Goal: Task Accomplishment & Management: Complete application form

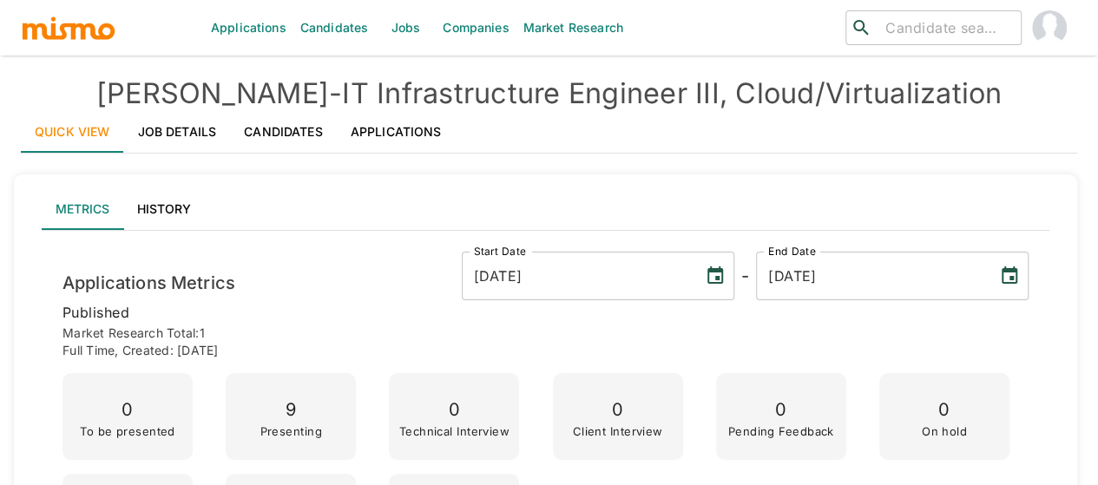
click at [332, 27] on link "Candidates" at bounding box center [334, 28] width 82 height 56
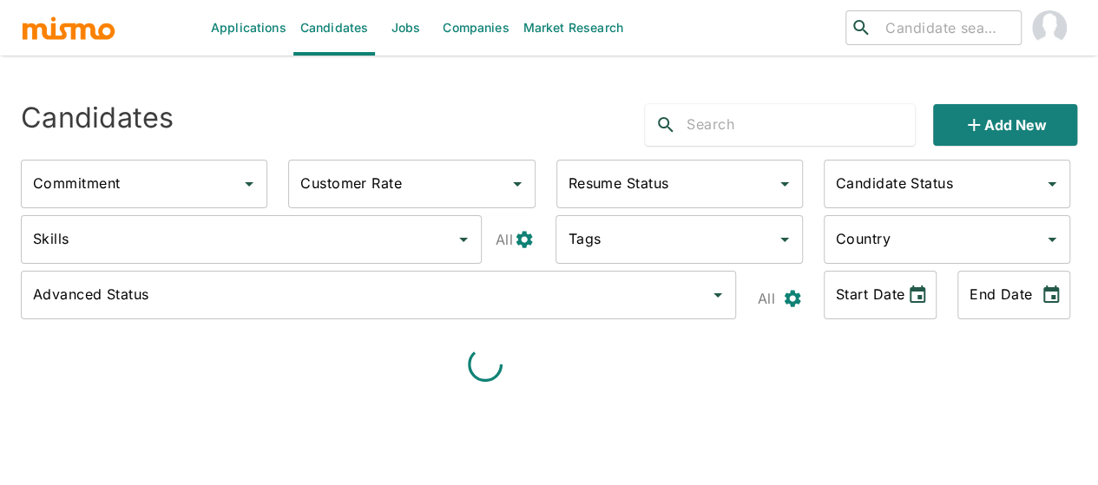
type input "Full-Time"
type input "Available"
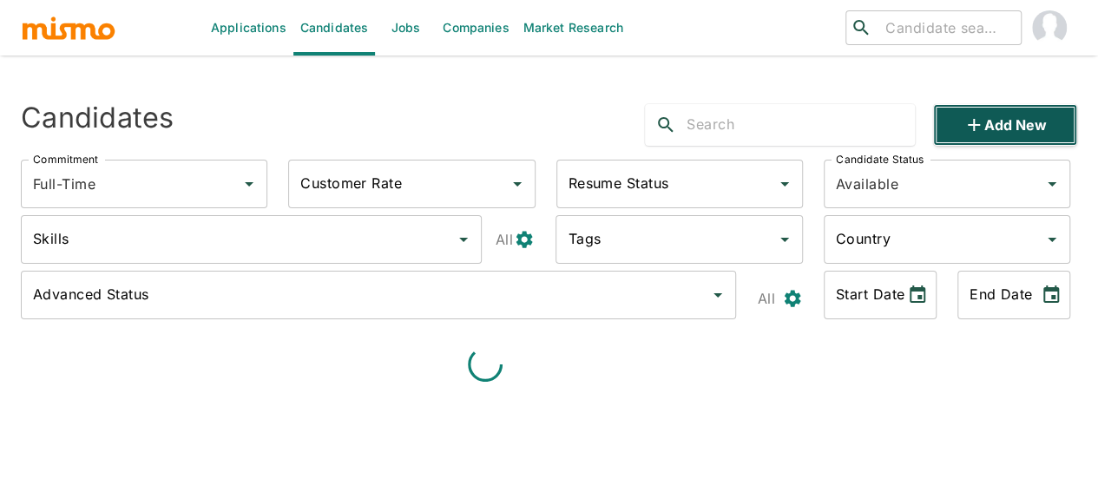
click at [1002, 120] on button "Add new" at bounding box center [1005, 125] width 144 height 42
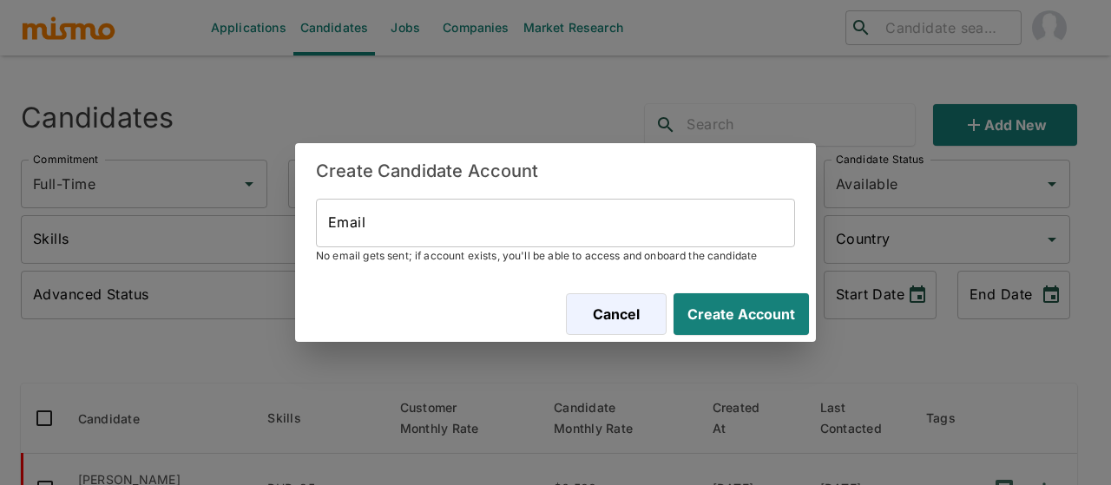
click at [446, 234] on input "Email" at bounding box center [555, 223] width 479 height 49
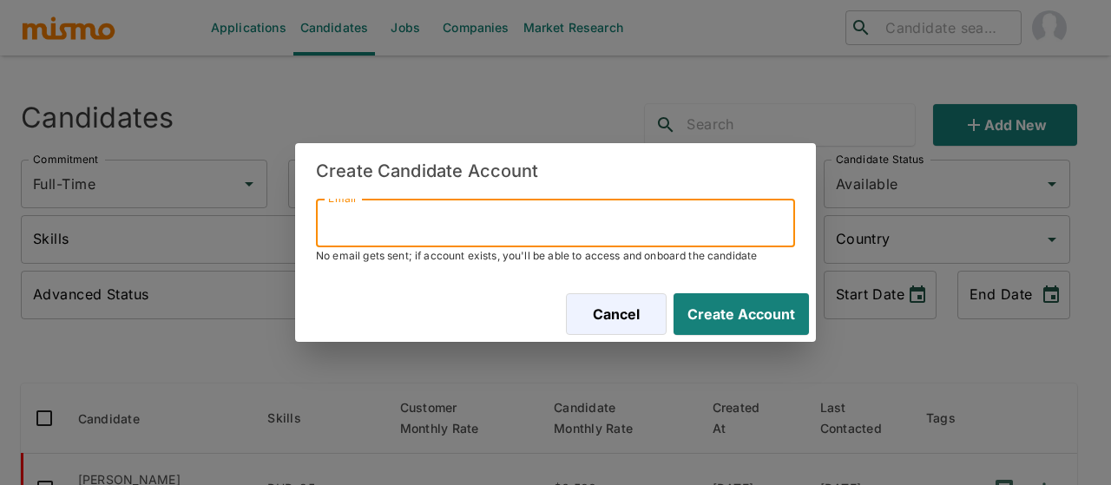
click at [370, 230] on input "Email" at bounding box center [555, 223] width 479 height 49
paste input "florezjara@hotmail.com"
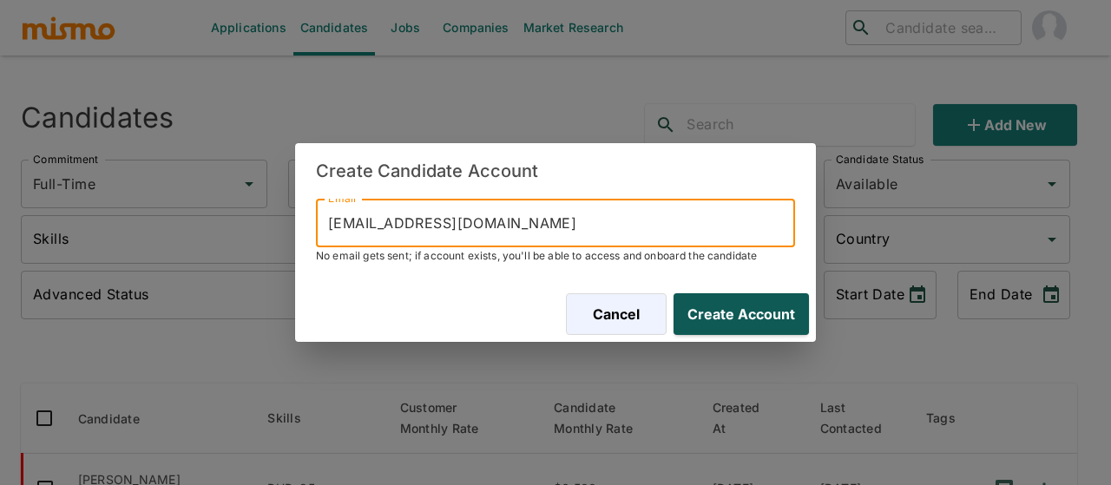
type input "florezjara@hotmail.com"
click at [708, 312] on button "Create Account" at bounding box center [738, 314] width 142 height 42
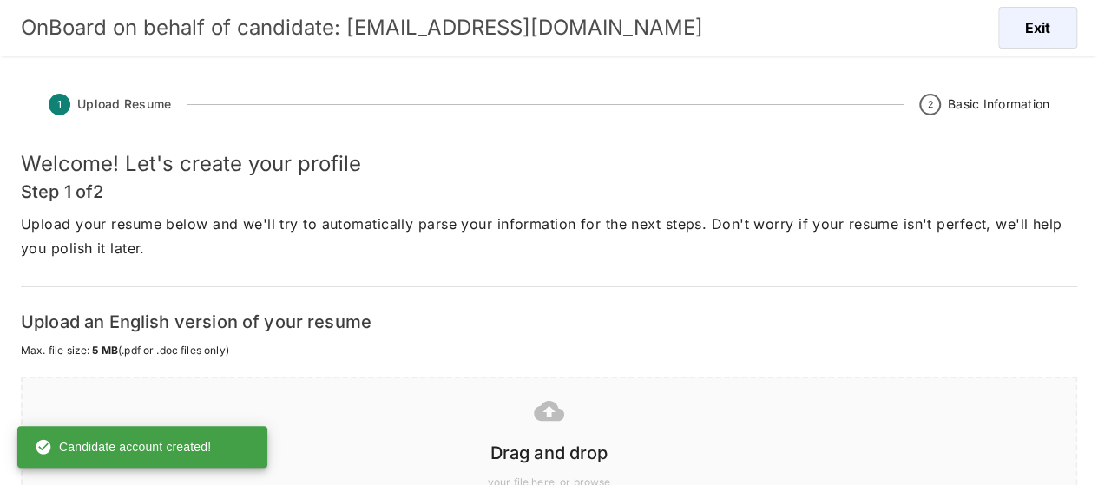
click at [540, 422] on icon at bounding box center [549, 411] width 30 height 30
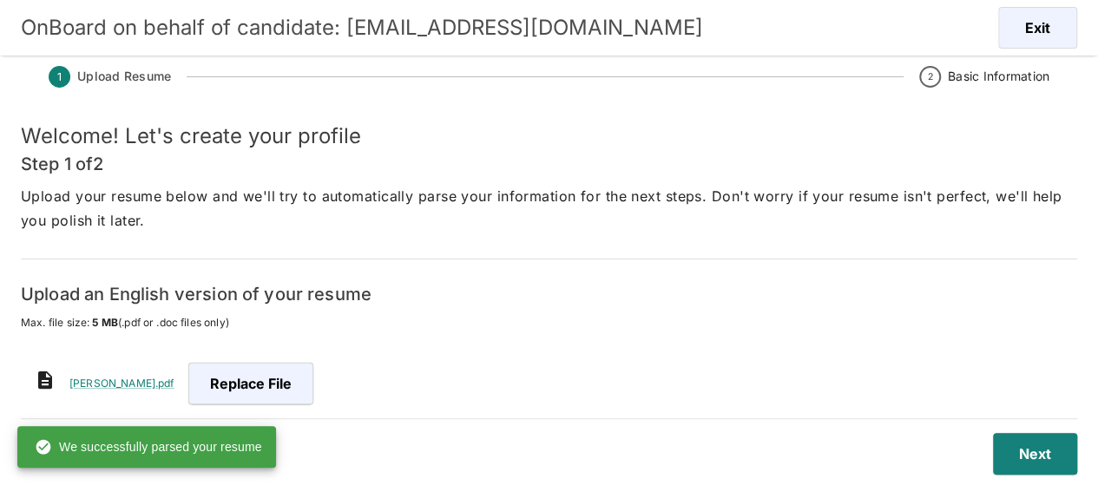
scroll to position [42, 0]
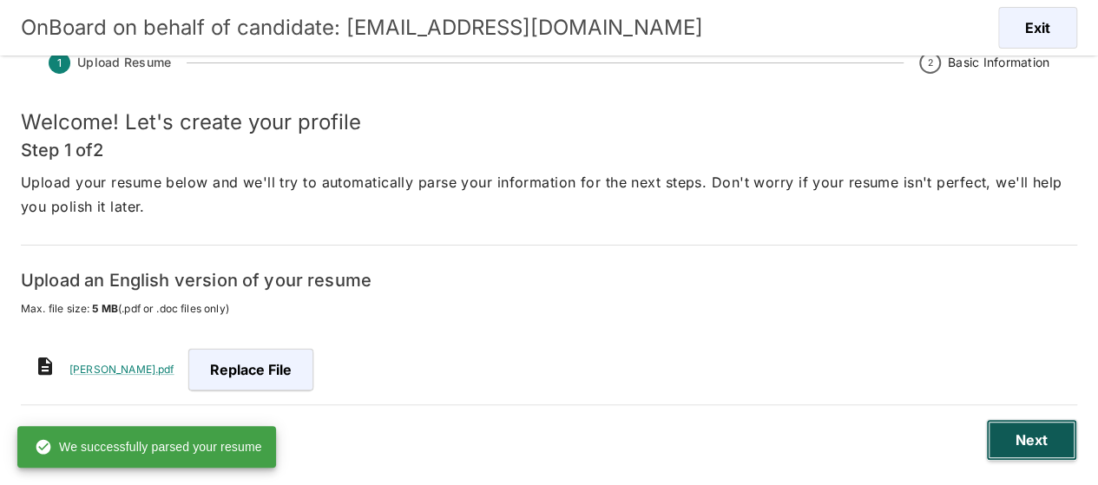
click at [1017, 438] on button "Next" at bounding box center [1031, 440] width 91 height 42
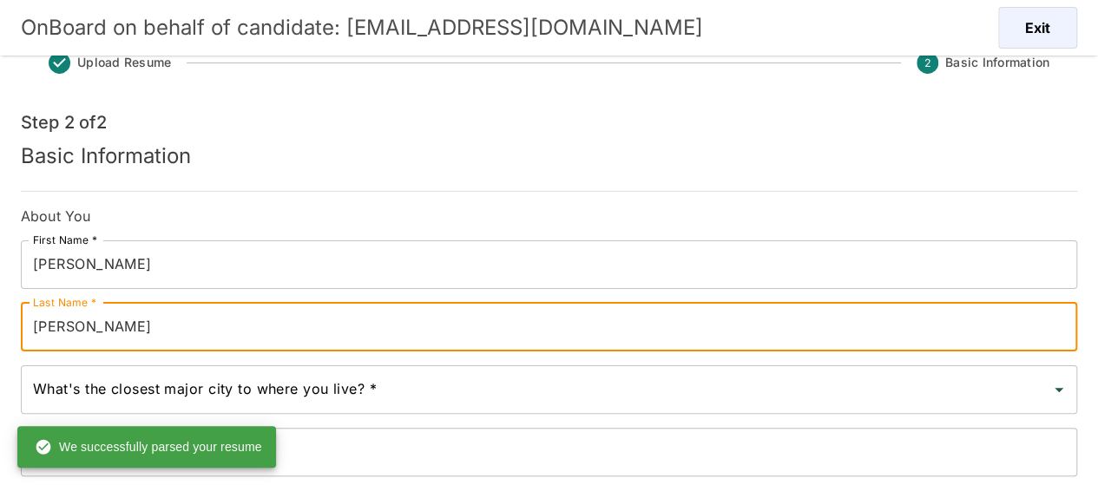
click at [35, 334] on input "Jara" at bounding box center [549, 327] width 1056 height 49
click at [35, 332] on input "Jara" at bounding box center [549, 327] width 1056 height 49
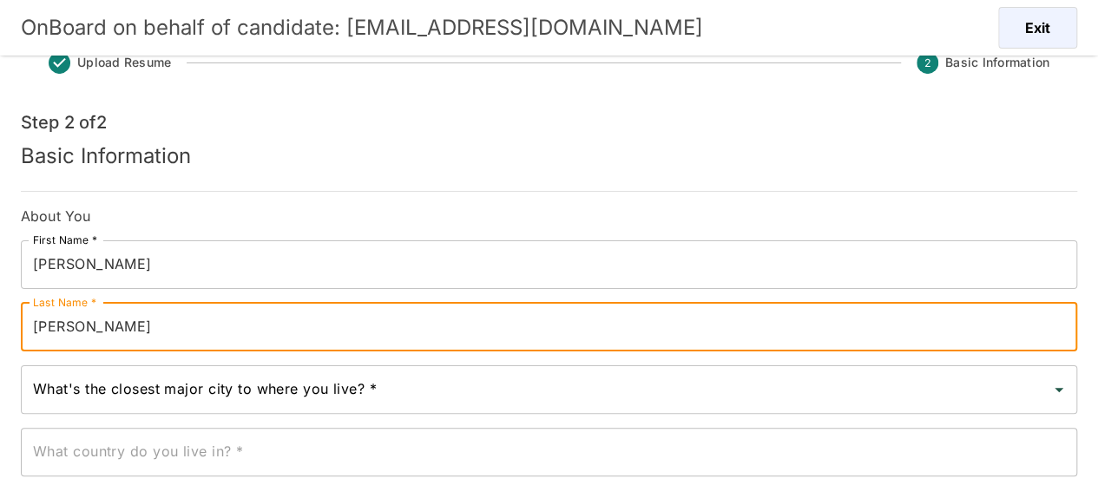
drag, startPoint x: 64, startPoint y: 330, endPoint x: 5, endPoint y: 332, distance: 59.0
click at [5, 332] on div "OnBoard on behalf of candidate: florezjara@hotmail.com Exit Upload Resume 2 Bas…" at bounding box center [549, 221] width 1098 height 527
type input "Flores"
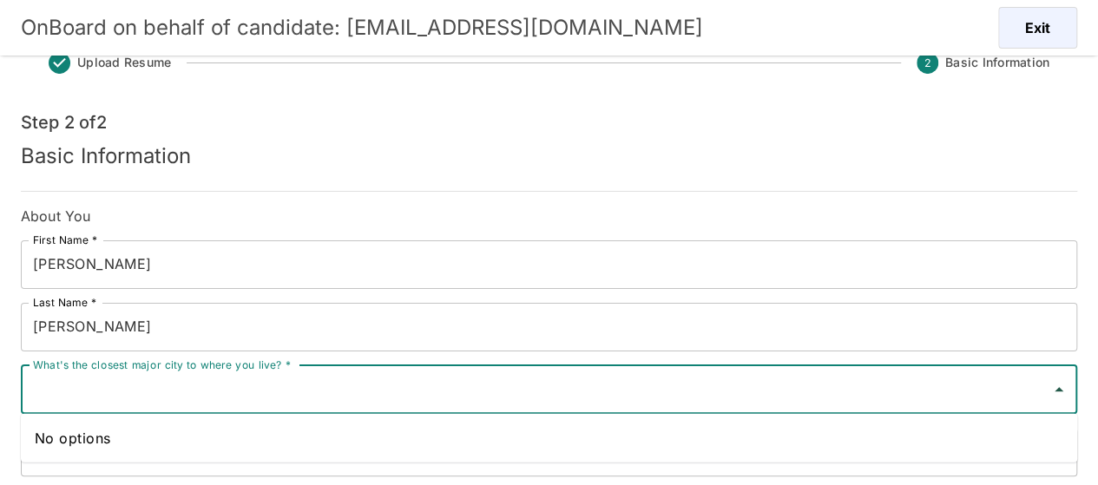
click at [43, 388] on input "What's the closest major city to where you live? *" at bounding box center [536, 389] width 1015 height 33
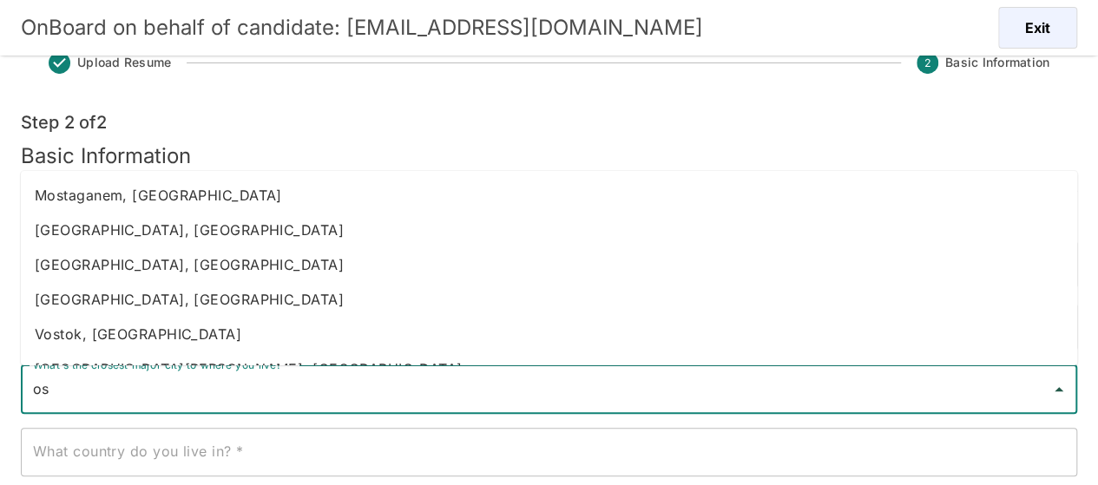
type input "o"
click at [43, 388] on input "What's the closest major city to where you live? *" at bounding box center [536, 389] width 1015 height 33
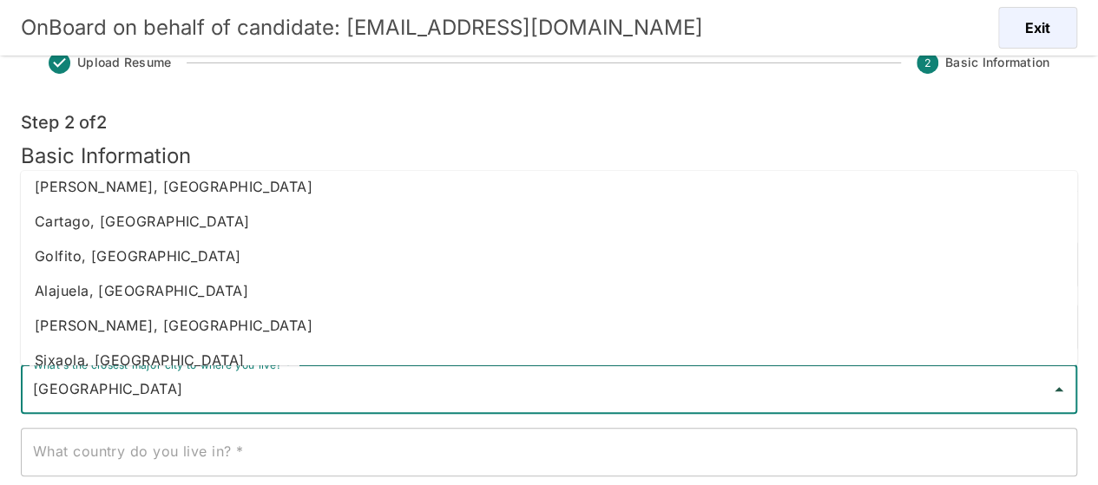
scroll to position [347, 0]
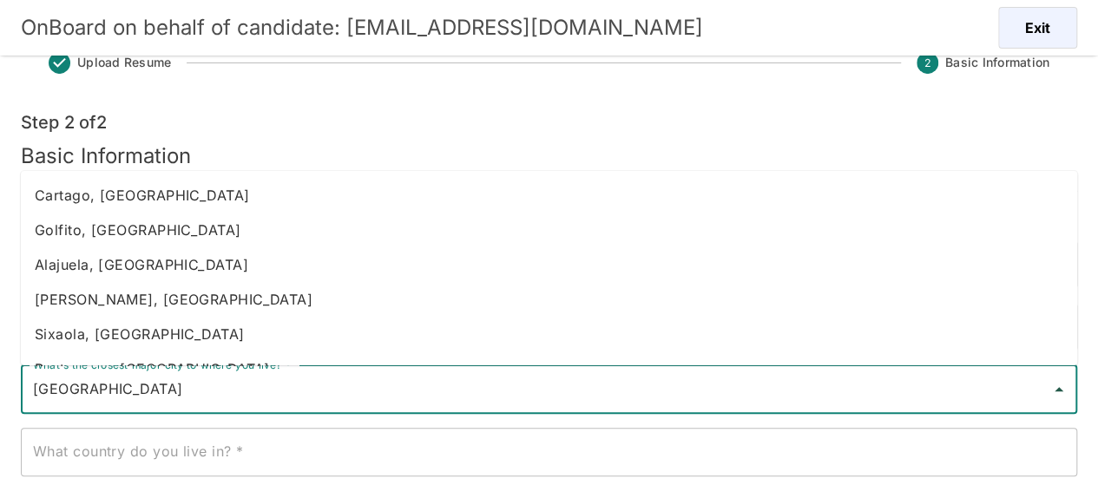
click at [123, 197] on li "Cartago, Costa Rica" at bounding box center [549, 195] width 1056 height 35
type input "Cartago, Costa Rica"
type input "Costa Rica"
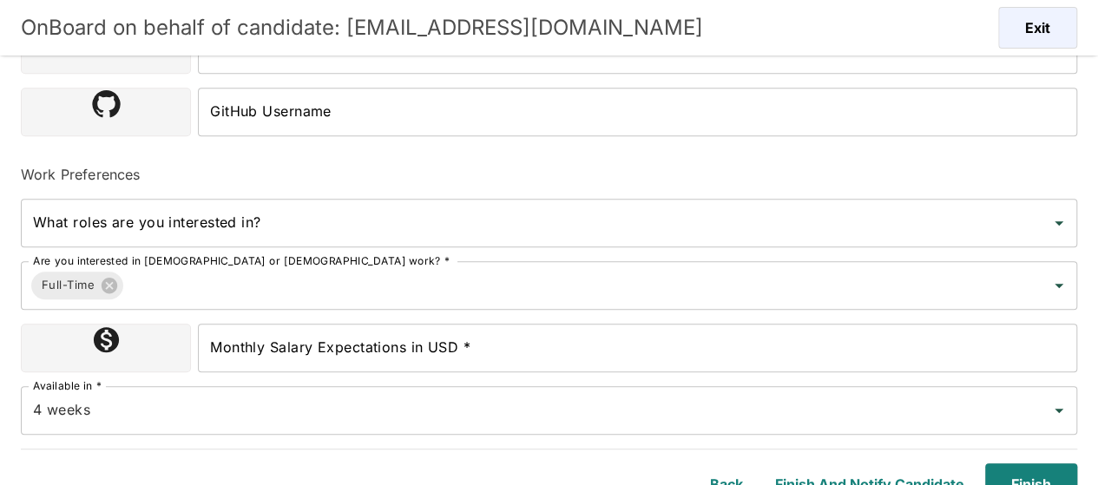
scroll to position [582, 0]
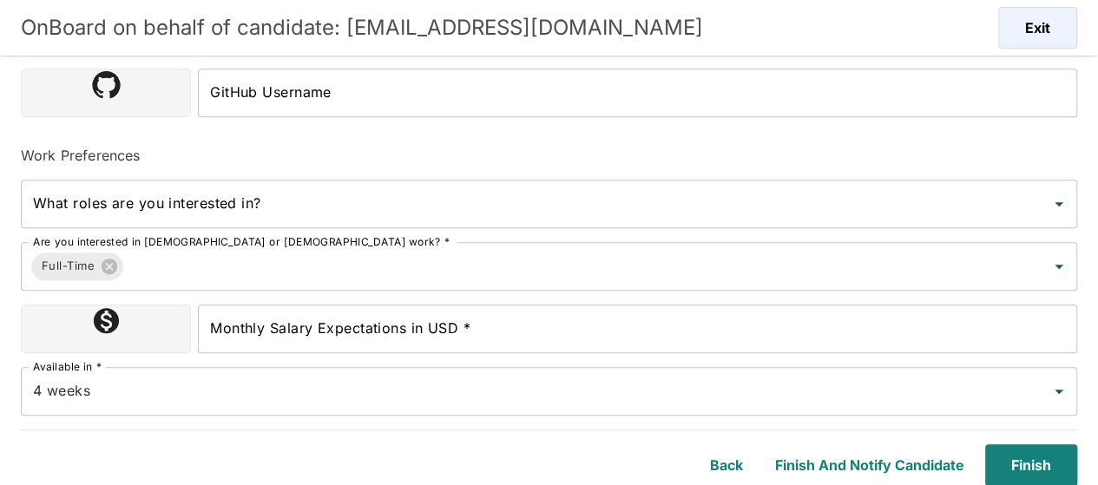
type input "Cartago, Costa Rica"
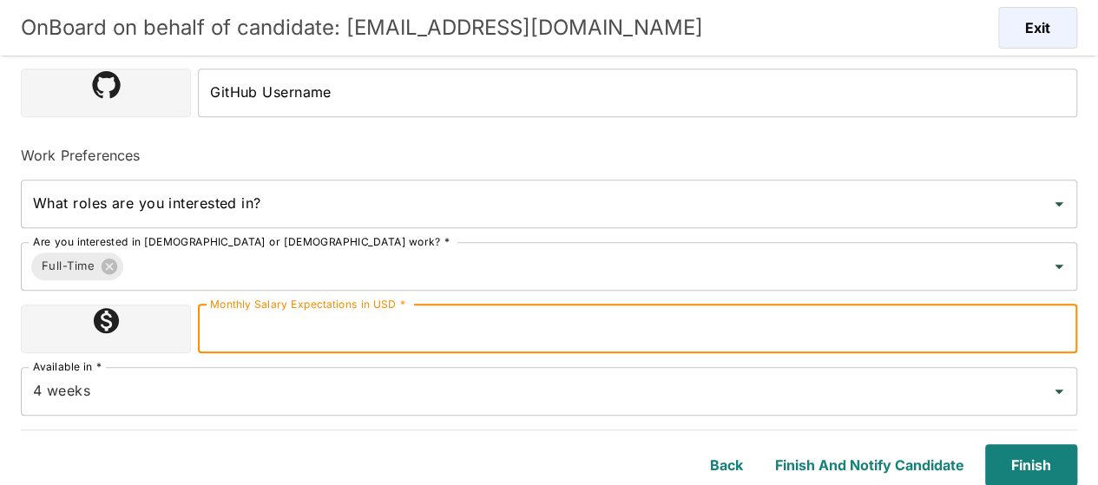
click at [314, 331] on input "Monthly Salary Expectations in USD *" at bounding box center [637, 329] width 879 height 49
type input "2300000"
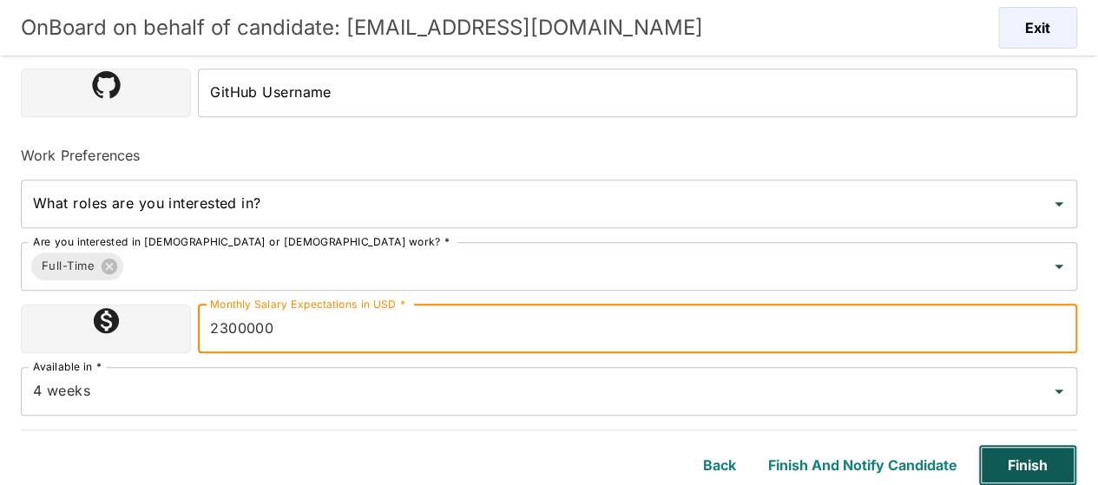
click at [1016, 459] on button "Finish" at bounding box center [1027, 465] width 99 height 42
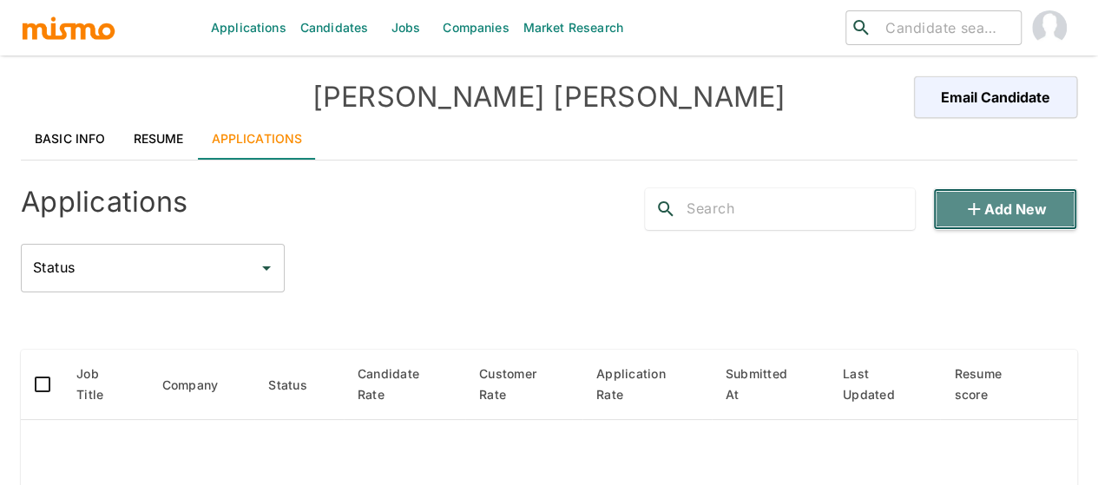
click at [963, 201] on icon "button" at bounding box center [973, 209] width 21 height 21
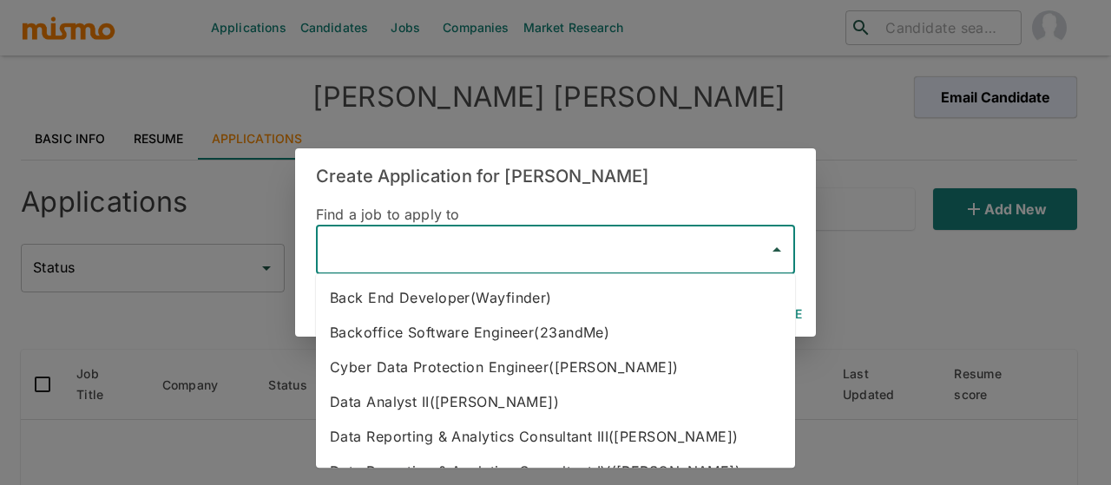
click at [425, 251] on input "text" at bounding box center [542, 249] width 437 height 33
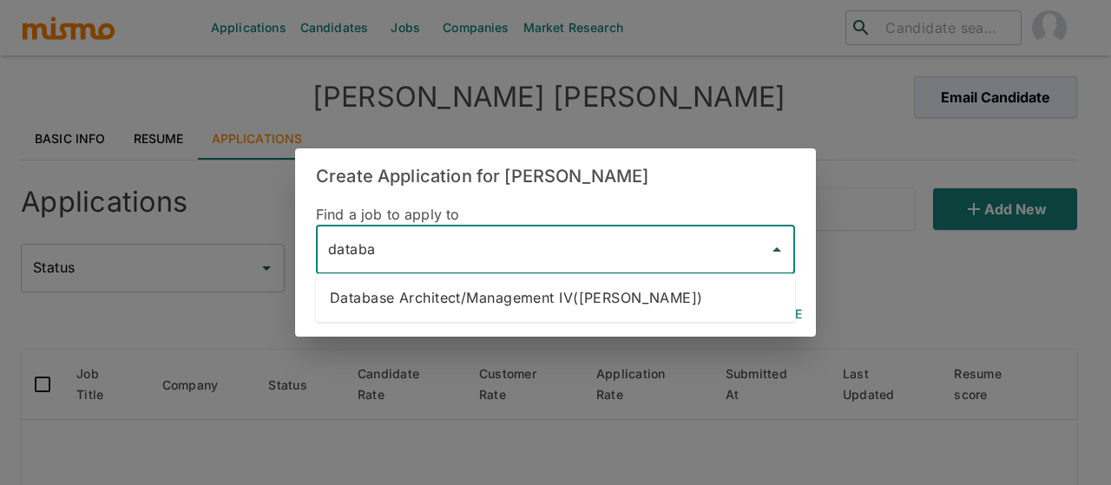
click at [443, 306] on li "Database Architect/Management IV(Kaiser)" at bounding box center [555, 297] width 479 height 35
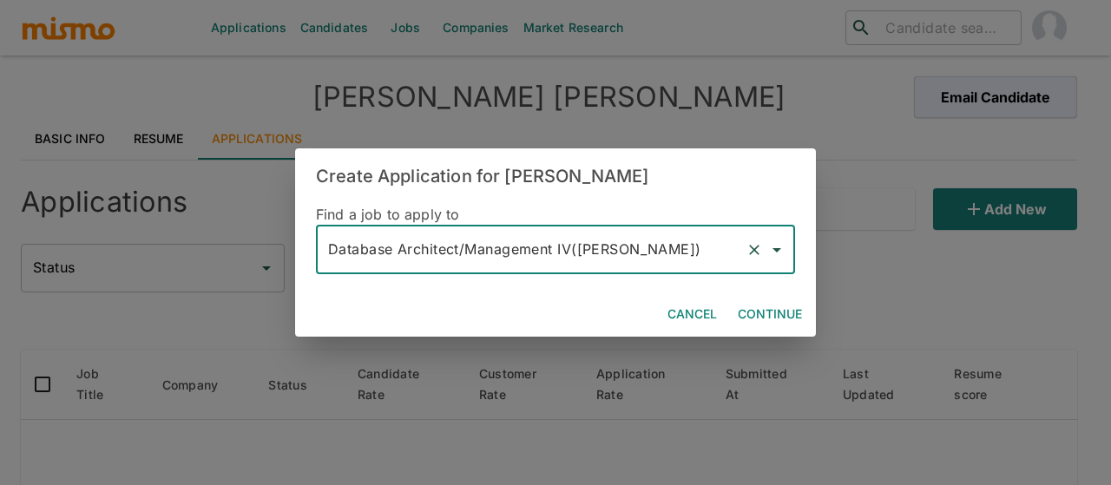
type input "Database Architect/Management IV(Kaiser)"
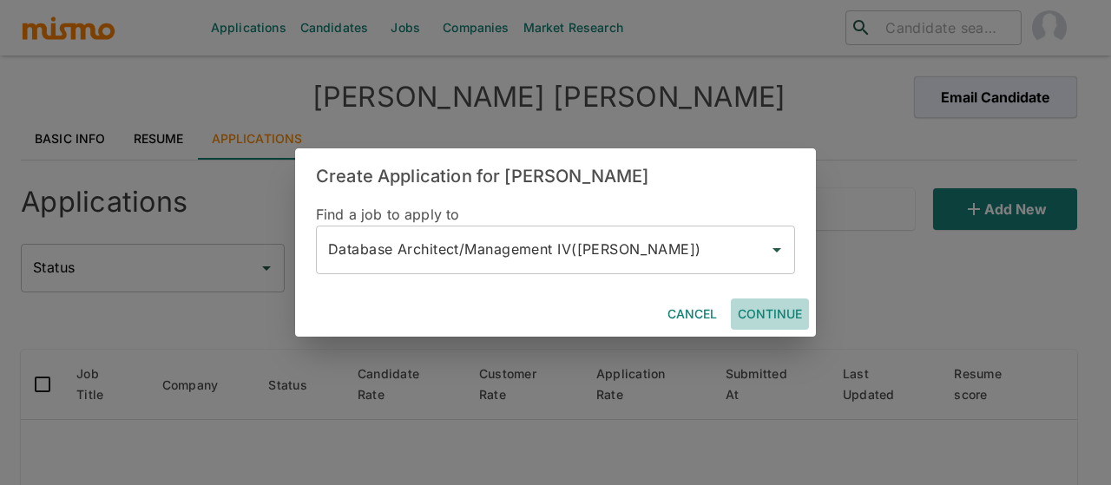
click at [766, 313] on button "Continue" at bounding box center [770, 315] width 78 height 32
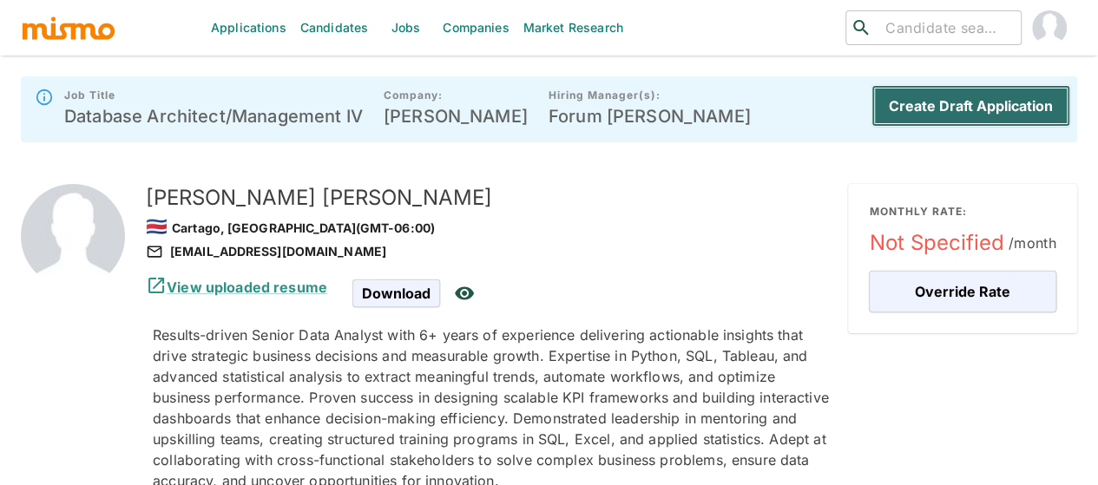
drag, startPoint x: 977, startPoint y: 106, endPoint x: 800, endPoint y: 125, distance: 178.1
click at [977, 105] on button "Create Draft Application" at bounding box center [970, 106] width 199 height 42
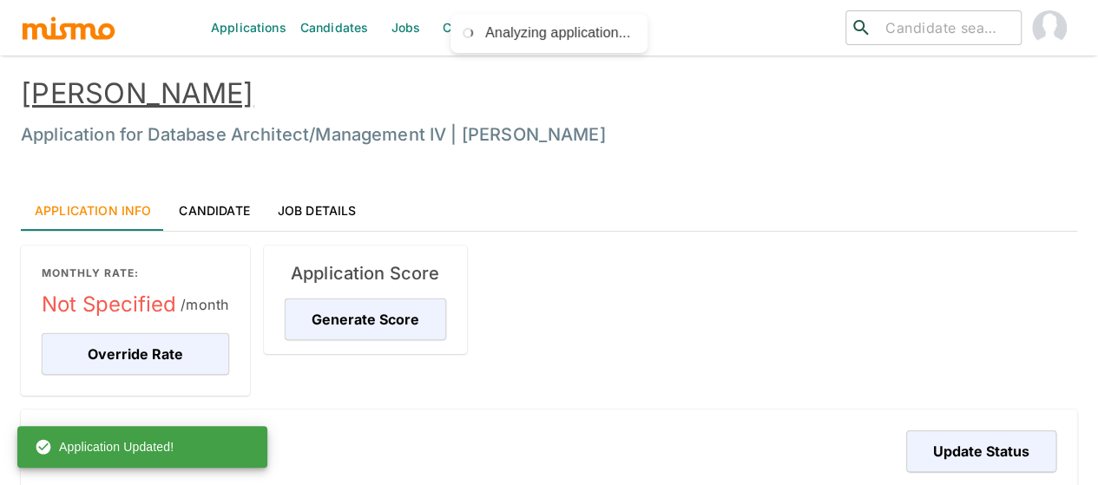
click at [398, 27] on link "Jobs" at bounding box center [405, 28] width 61 height 56
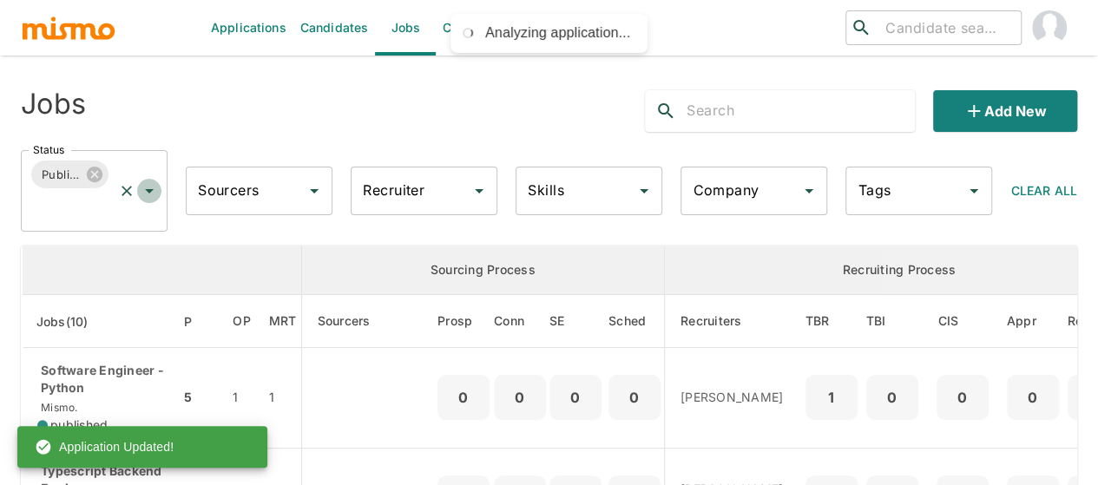
click at [145, 190] on icon "Open" at bounding box center [149, 191] width 21 height 21
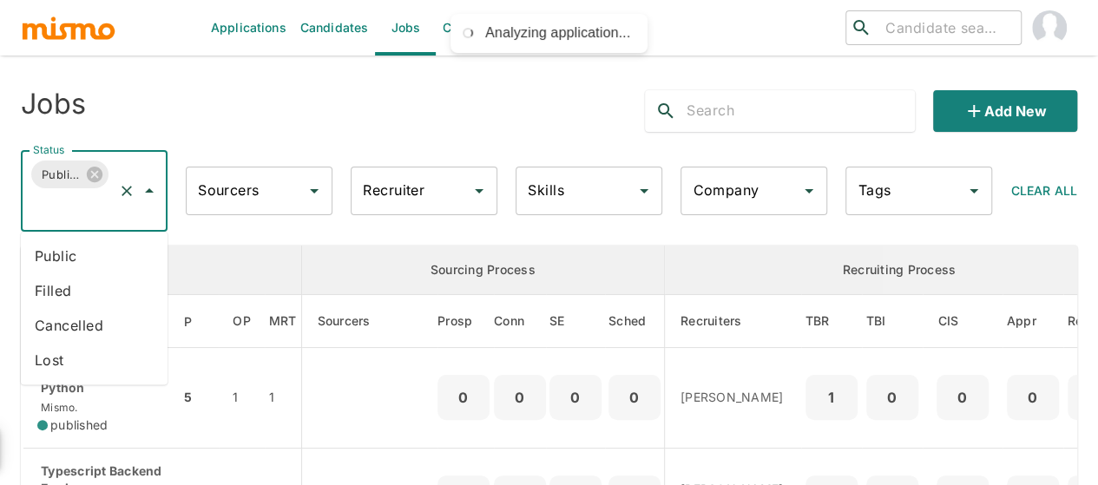
drag, startPoint x: 59, startPoint y: 260, endPoint x: 0, endPoint y: 266, distance: 59.3
click at [59, 259] on li "Public" at bounding box center [94, 256] width 147 height 35
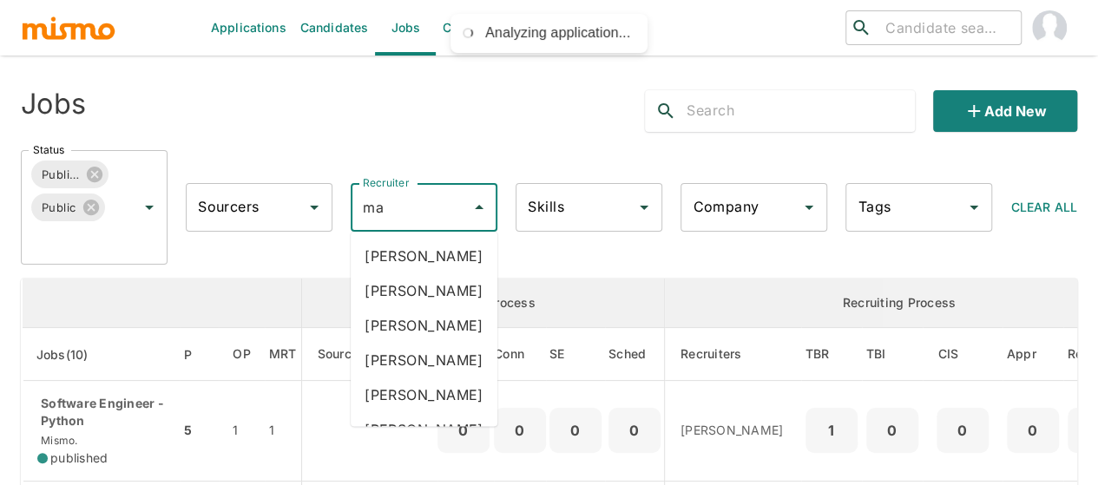
type input "mai"
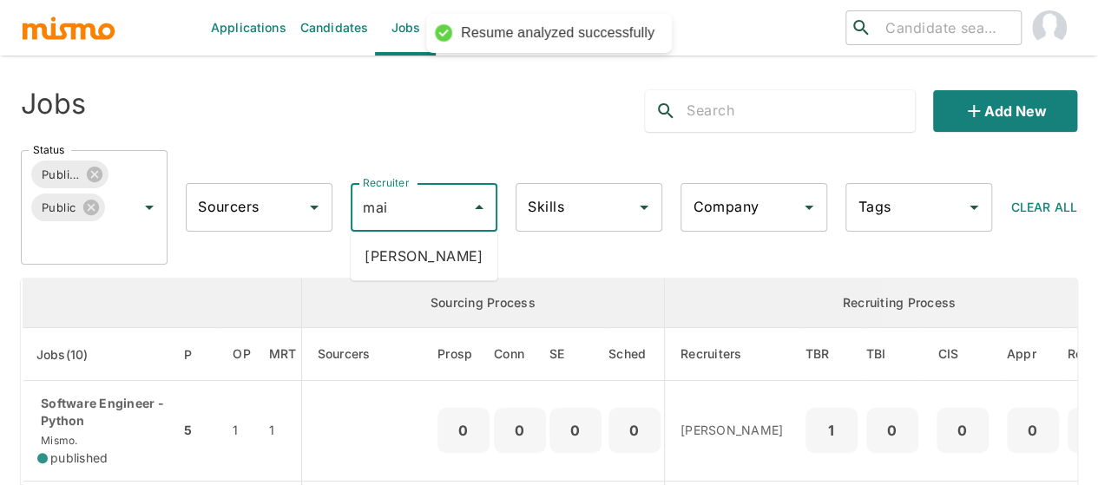
click at [420, 263] on li "Maia Reyes" at bounding box center [424, 256] width 147 height 35
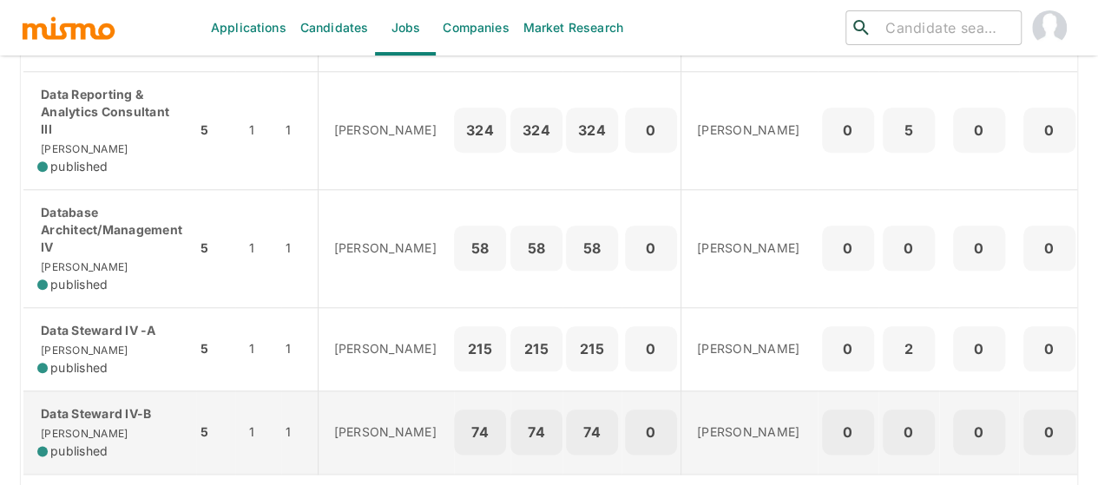
scroll to position [771, 0]
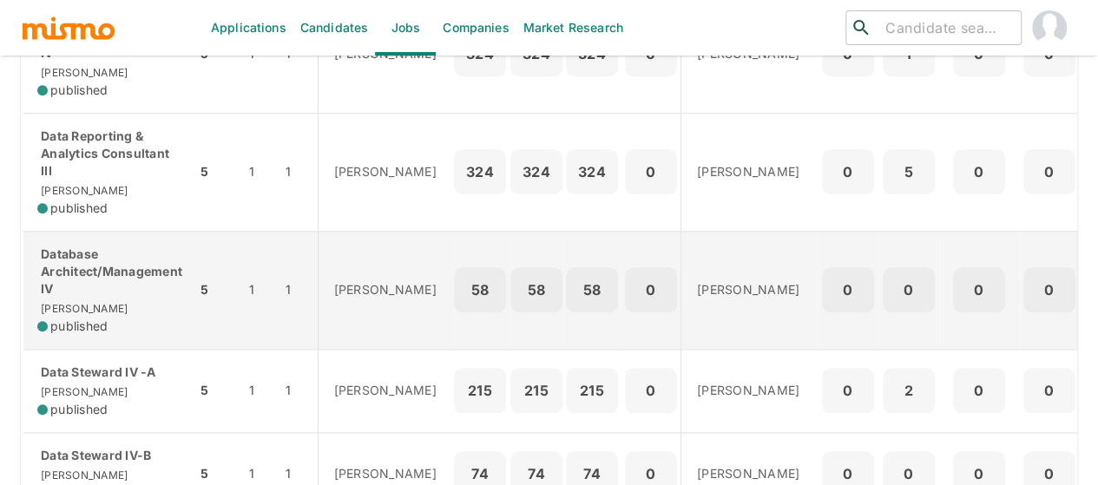
click at [117, 292] on p "Database Architect/Management IV" at bounding box center [109, 272] width 145 height 52
click at [62, 298] on p "Database Architect/Management IV" at bounding box center [109, 272] width 145 height 52
click at [76, 298] on p "Database Architect/Management IV" at bounding box center [109, 272] width 145 height 52
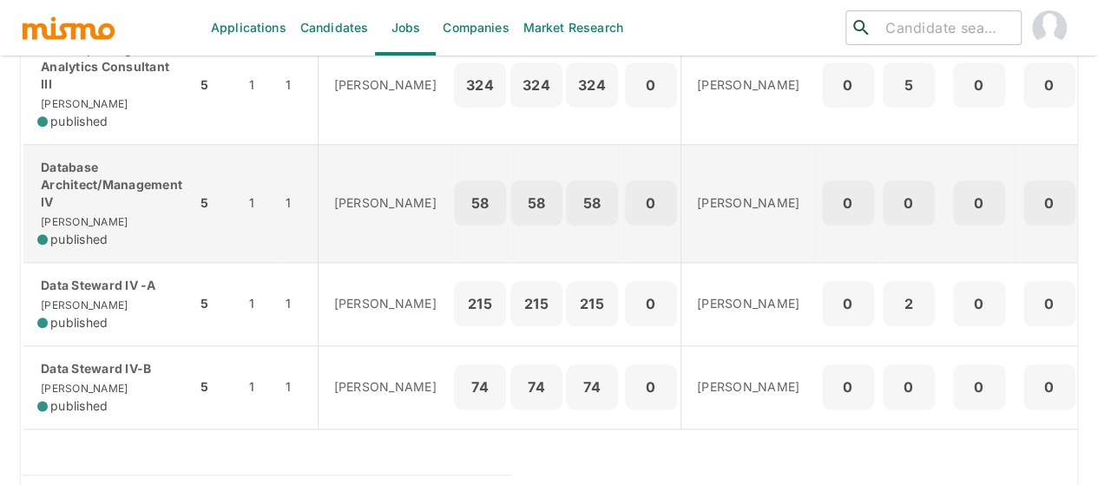
scroll to position [944, 0]
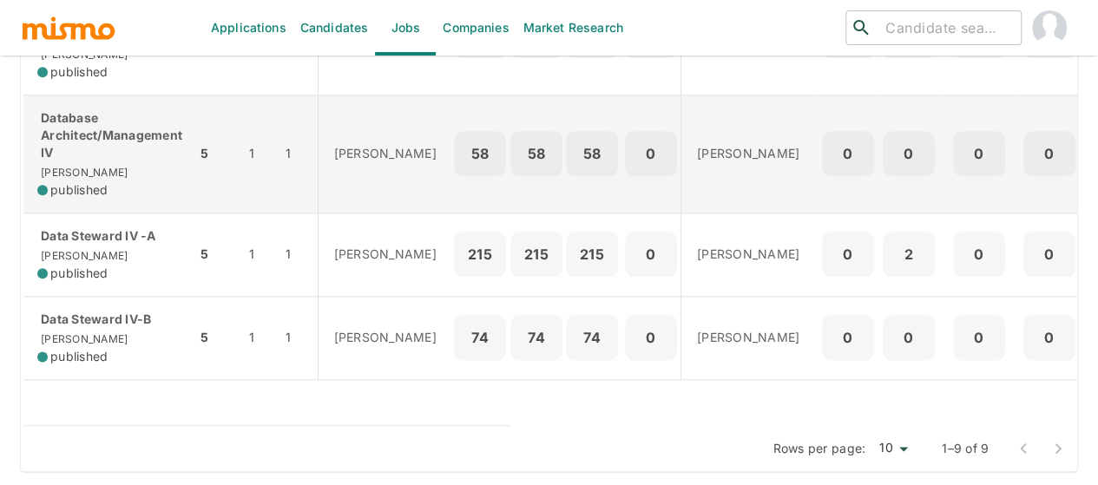
click at [97, 112] on p "Database Architect/Management IV" at bounding box center [109, 135] width 145 height 52
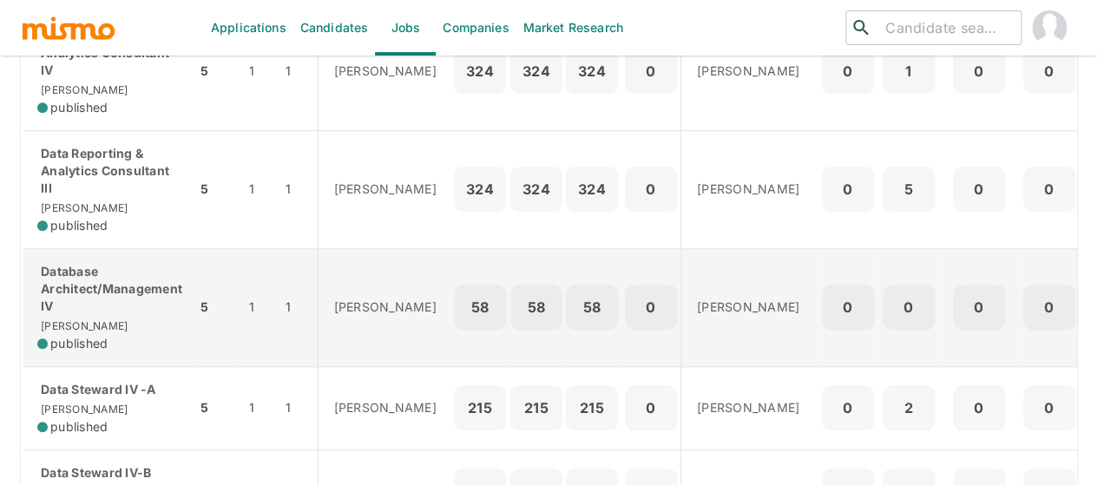
scroll to position [781, 0]
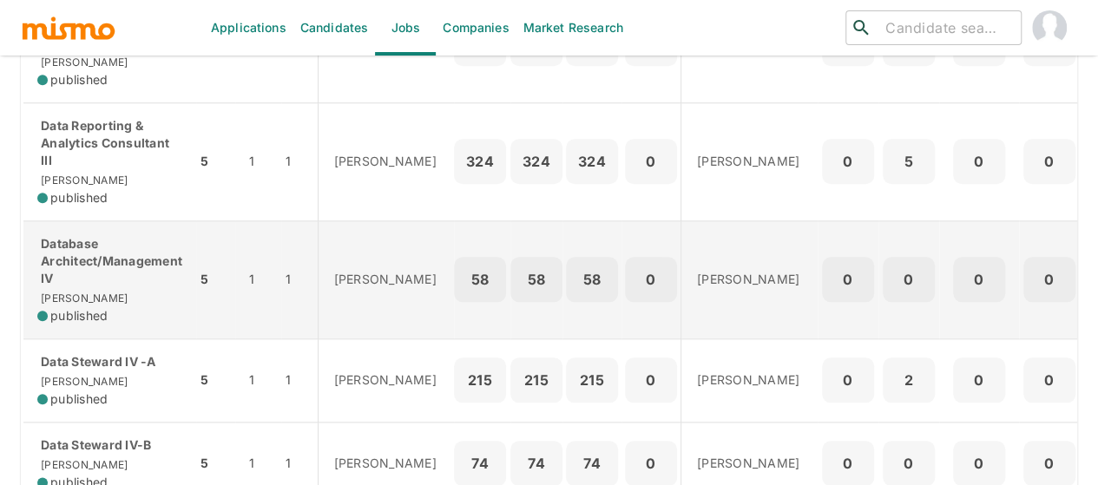
click at [82, 265] on p "Database Architect/Management IV" at bounding box center [109, 261] width 145 height 52
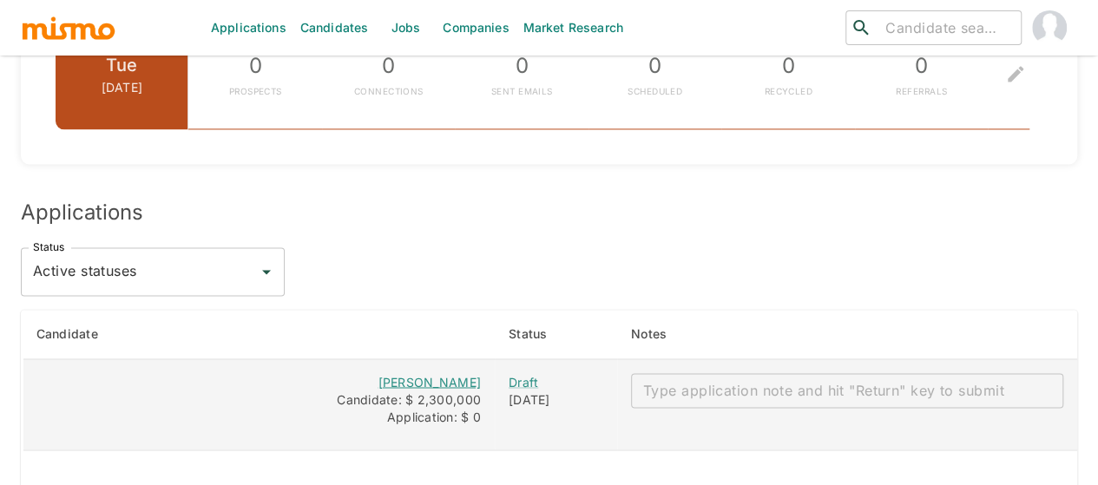
scroll to position [1449, 0]
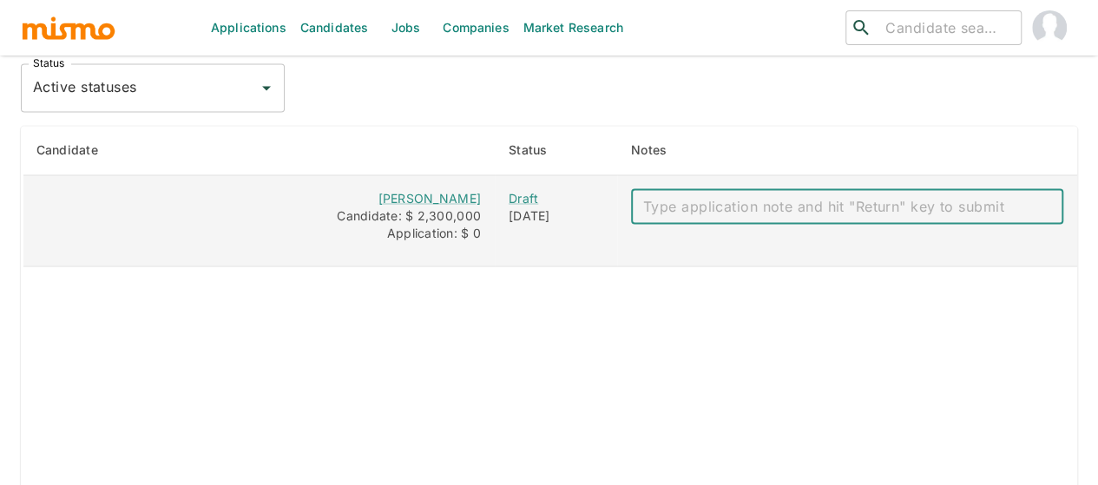
click at [790, 216] on textarea "enhanced table" at bounding box center [847, 206] width 408 height 20
type textarea "C"
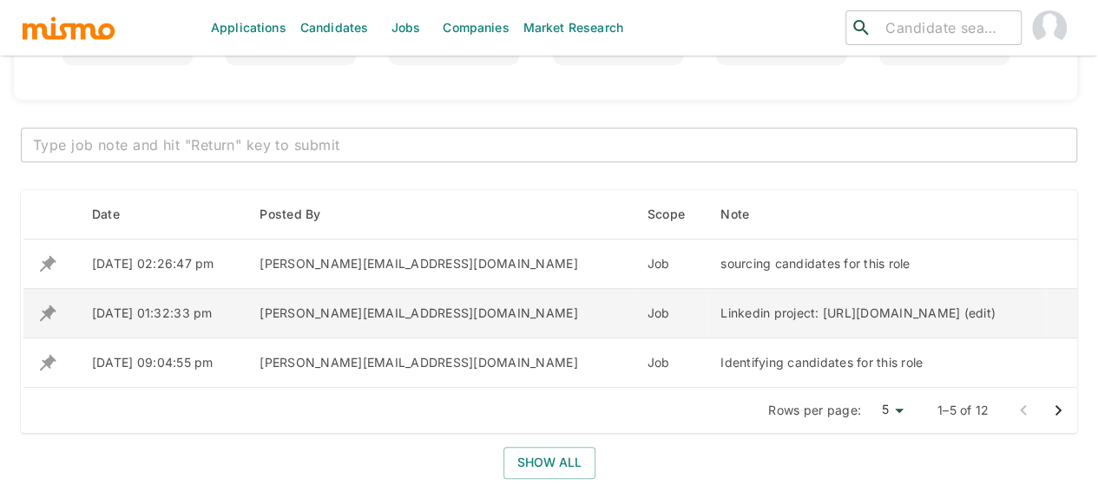
scroll to position [668, 0]
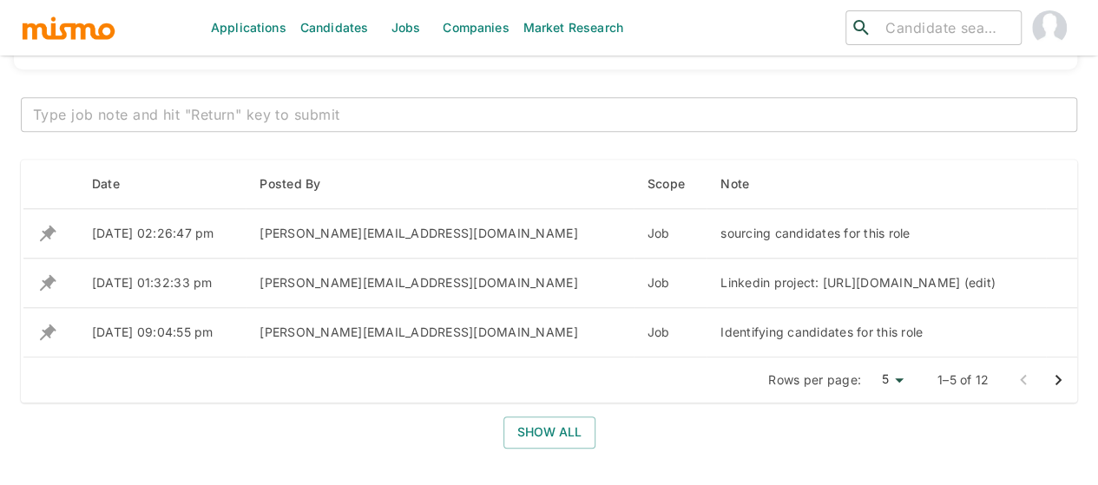
click at [246, 112] on textarea at bounding box center [549, 115] width 1032 height 20
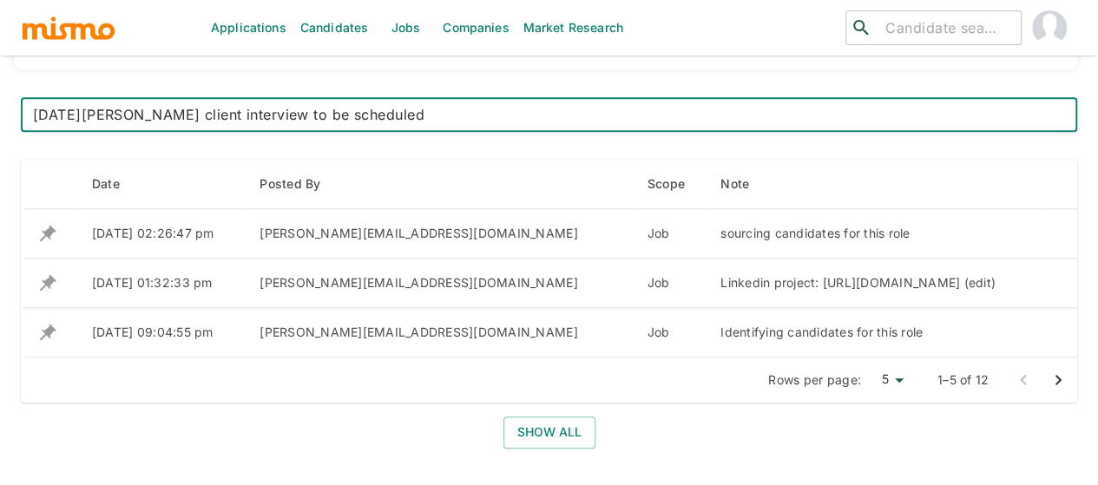
type textarea "Lucia Flores client interview to be scheduled"
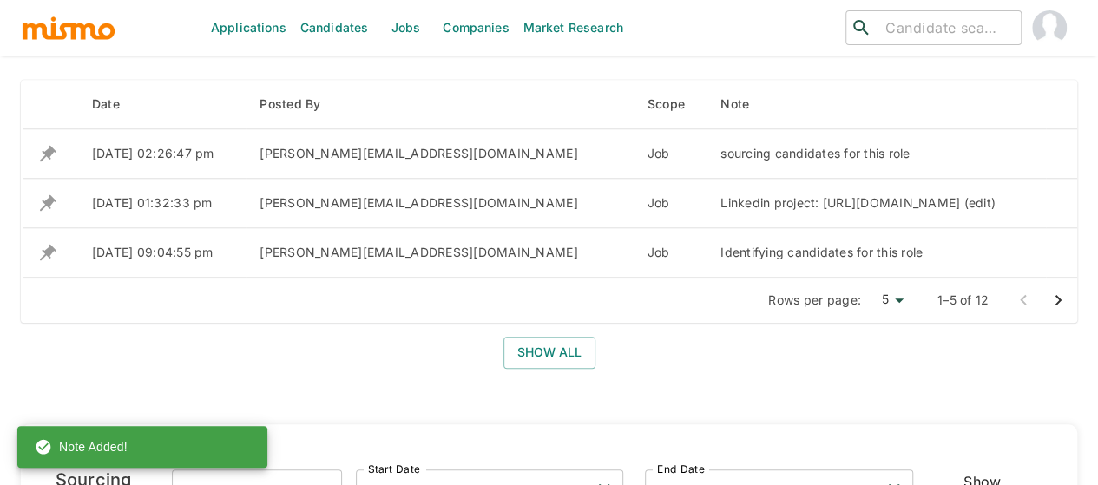
scroll to position [842, 0]
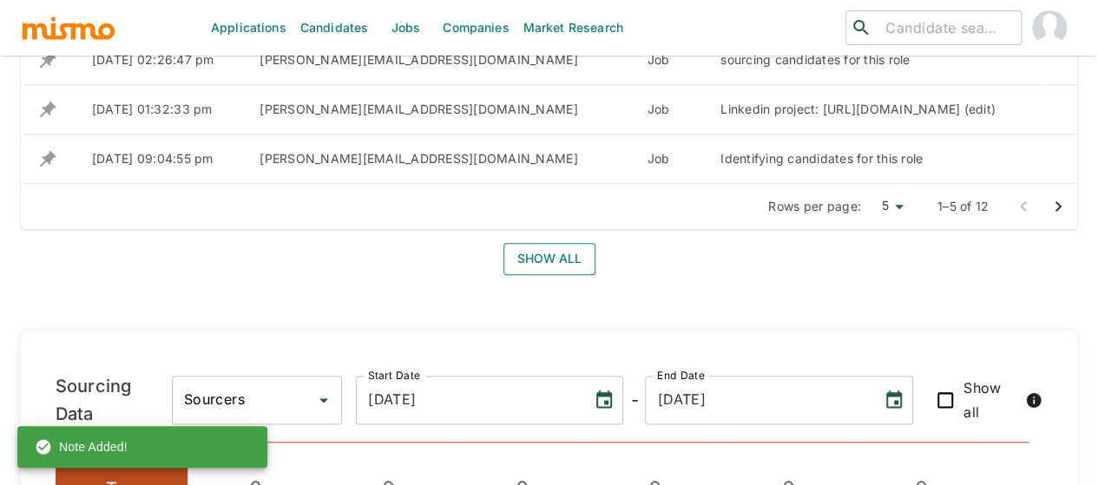
click at [540, 275] on button "Show all" at bounding box center [549, 259] width 92 height 32
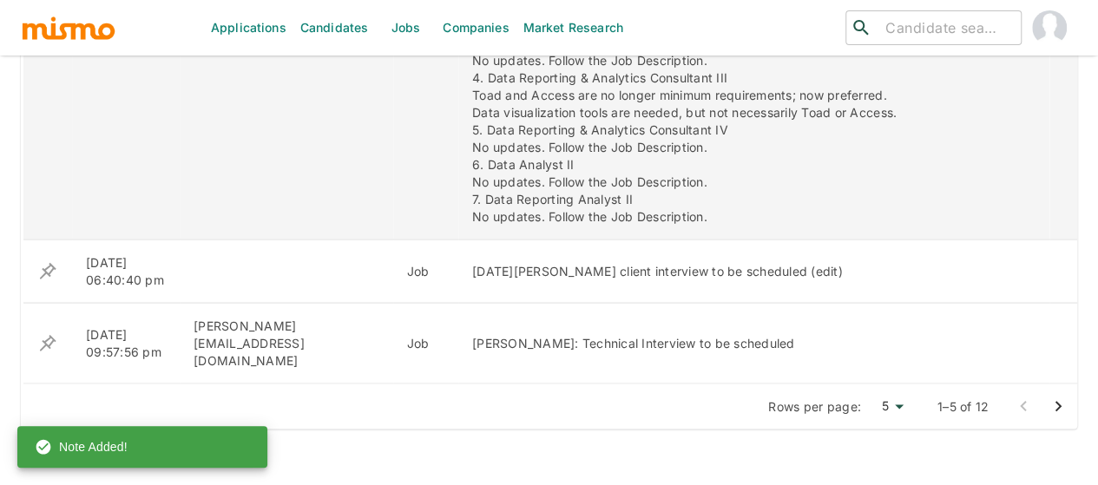
scroll to position [1623, 0]
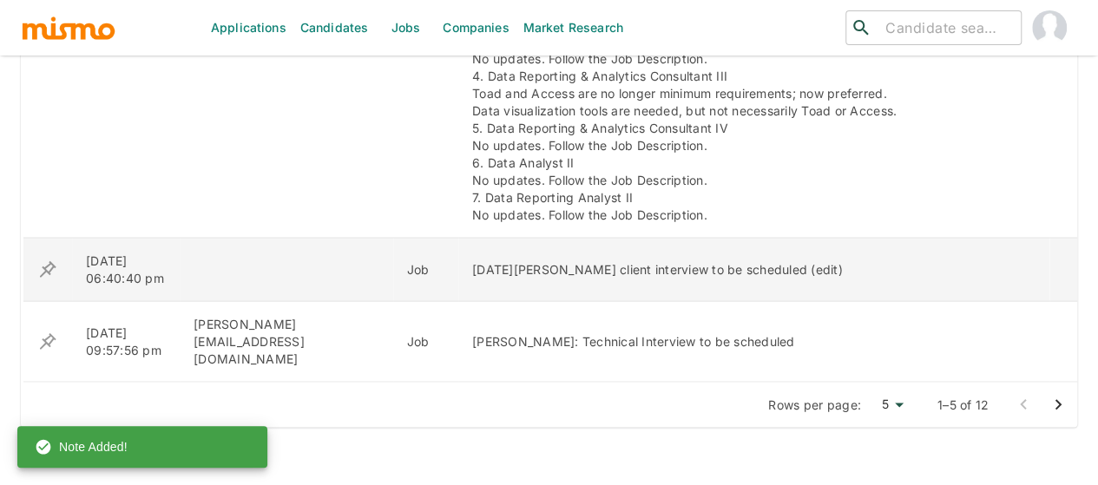
click at [44, 259] on icon "enhanced table" at bounding box center [47, 269] width 21 height 21
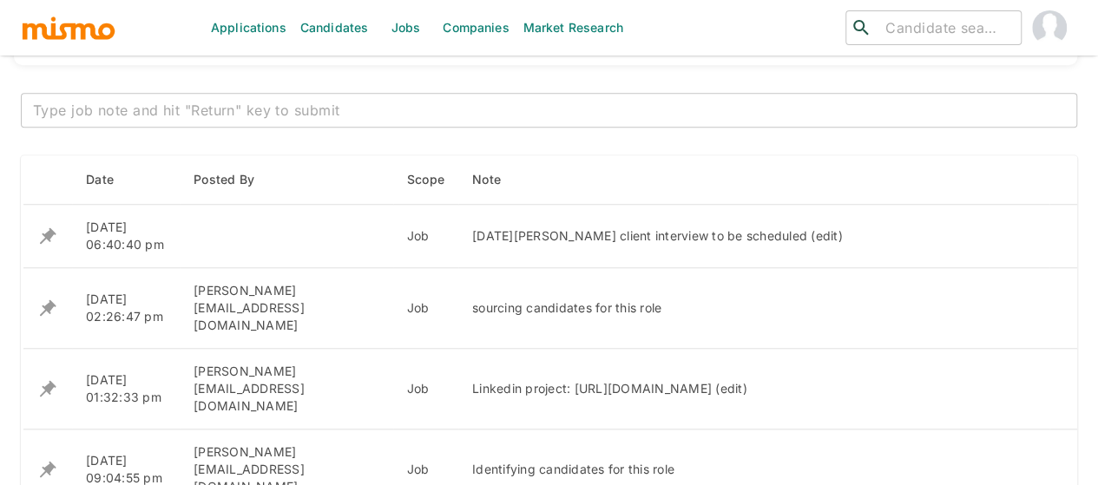
scroll to position [668, 0]
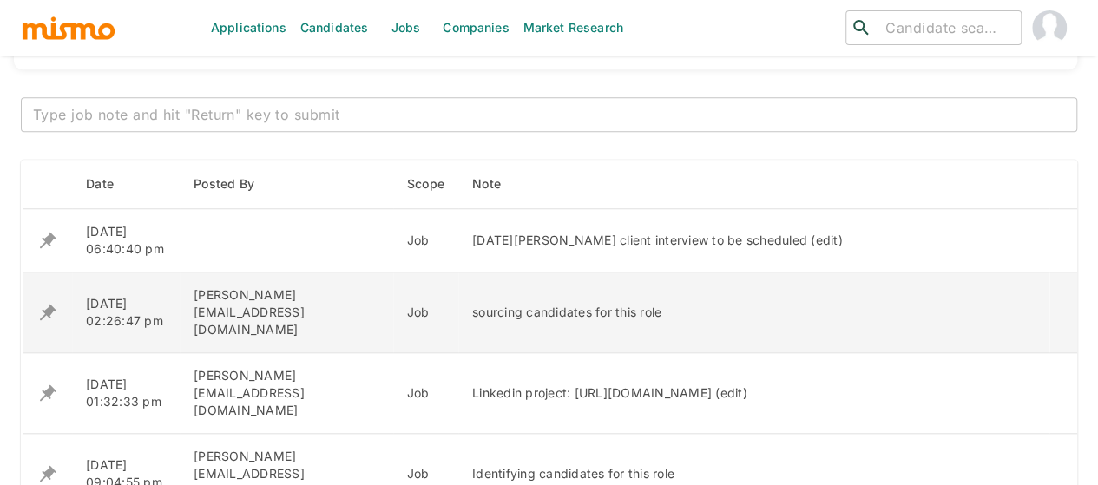
click at [52, 305] on icon "enhanced table" at bounding box center [48, 313] width 16 height 16
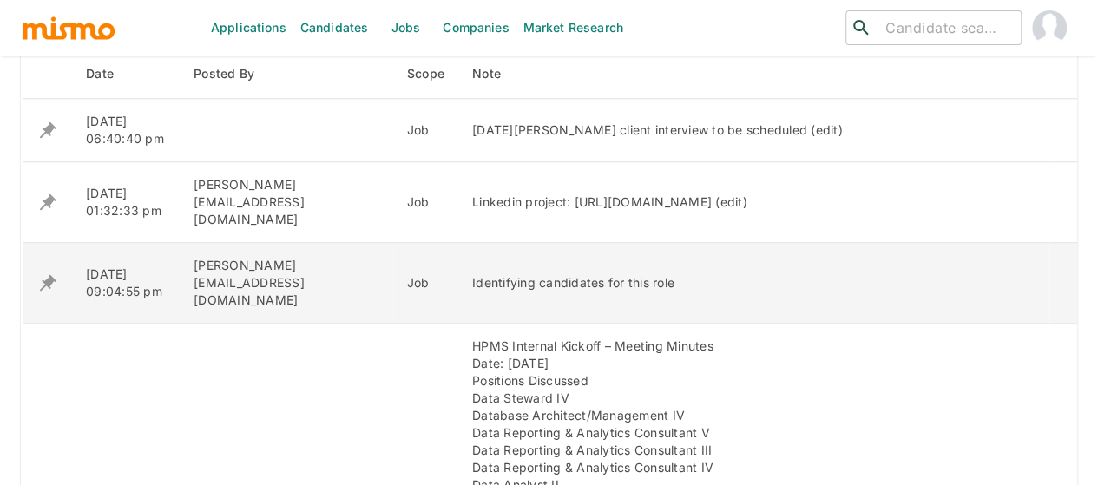
scroll to position [929, 0]
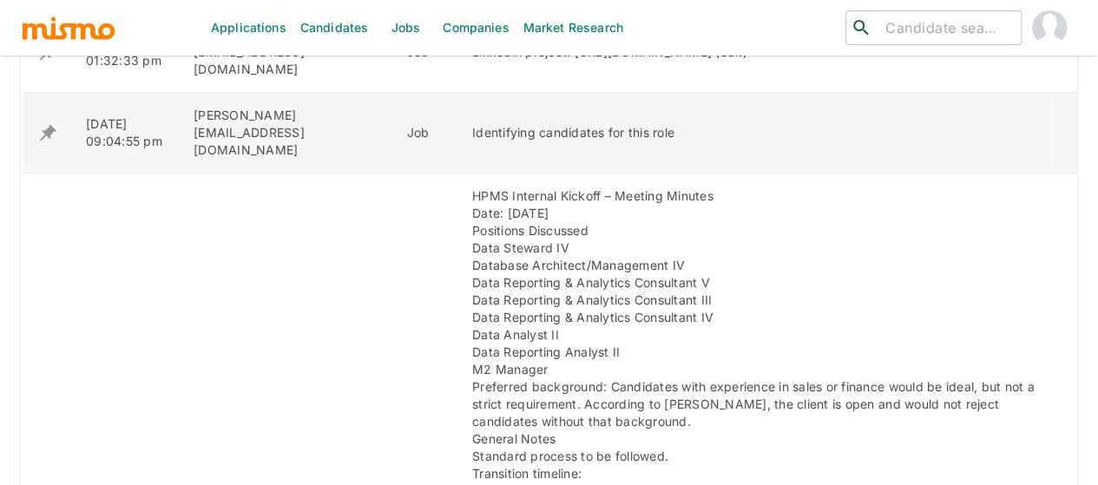
click at [51, 125] on icon "enhanced table" at bounding box center [48, 133] width 16 height 16
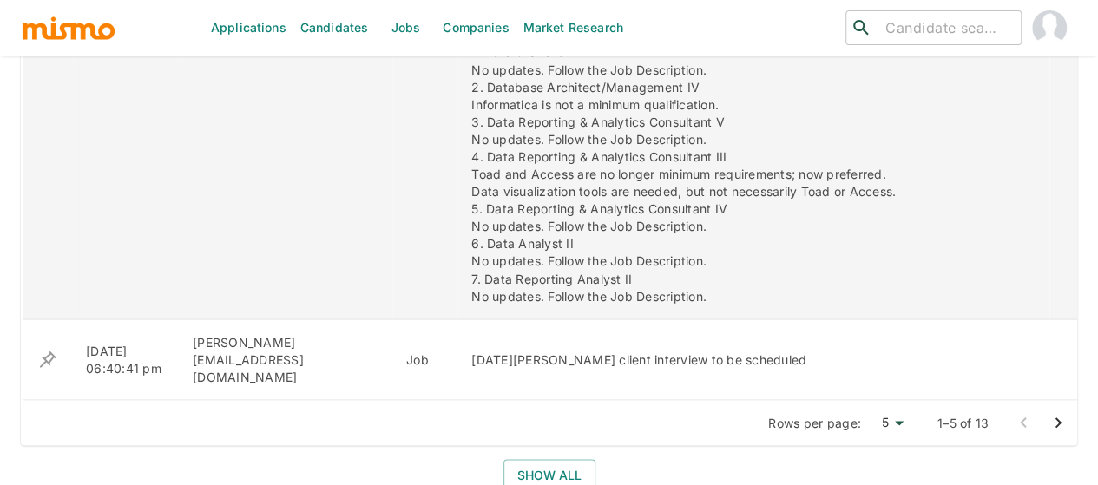
scroll to position [1406, 0]
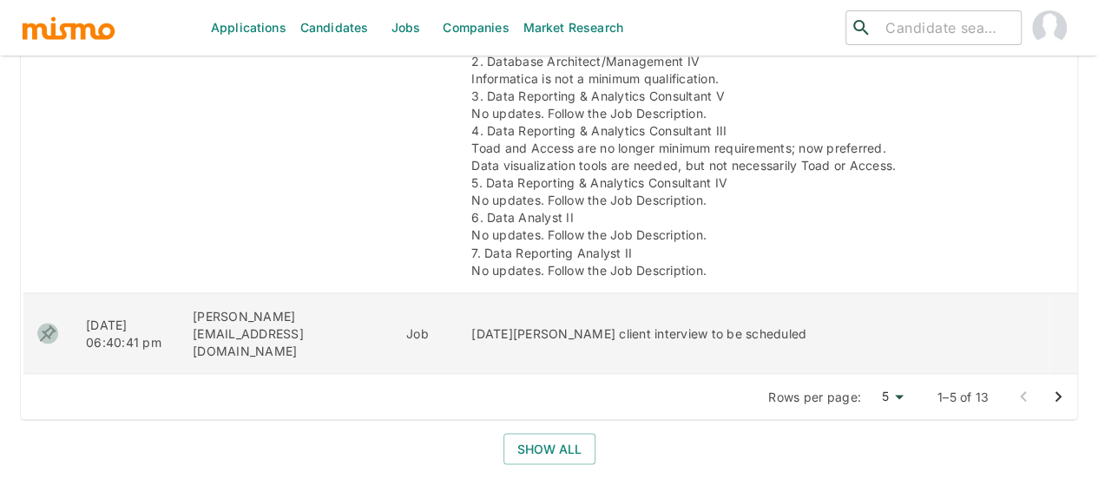
click at [45, 325] on icon "enhanced table" at bounding box center [48, 333] width 16 height 16
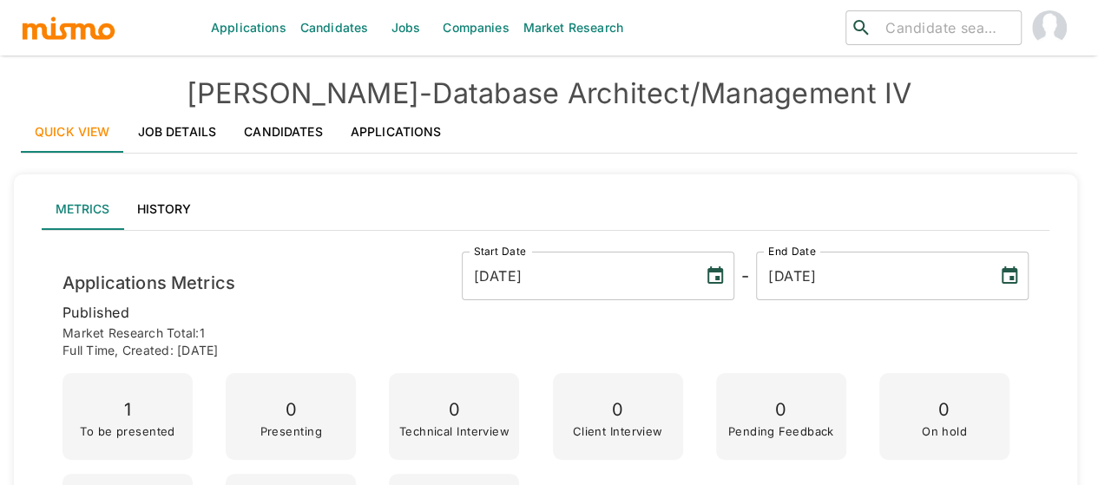
click at [165, 124] on link "Job Details" at bounding box center [177, 132] width 107 height 42
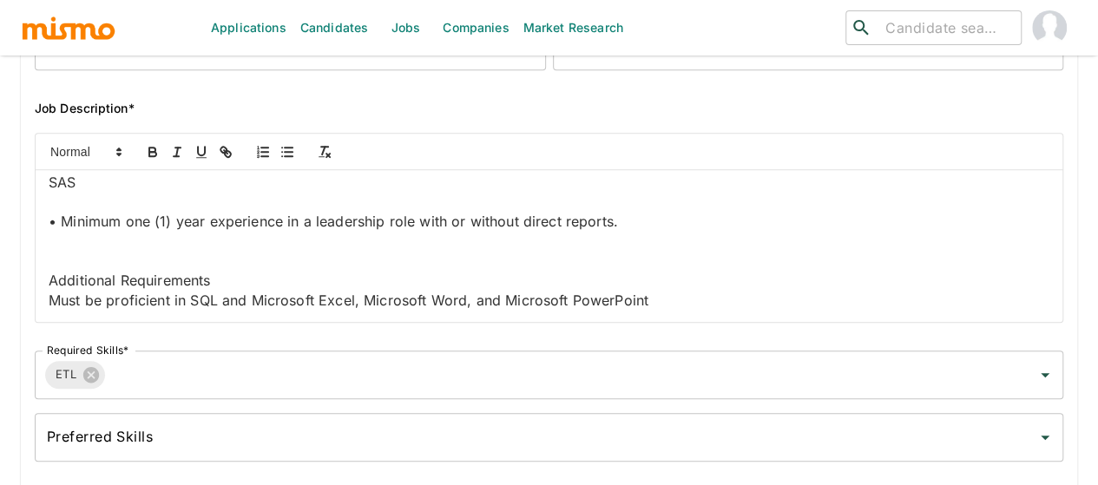
scroll to position [608, 0]
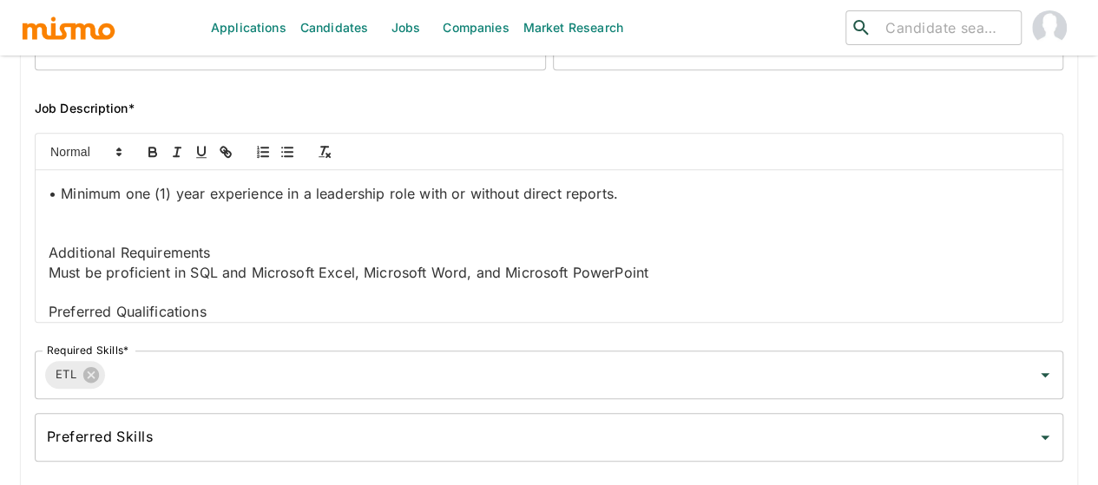
drag, startPoint x: 102, startPoint y: 297, endPoint x: 38, endPoint y: 204, distance: 112.9
click at [38, 204] on div "Job Summary This position is responsible in designing reporting requirements. D…" at bounding box center [549, 246] width 1027 height 152
copy div "' Excel Alteryx Tableau MS SQL; PL SQL SAS"
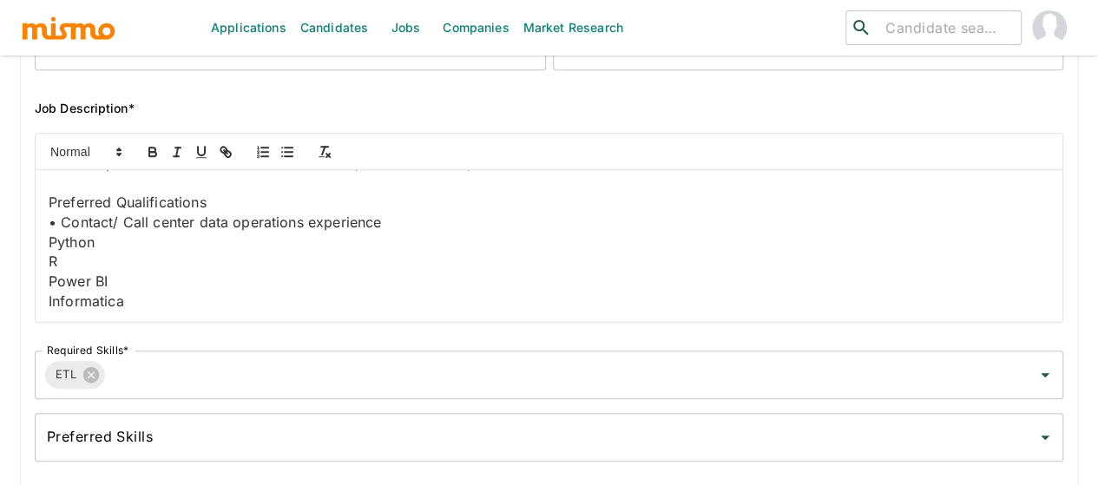
scroll to position [854, 0]
click at [154, 300] on p "Informatica" at bounding box center [549, 302] width 1001 height 20
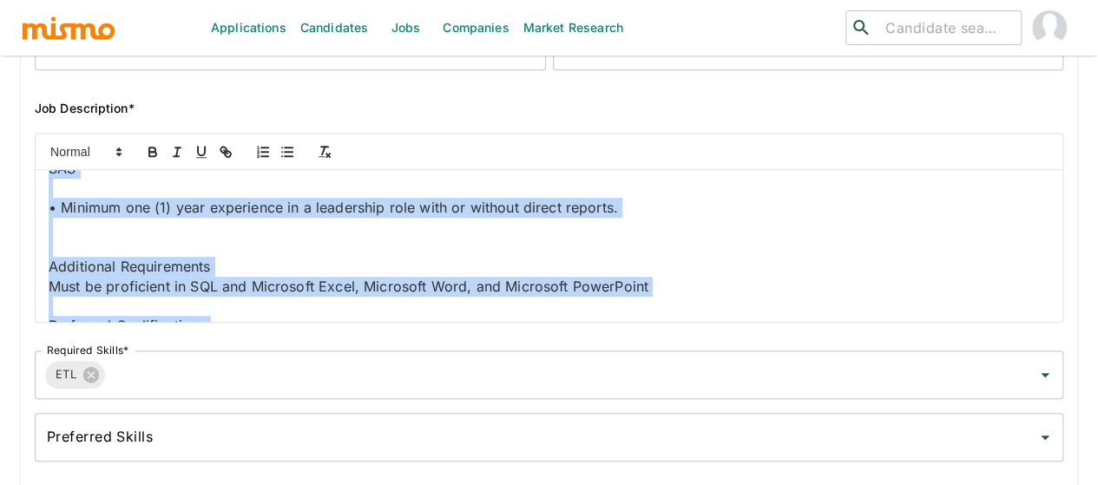
scroll to position [507, 0]
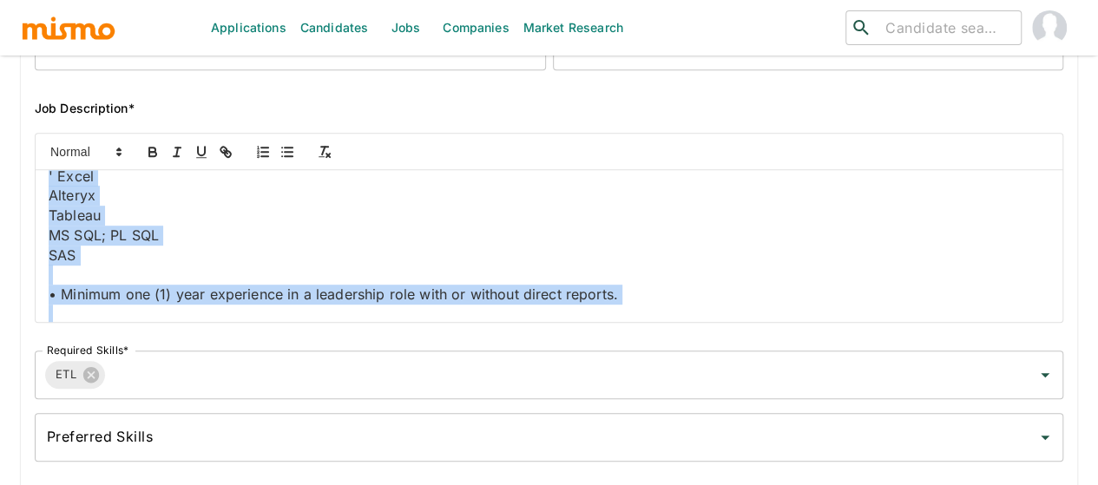
drag, startPoint x: 168, startPoint y: 301, endPoint x: 38, endPoint y: 291, distance: 130.6
click at [35, 287] on div "Job Summary This position is responsible in designing reporting requirements. D…" at bounding box center [549, 228] width 1029 height 190
copy div "Minimum two (2) years experience in the following areas: ' Excel Alteryx Tablea…"
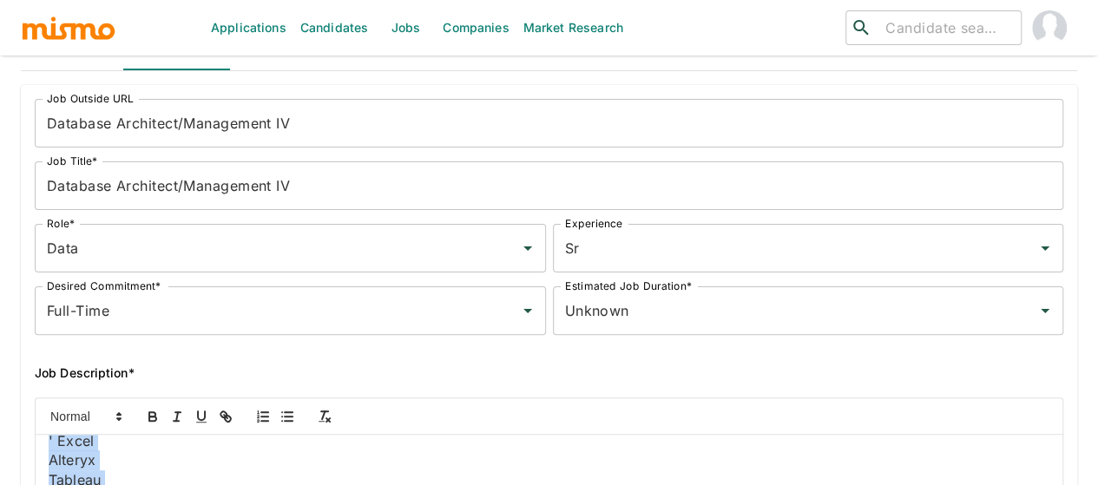
scroll to position [0, 0]
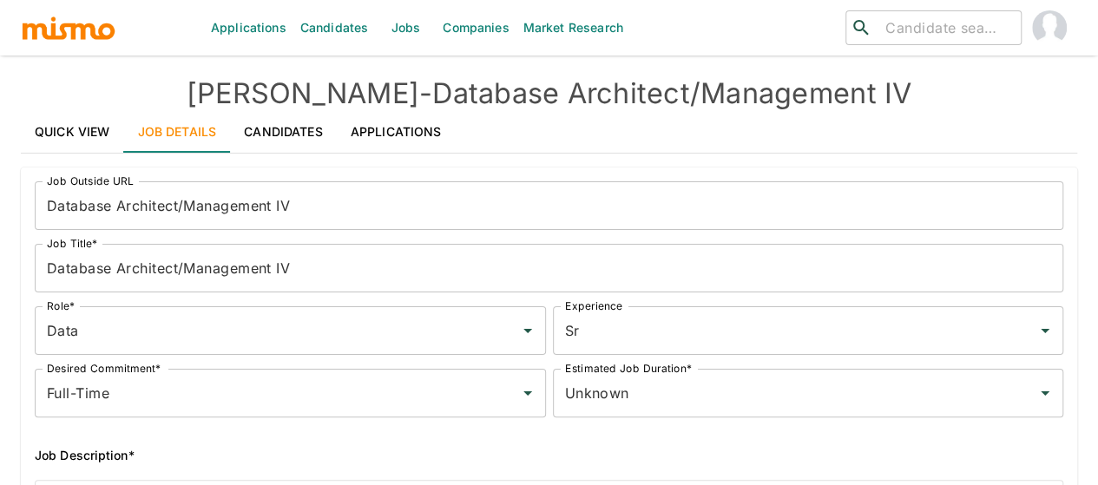
click at [69, 133] on link "Quick View" at bounding box center [72, 132] width 103 height 42
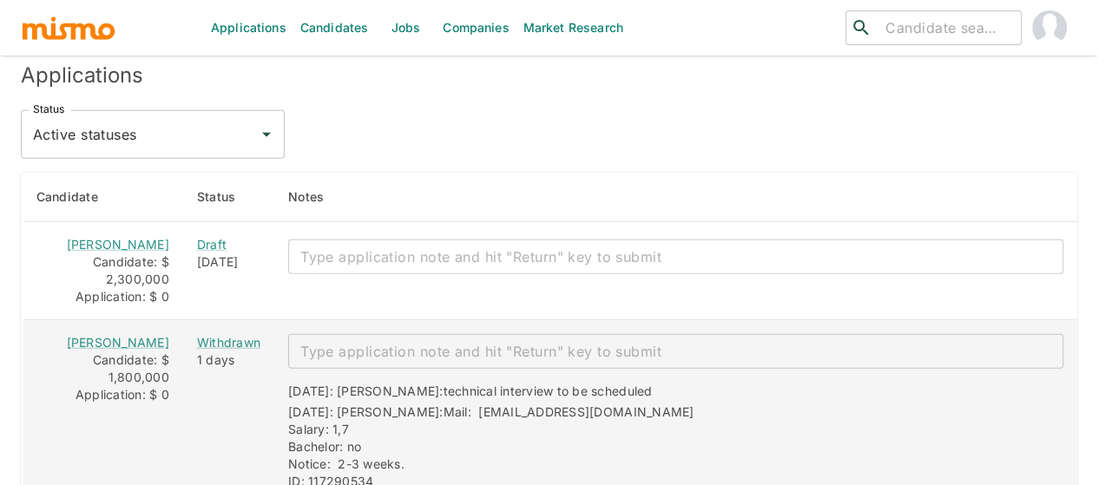
scroll to position [2187, 0]
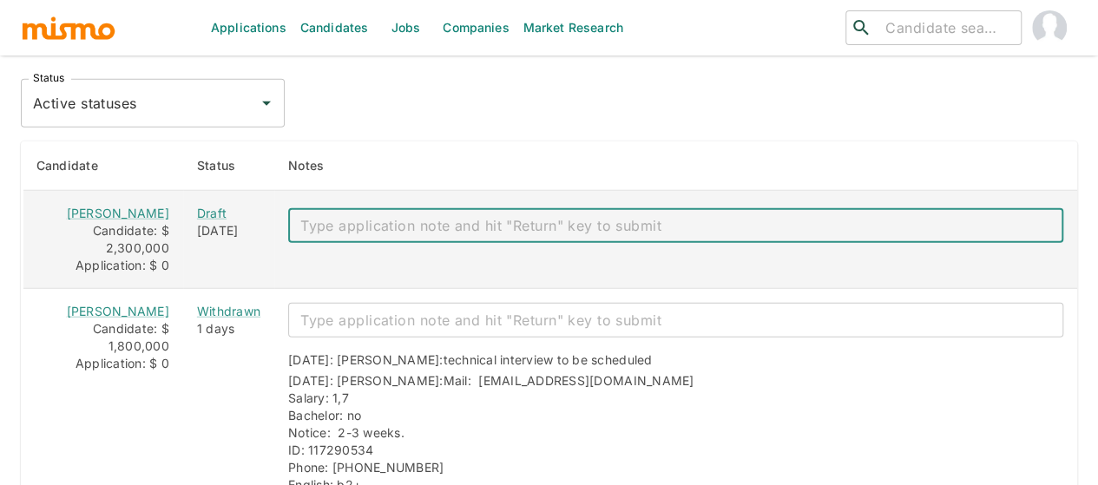
click at [357, 216] on textarea "enhanced table" at bounding box center [675, 226] width 751 height 20
paste textarea "Mail: florezjara@hotmail.com Salary: 2,3 Bachelor: no Notice: 3-4 weeks. ID: 16…"
type textarea "Mail: florezjara@hotmail.com Salary: 2,3 Bachelor: no Notice: 3-4 weeks. ID: 16…"
type textarea "Client interview to be scheduled"
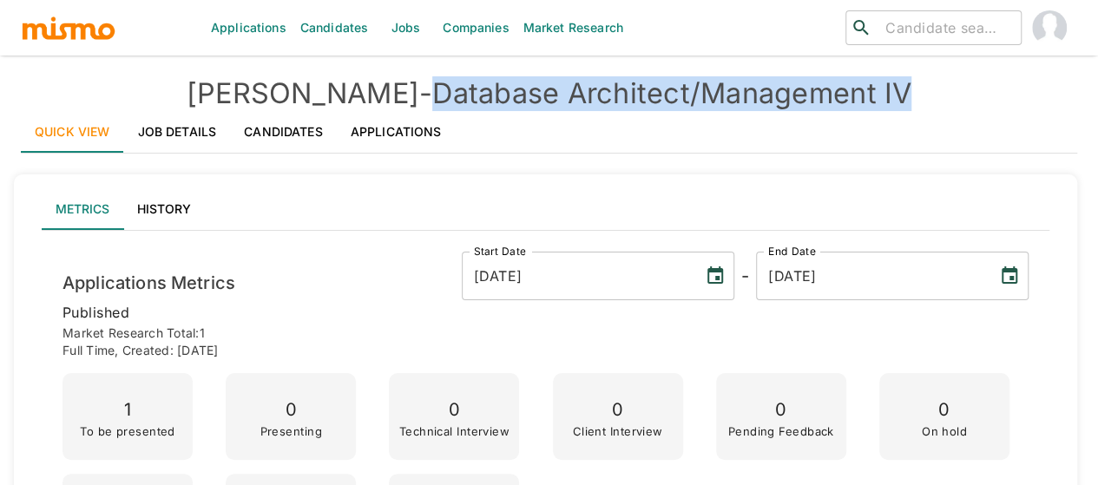
drag, startPoint x: 832, startPoint y: 95, endPoint x: 368, endPoint y: 96, distance: 464.3
click at [368, 96] on h4 "Kaiser - Database Architect/Management IV" at bounding box center [549, 93] width 1056 height 35
copy h4 "Database Architect/Management IV"
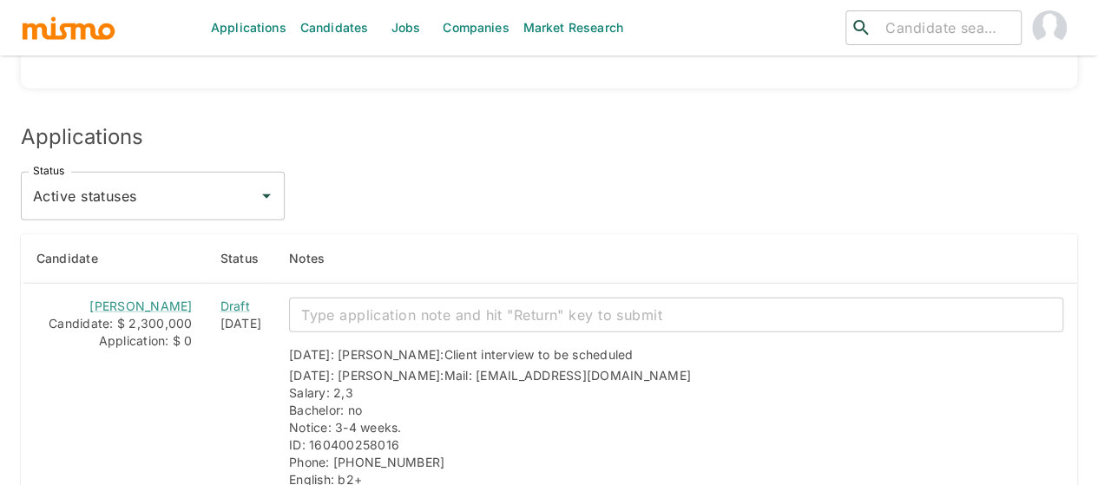
scroll to position [2100, 0]
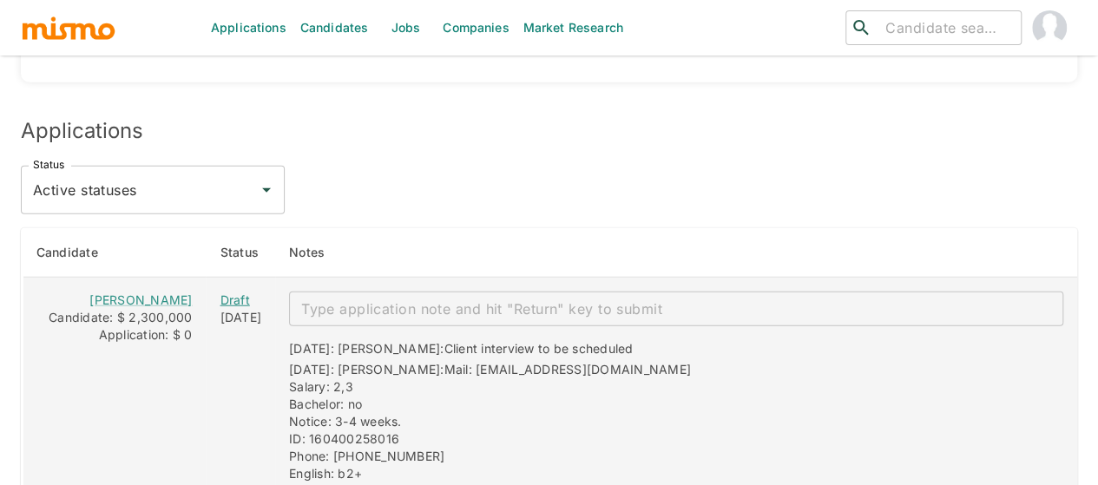
click at [220, 292] on div "Draft" at bounding box center [241, 300] width 42 height 17
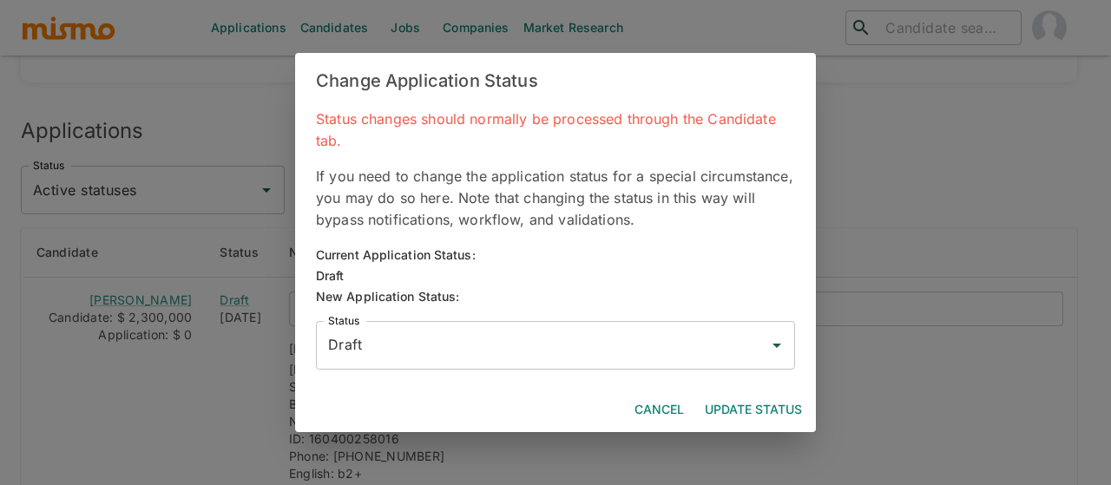
click at [381, 348] on input "Draft" at bounding box center [542, 345] width 437 height 33
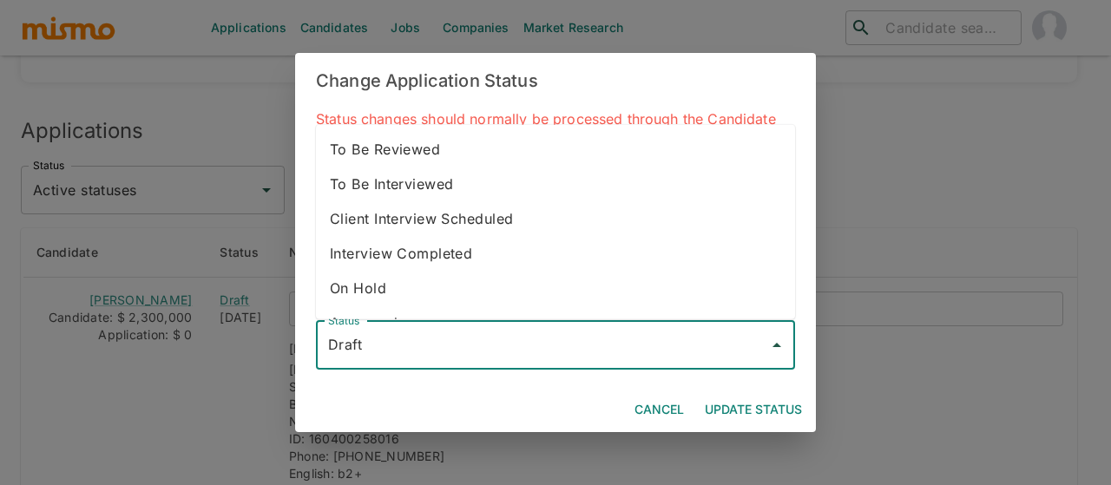
click at [394, 178] on li "To Be Interviewed" at bounding box center [555, 184] width 479 height 35
type input "To Be Interviewed"
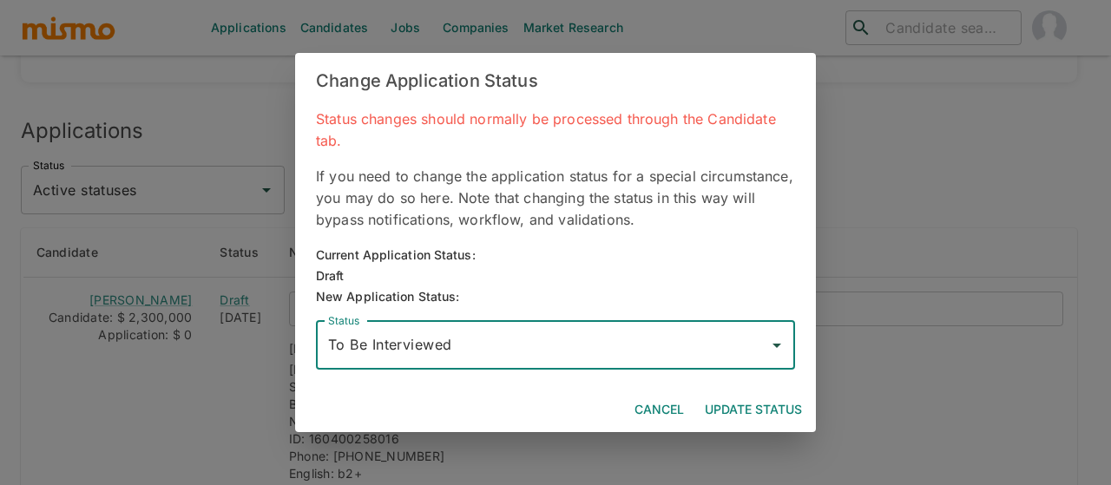
click at [731, 404] on button "Update Status" at bounding box center [753, 410] width 111 height 32
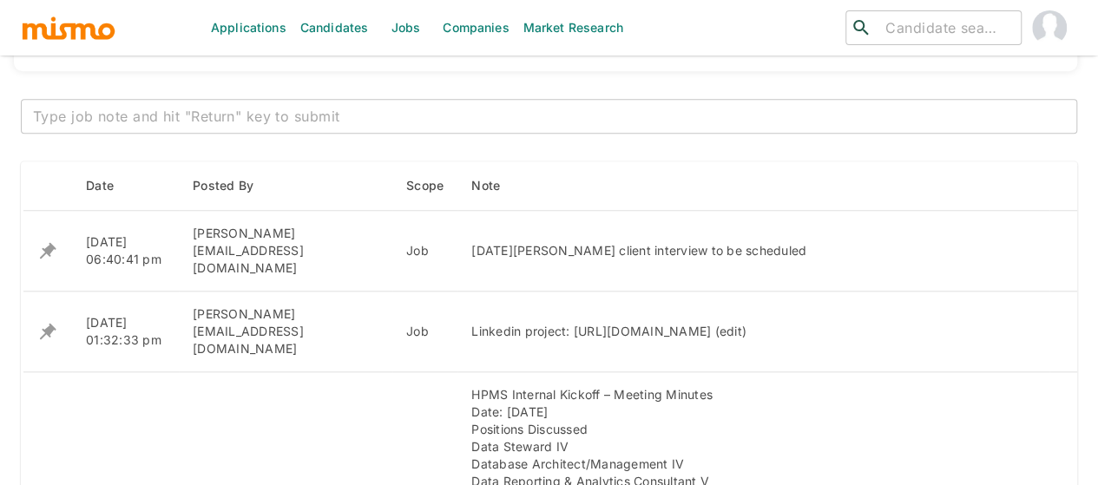
scroll to position [694, 0]
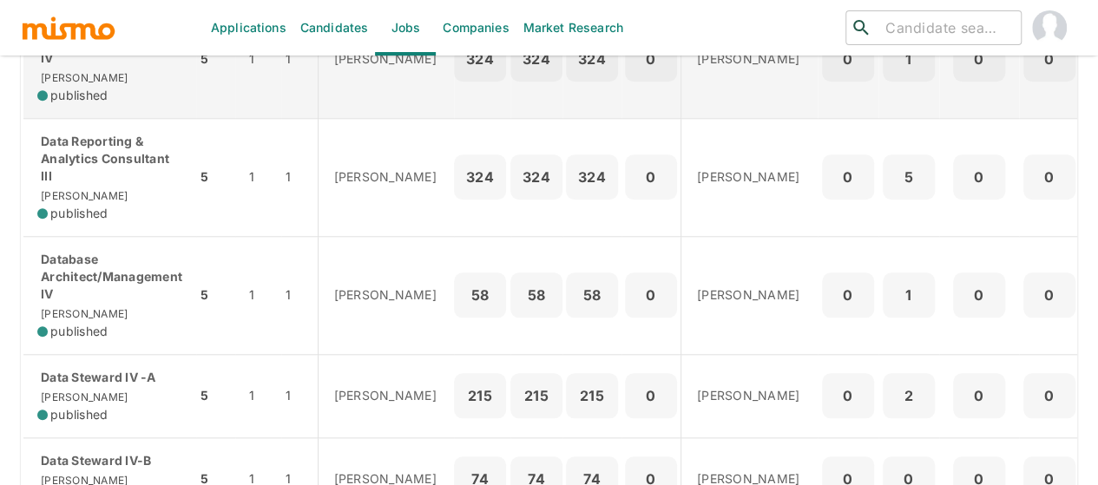
scroll to position [781, 0]
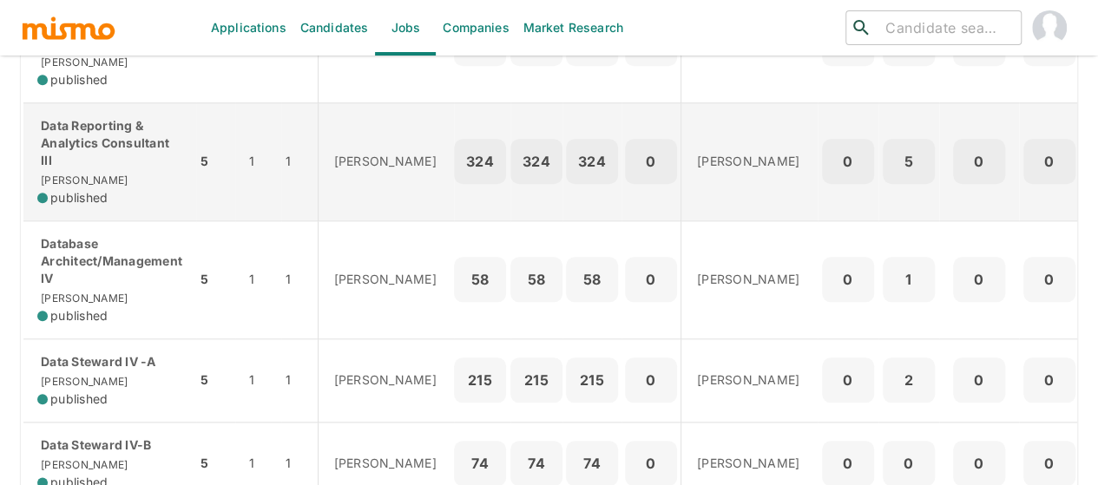
click at [128, 169] on p "Data Reporting & Analytics Consultant III" at bounding box center [109, 143] width 145 height 52
click at [148, 200] on div "Data Reporting & Analytics Consultant III Kaiser published" at bounding box center [109, 161] width 145 height 89
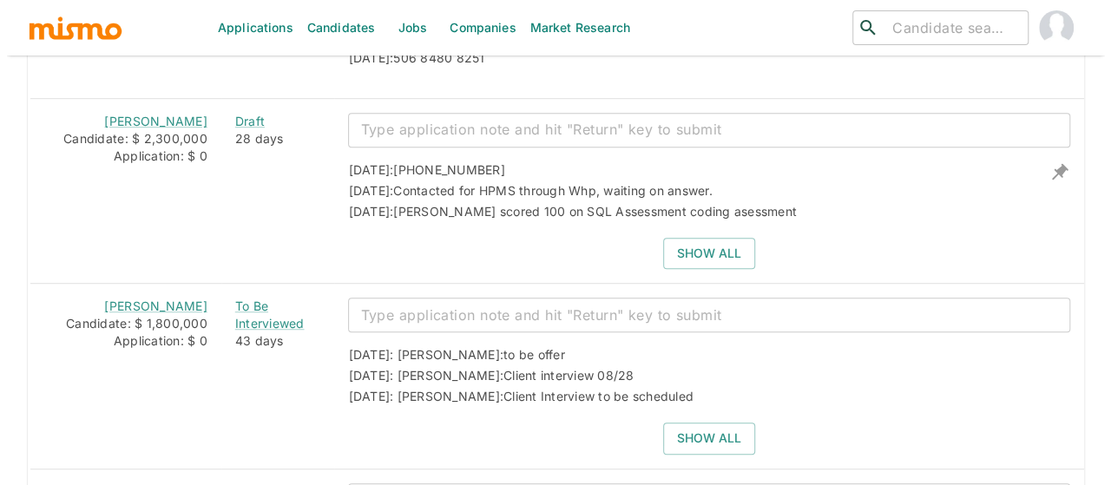
scroll to position [3769, 0]
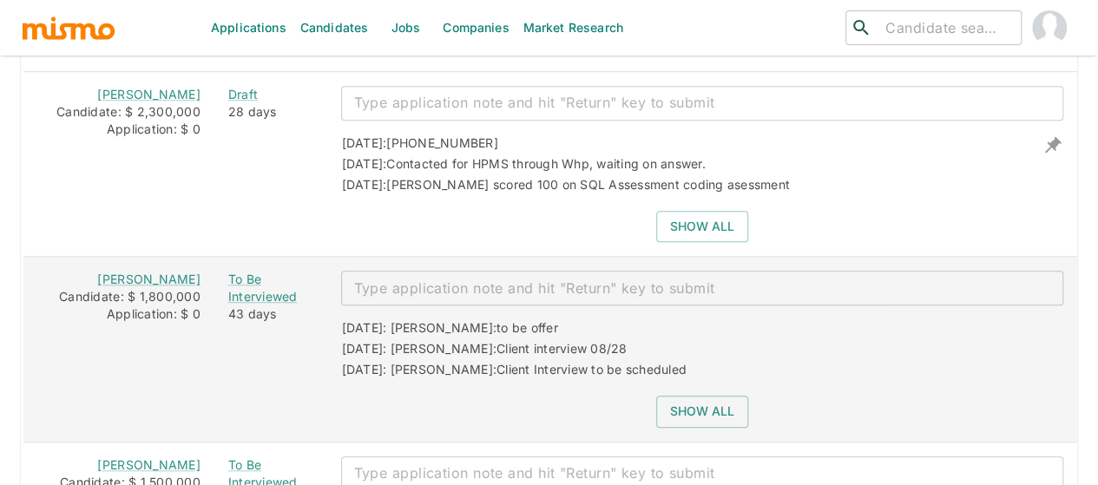
click at [390, 279] on textarea "enhanced table" at bounding box center [702, 289] width 698 height 20
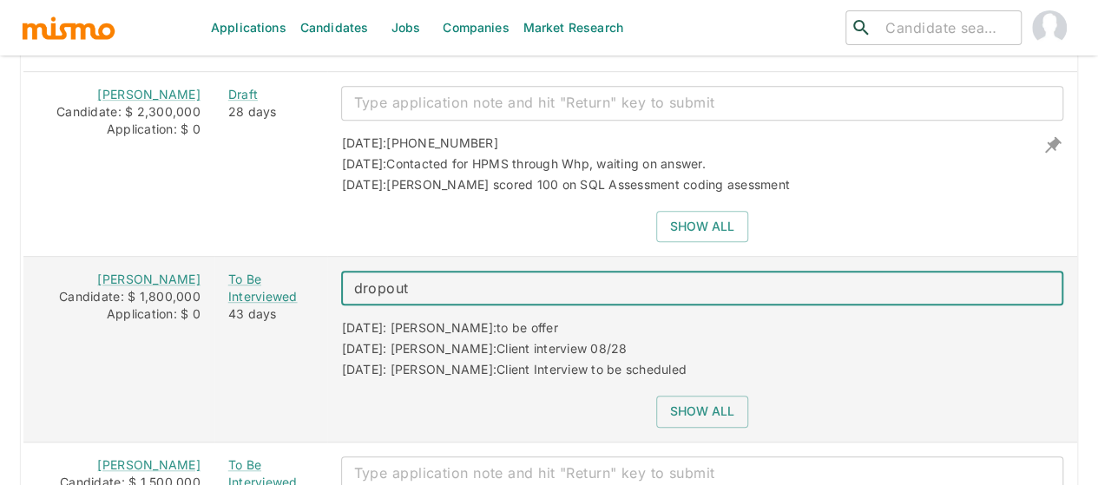
type textarea "dropout"
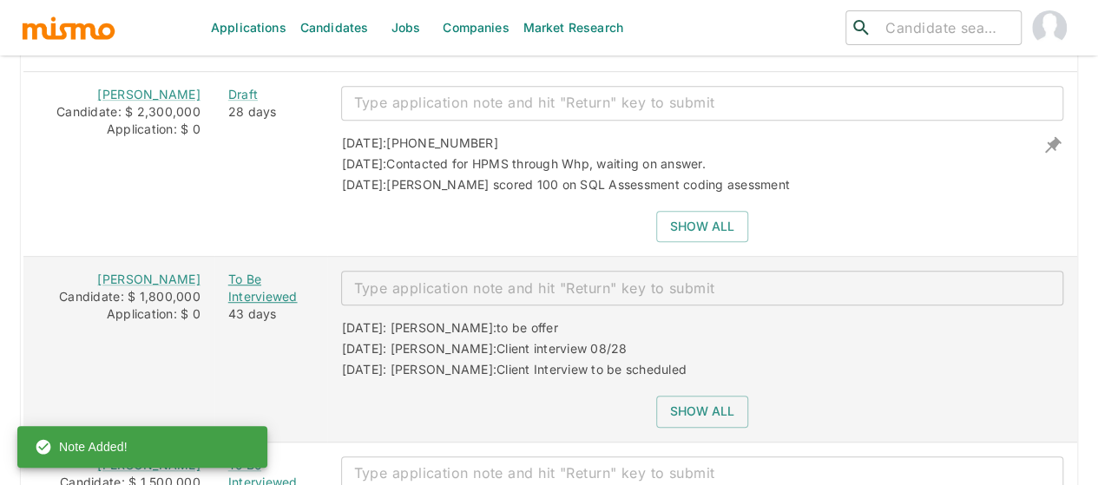
click at [228, 271] on div "To Be Interviewed" at bounding box center [271, 288] width 86 height 35
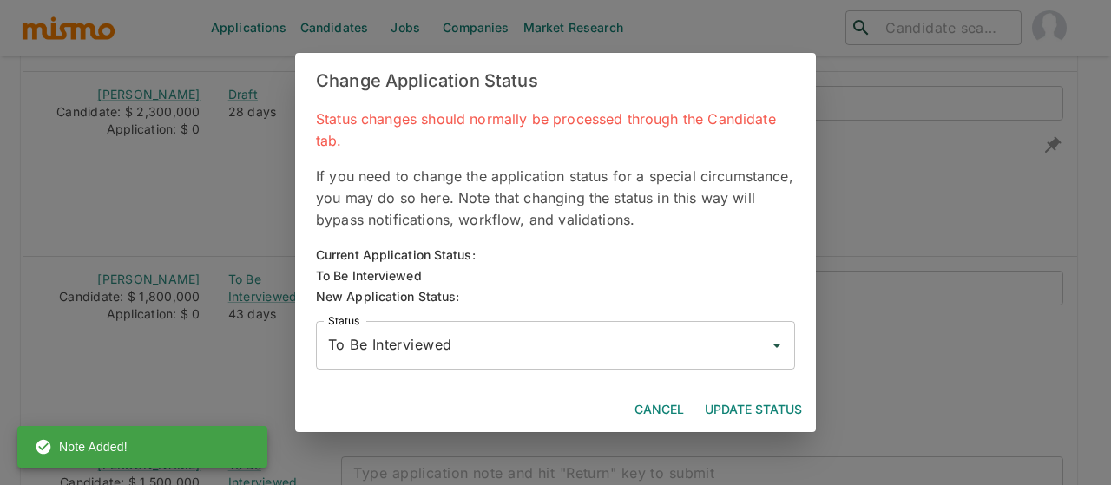
click at [384, 352] on input "To Be Interviewed" at bounding box center [542, 345] width 437 height 33
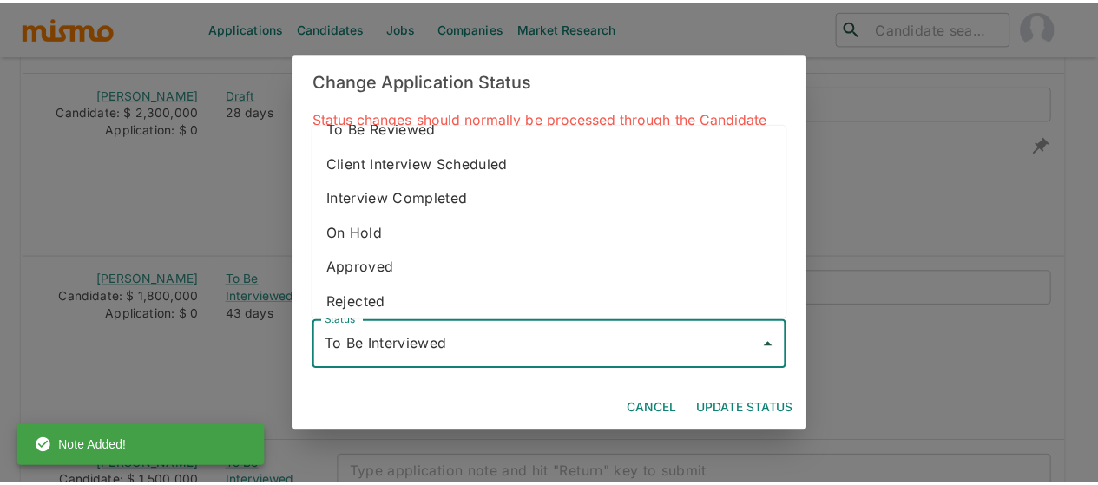
scroll to position [97, 0]
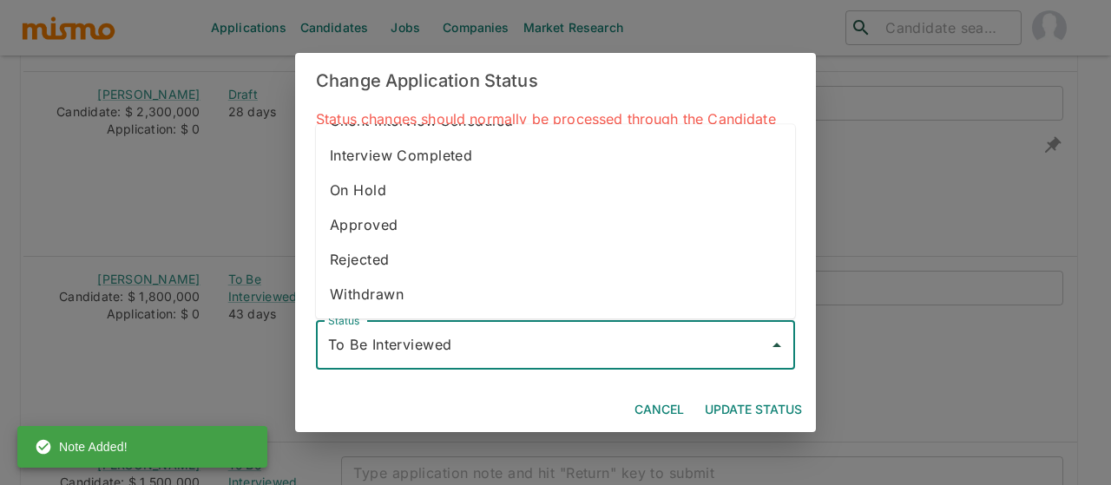
click at [391, 308] on li "Withdrawn" at bounding box center [555, 295] width 479 height 35
type input "Withdrawn"
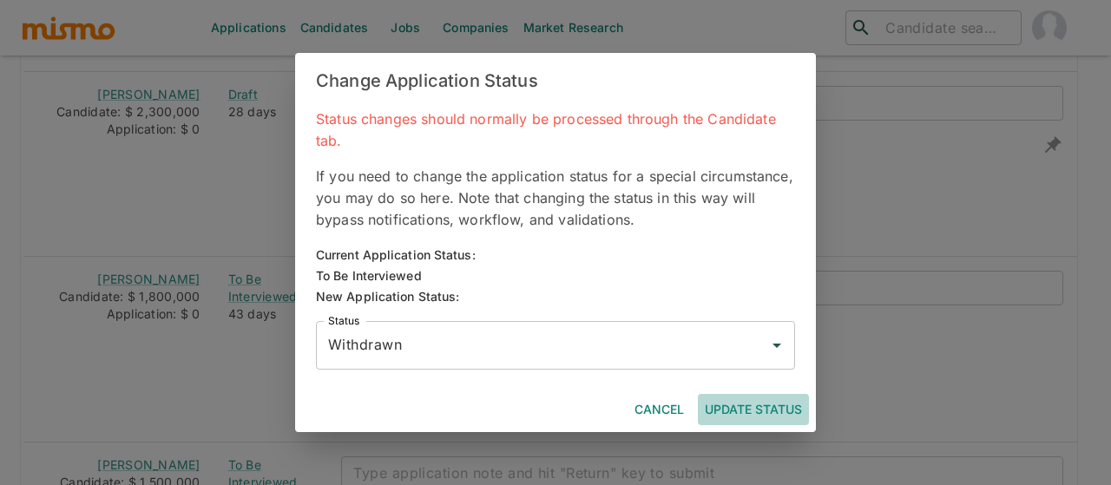
click at [746, 405] on button "Update Status" at bounding box center [753, 410] width 111 height 32
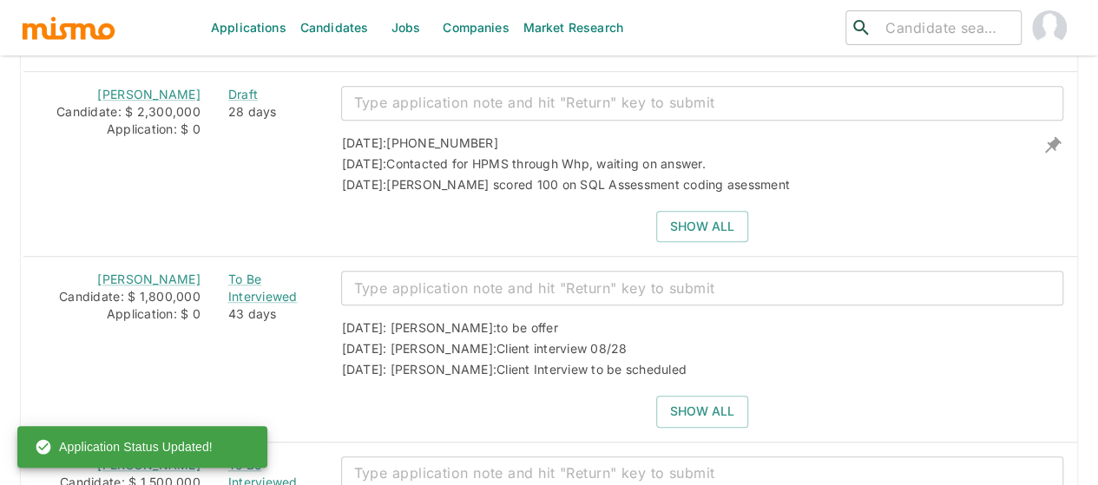
scroll to position [3926, 0]
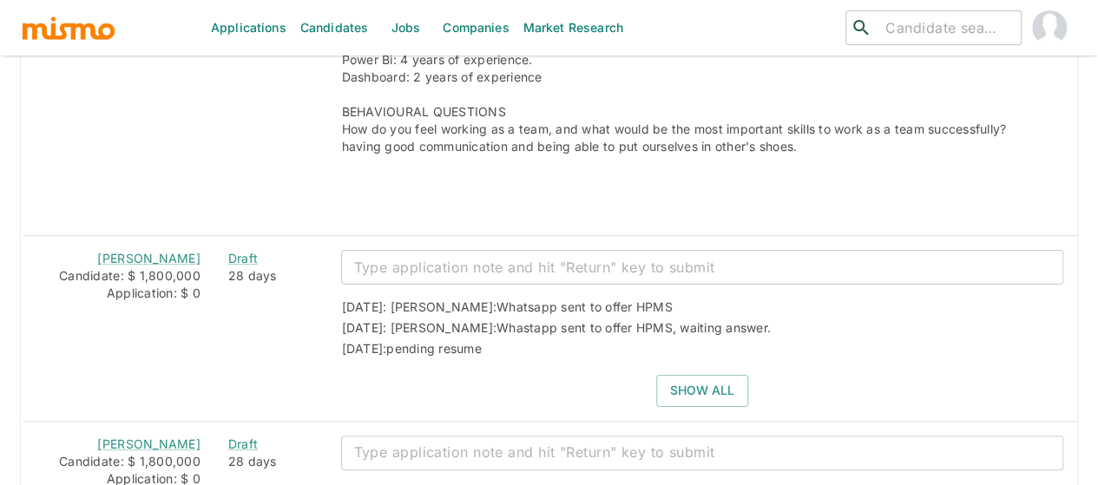
scroll to position [2884, 0]
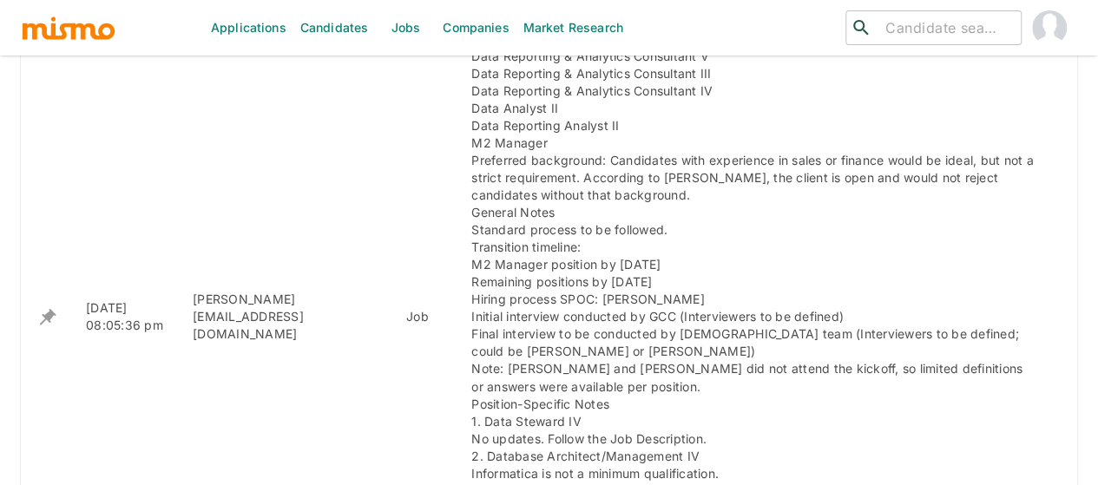
scroll to position [1061, 0]
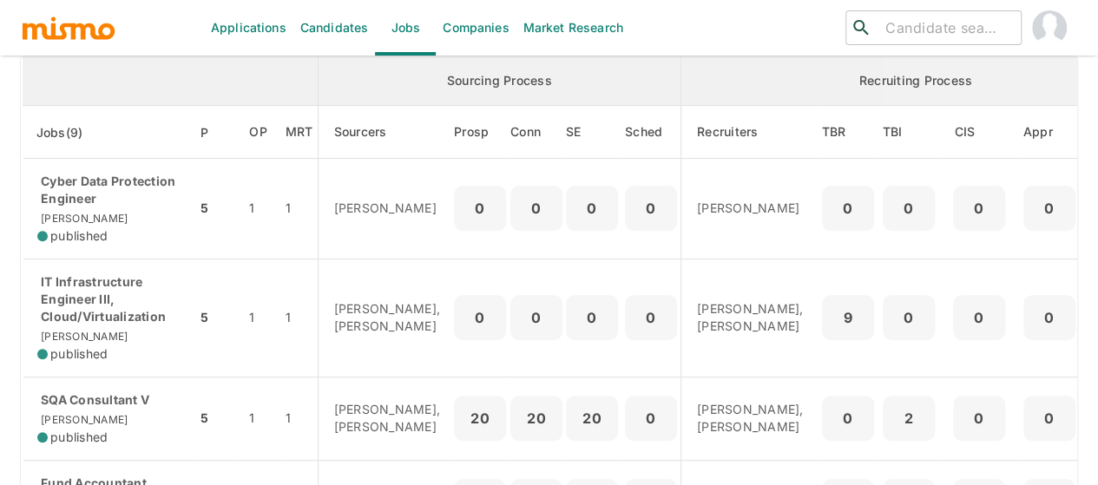
scroll to position [250, 0]
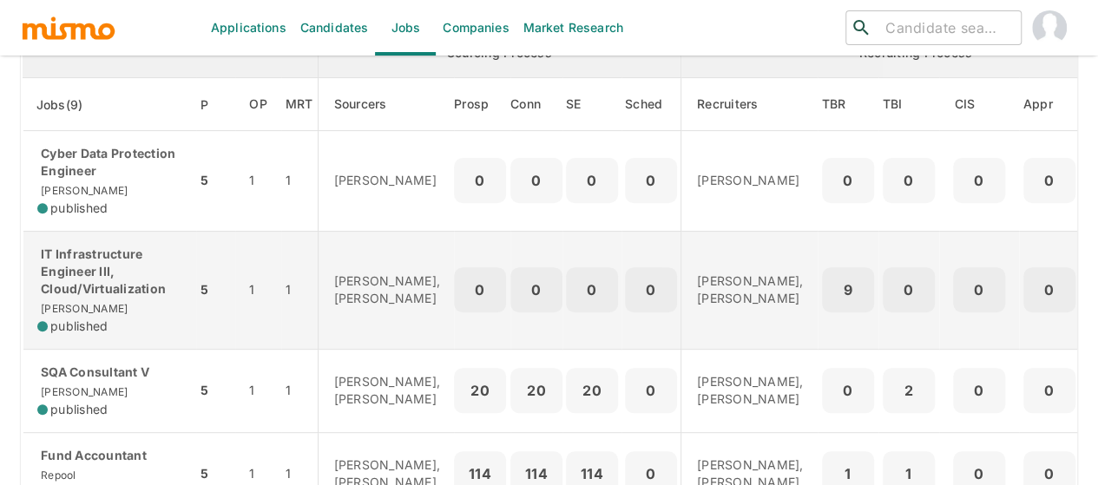
click at [65, 270] on p "IT Infrastructure Engineer III, Cloud/Virtualization" at bounding box center [109, 272] width 145 height 52
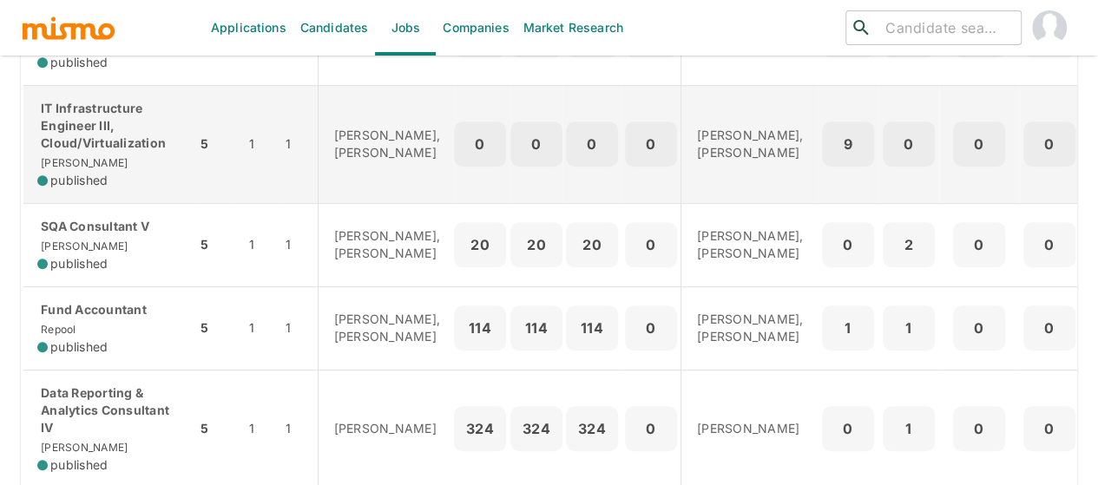
scroll to position [424, 0]
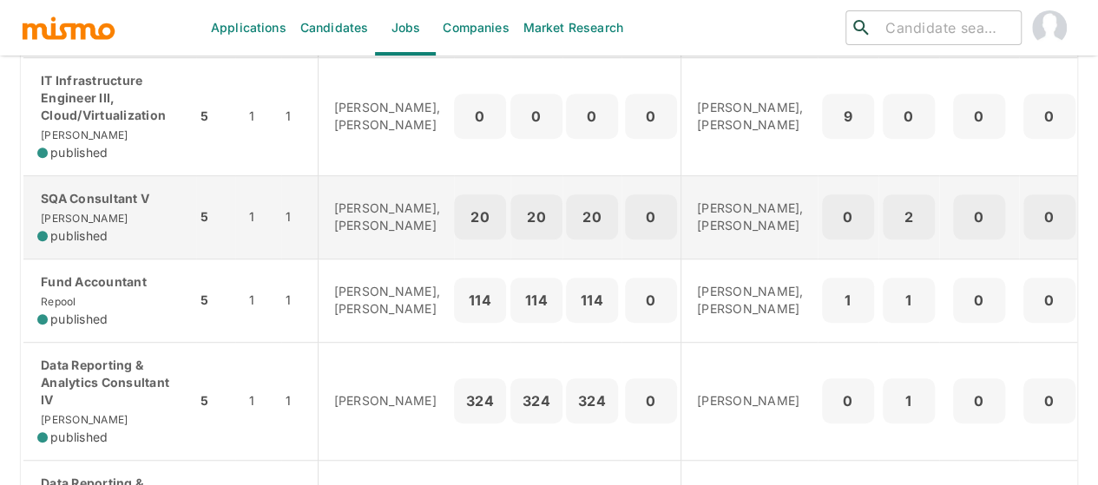
click at [97, 213] on div "SQA Consultant V Kaiser published" at bounding box center [109, 217] width 145 height 55
click at [95, 207] on p "SQA Consultant V" at bounding box center [109, 198] width 145 height 17
click at [94, 219] on div "SQA Consultant V Kaiser published" at bounding box center [109, 217] width 145 height 55
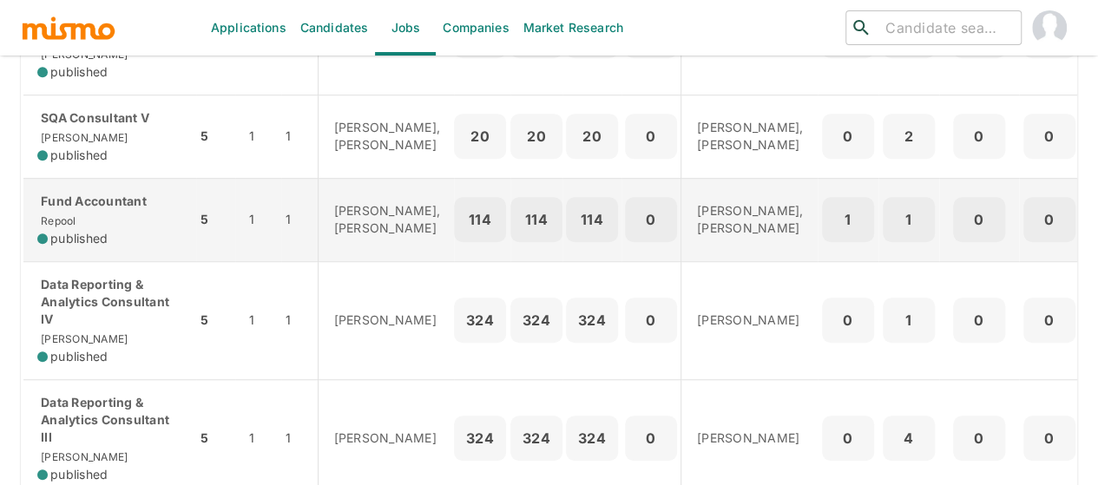
scroll to position [597, 0]
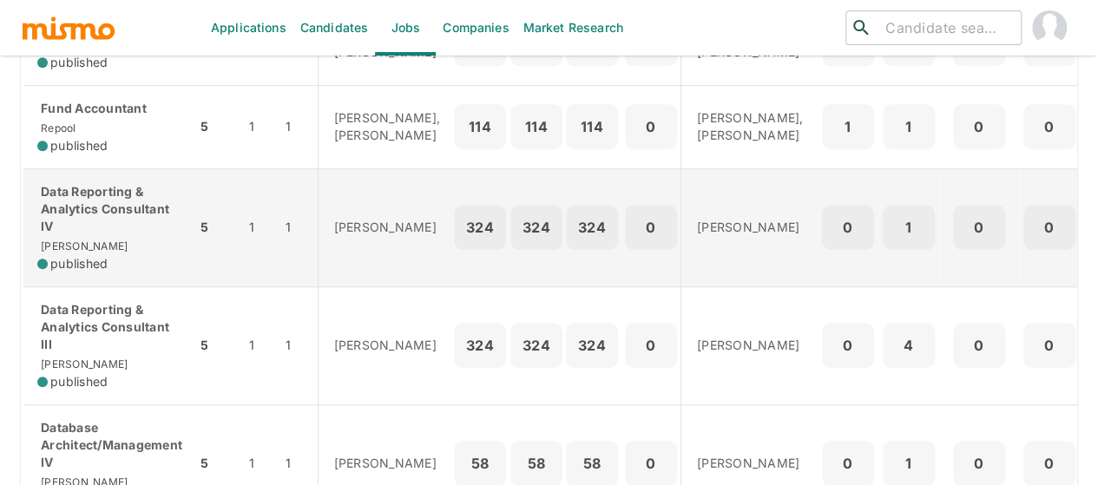
click at [108, 269] on div "Data Reporting & Analytics Consultant IV Kaiser published" at bounding box center [109, 227] width 145 height 89
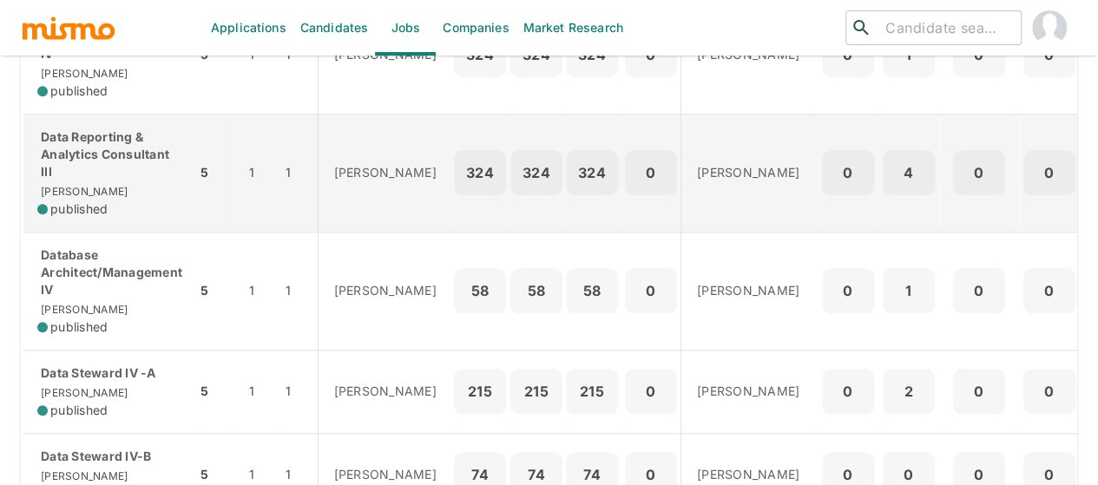
scroll to position [771, 0]
click at [101, 217] on span "published" at bounding box center [78, 208] width 57 height 17
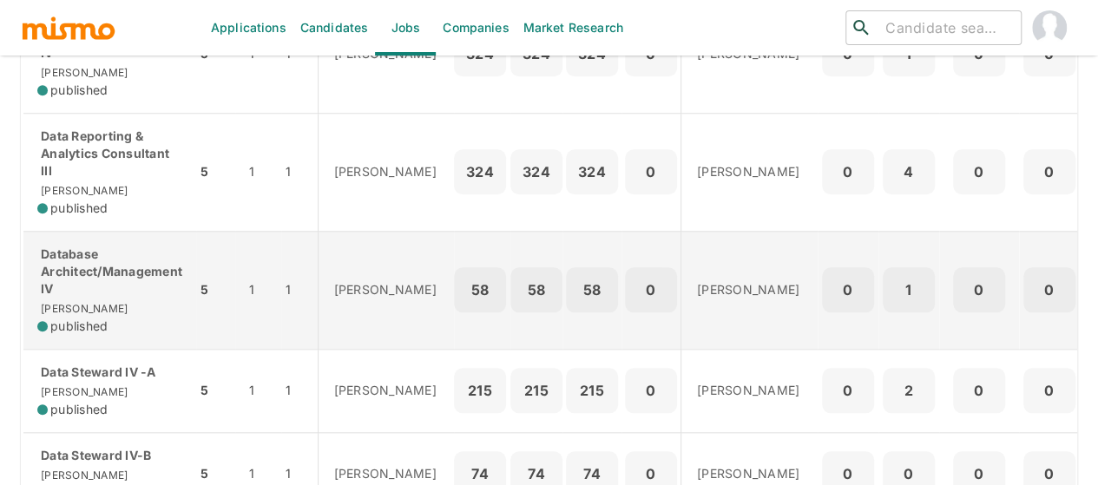
click at [118, 298] on p "Database Architect/Management IV" at bounding box center [109, 272] width 145 height 52
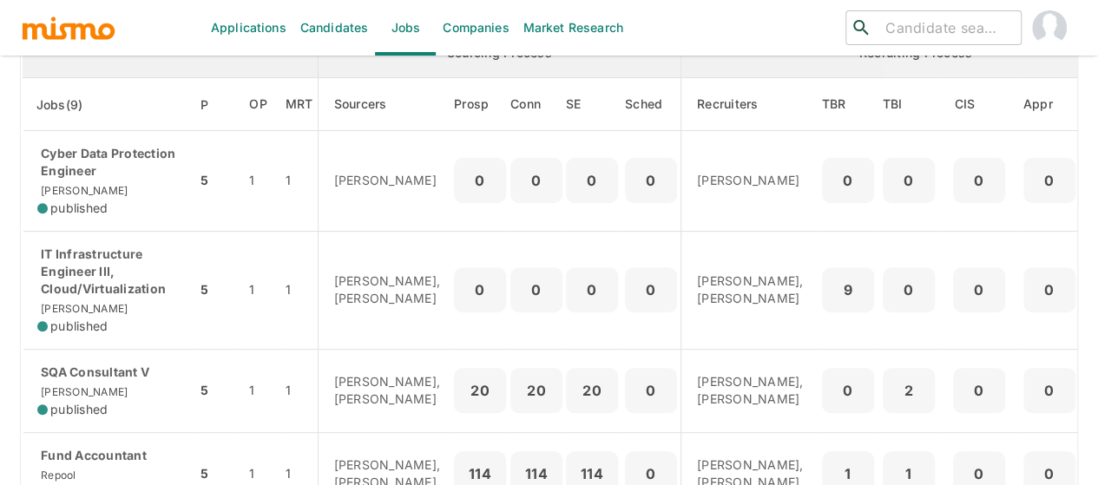
scroll to position [0, 0]
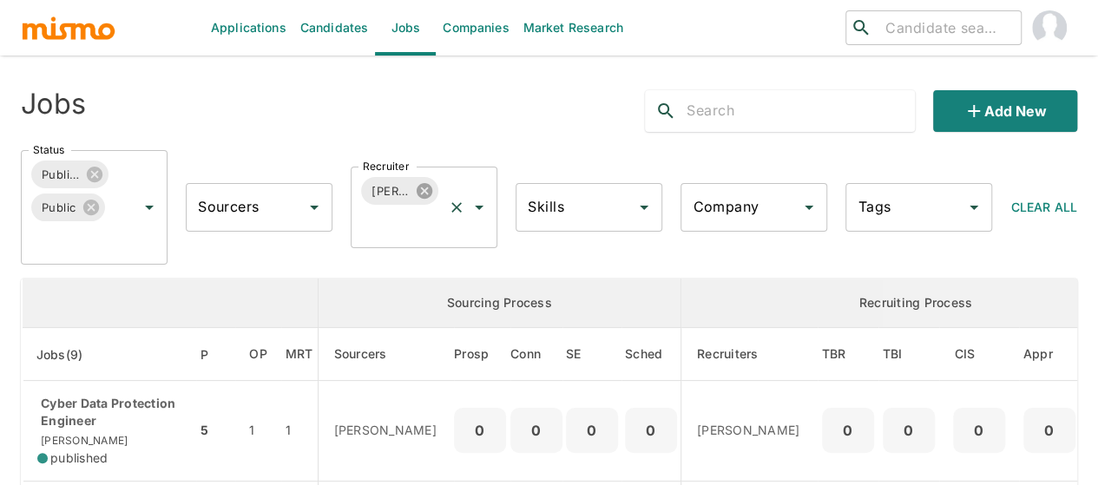
click at [422, 194] on icon at bounding box center [425, 191] width 16 height 16
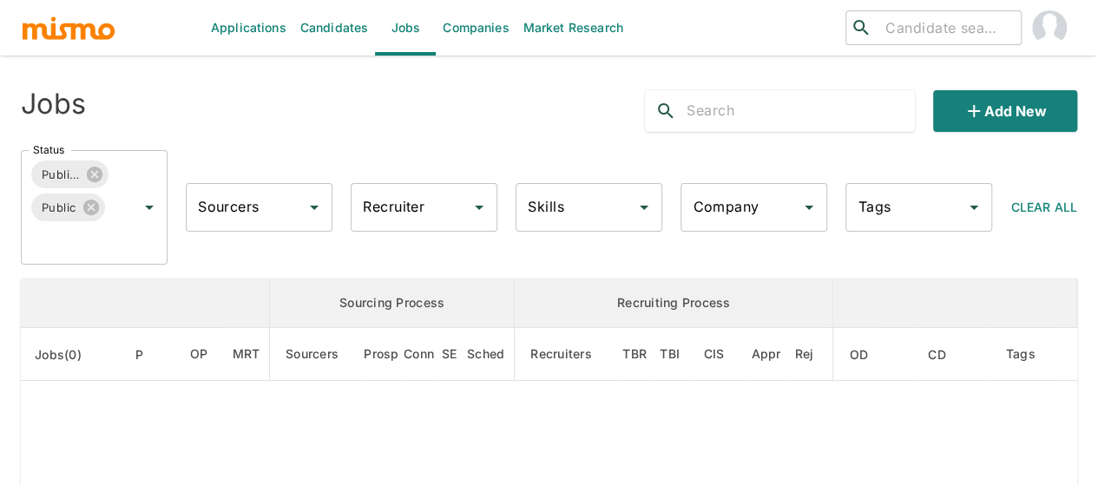
click at [393, 207] on input "Recruiter" at bounding box center [410, 207] width 105 height 33
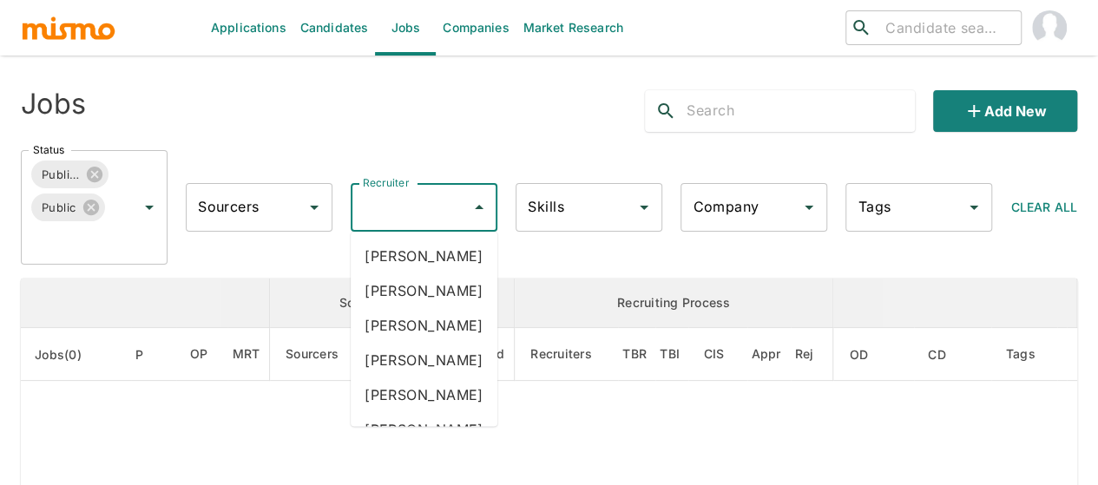
type input "p"
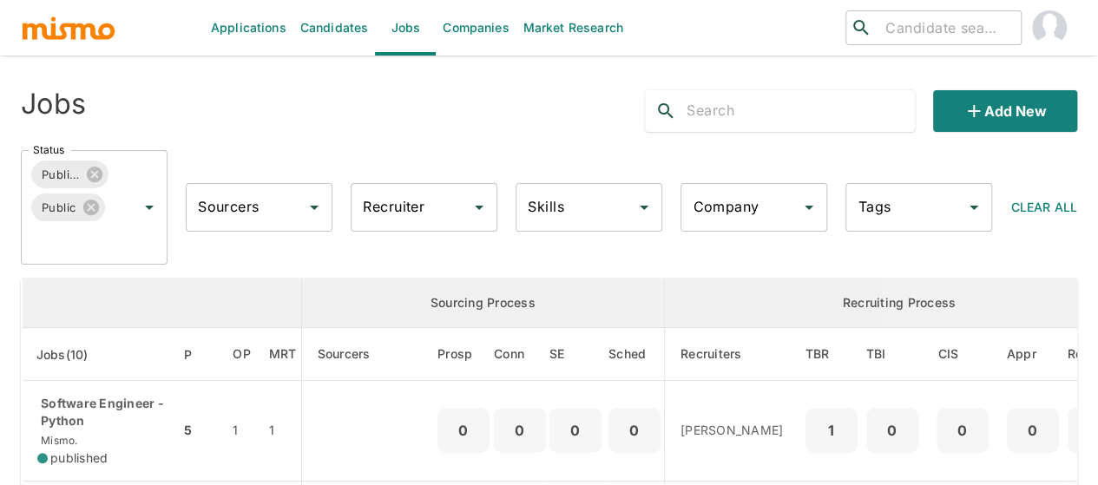
click at [393, 207] on input "Recruiter" at bounding box center [410, 207] width 105 height 33
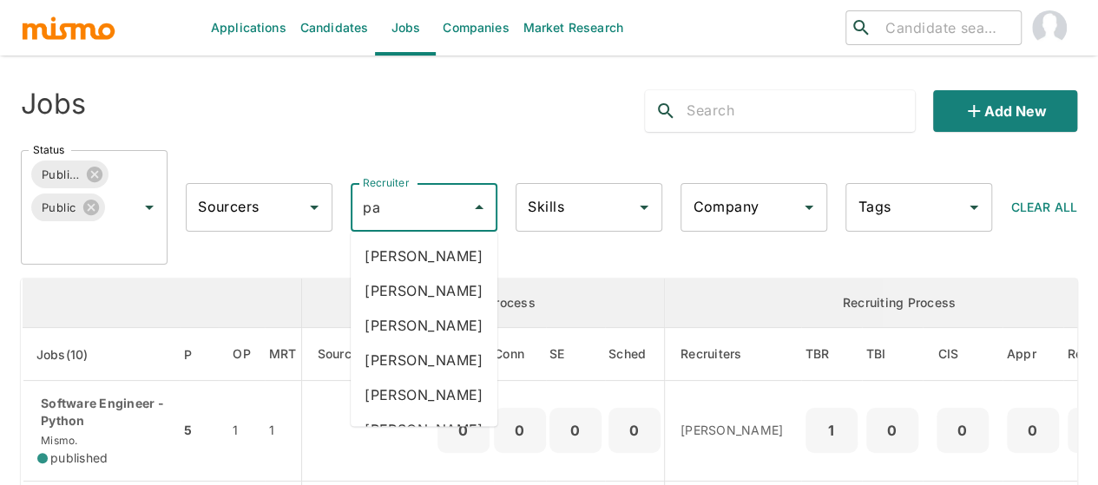
type input "pao"
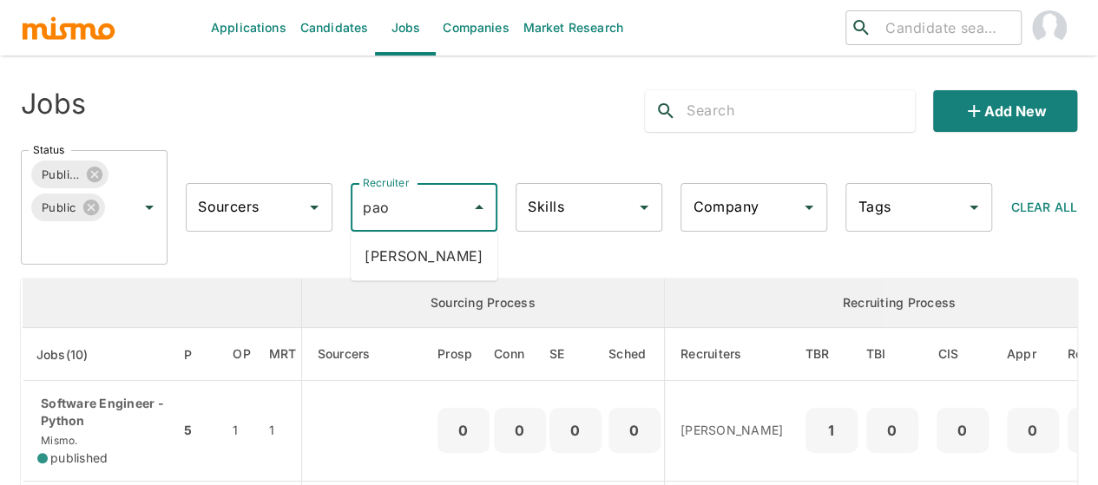
click at [396, 232] on ul "Paola Pacheco" at bounding box center [424, 256] width 147 height 49
drag, startPoint x: 436, startPoint y: 265, endPoint x: 411, endPoint y: 265, distance: 24.3
click at [430, 264] on li "Paola Pacheco" at bounding box center [424, 256] width 147 height 35
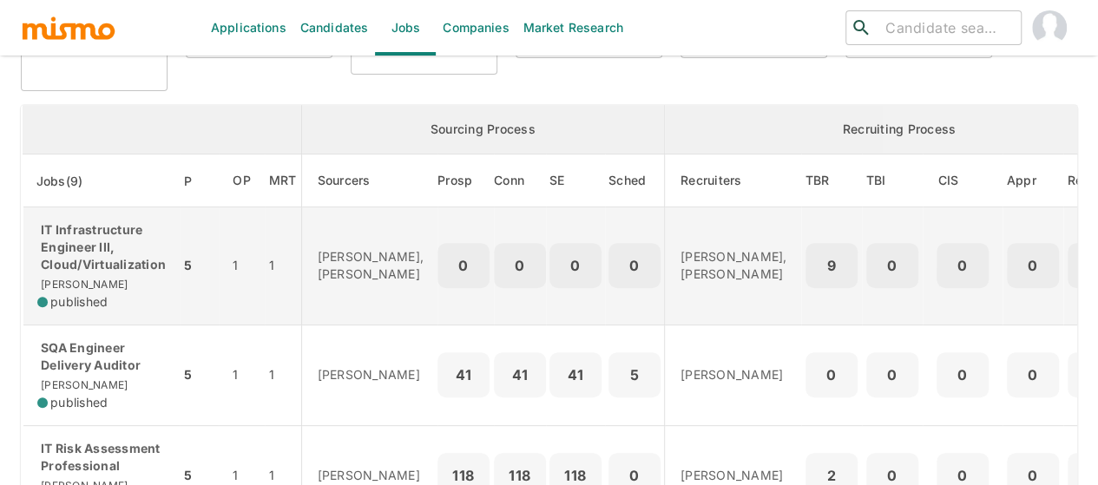
scroll to position [260, 0]
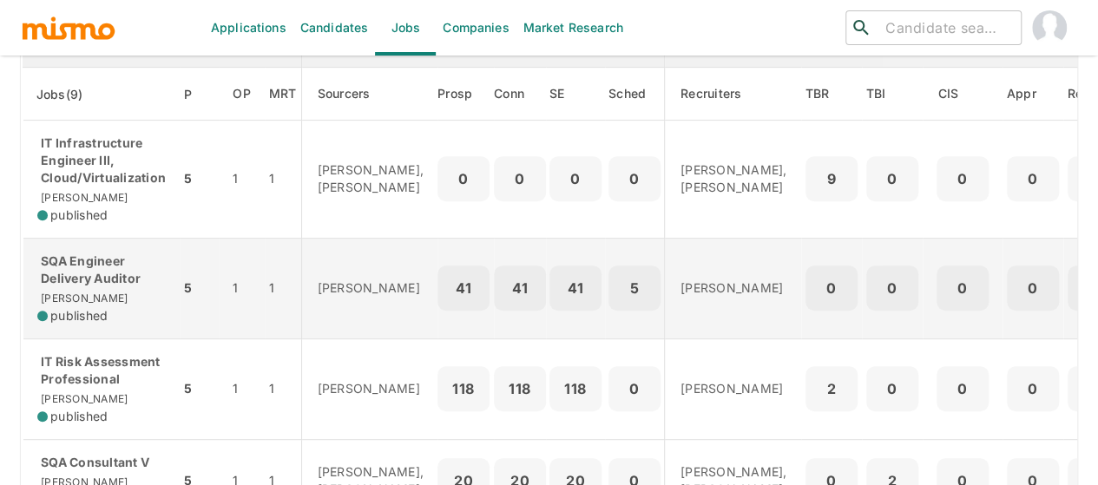
click at [122, 284] on p "SQA Engineer Delivery Auditor" at bounding box center [101, 270] width 128 height 35
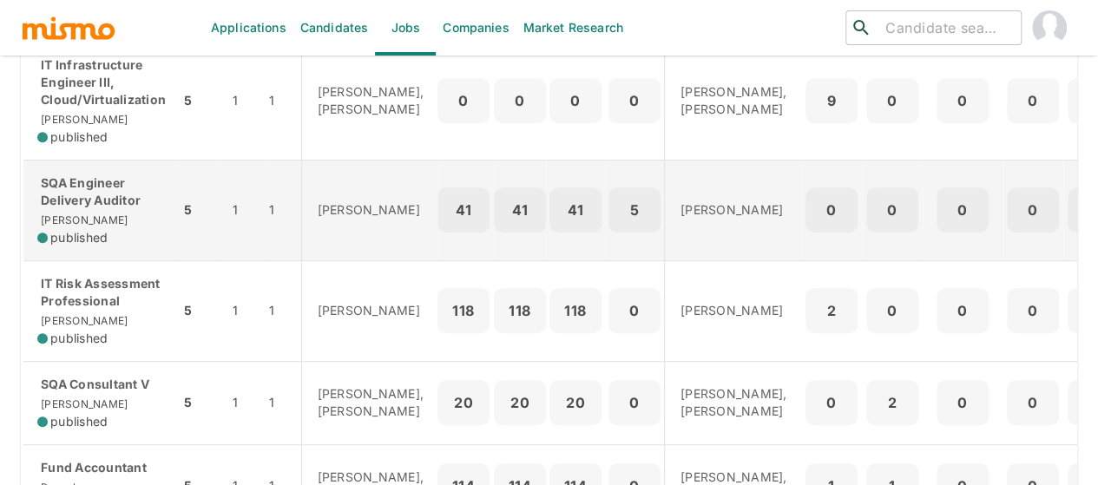
scroll to position [434, 0]
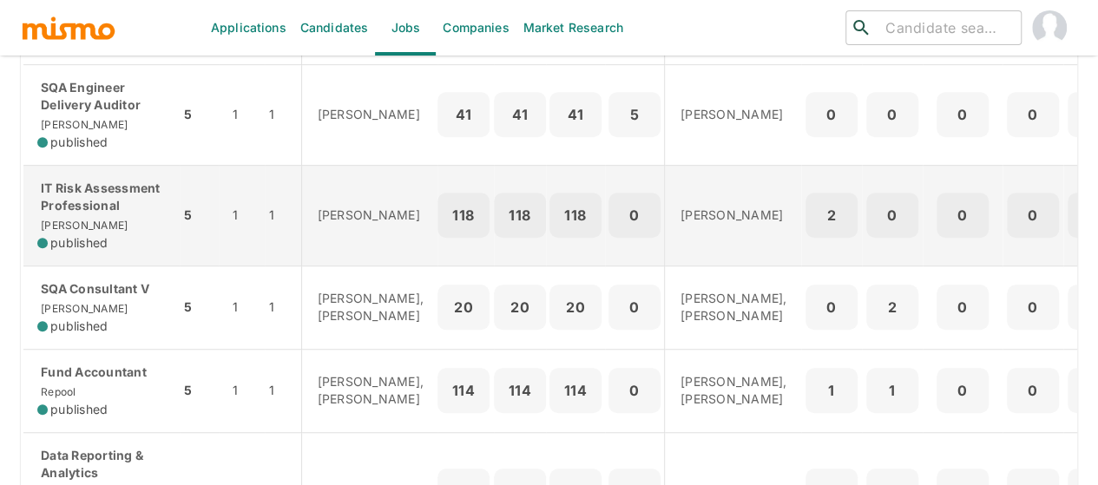
click at [127, 207] on p "IT Risk Assessment Professional" at bounding box center [101, 197] width 128 height 35
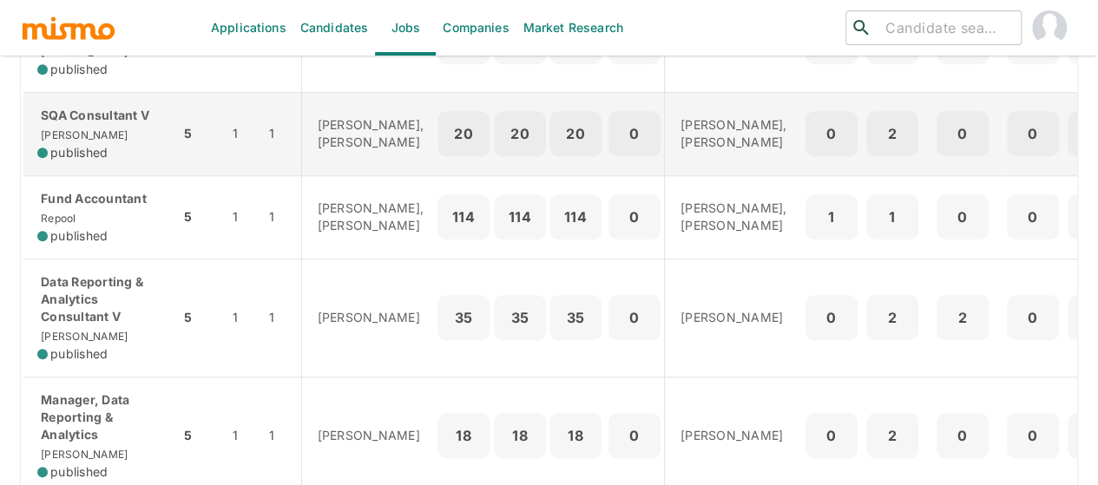
scroll to position [694, 0]
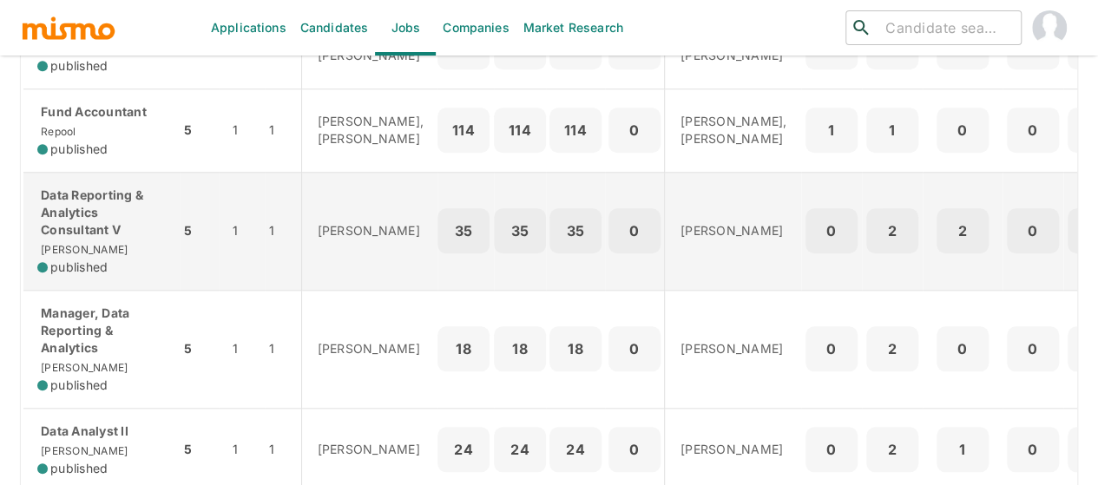
click at [102, 266] on div "Data Reporting & Analytics Consultant V Kaiser published" at bounding box center [101, 231] width 128 height 89
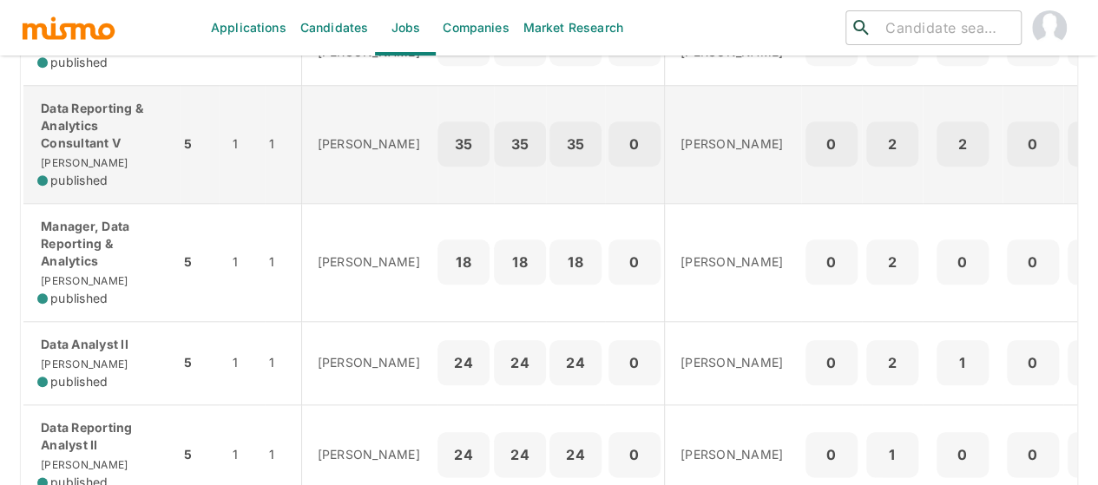
click at [69, 270] on p "Manager, Data Reporting & Analytics" at bounding box center [101, 244] width 128 height 52
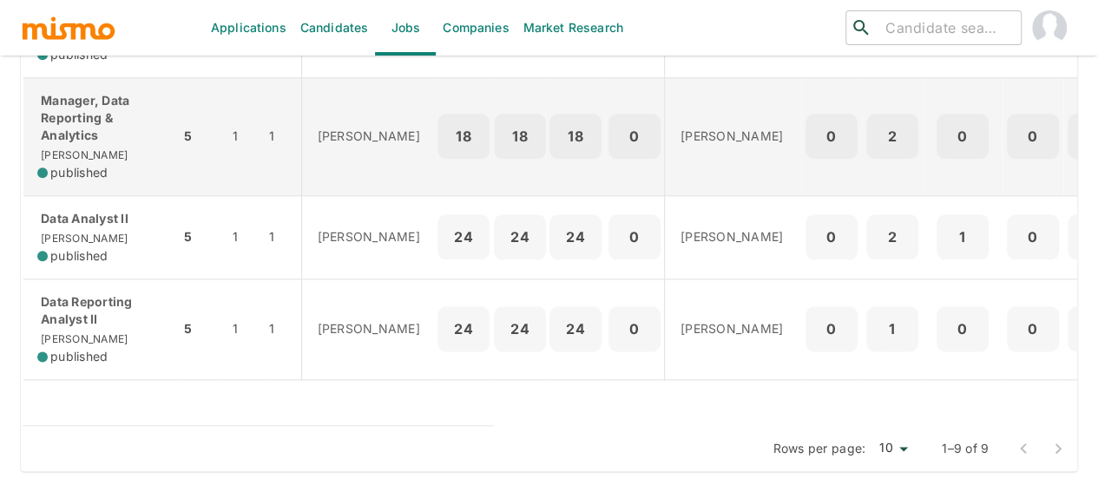
scroll to position [944, 0]
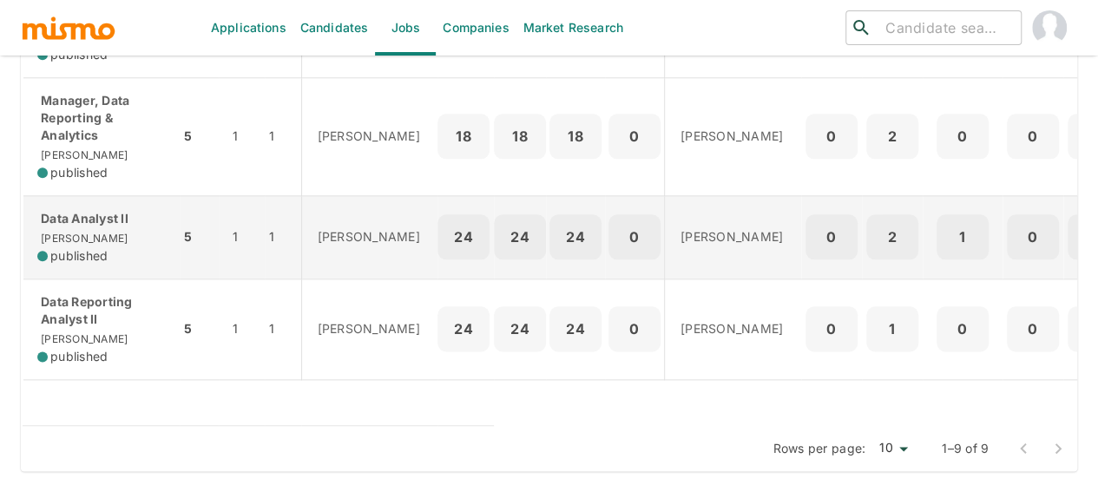
click at [89, 247] on span "published" at bounding box center [78, 255] width 57 height 17
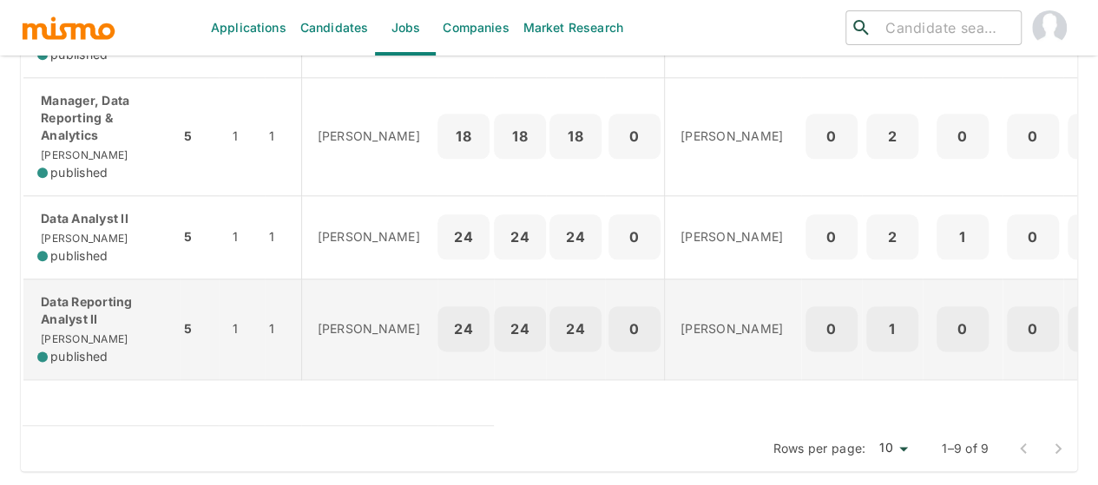
click at [59, 301] on p "Data Reporting Analyst II" at bounding box center [101, 310] width 128 height 35
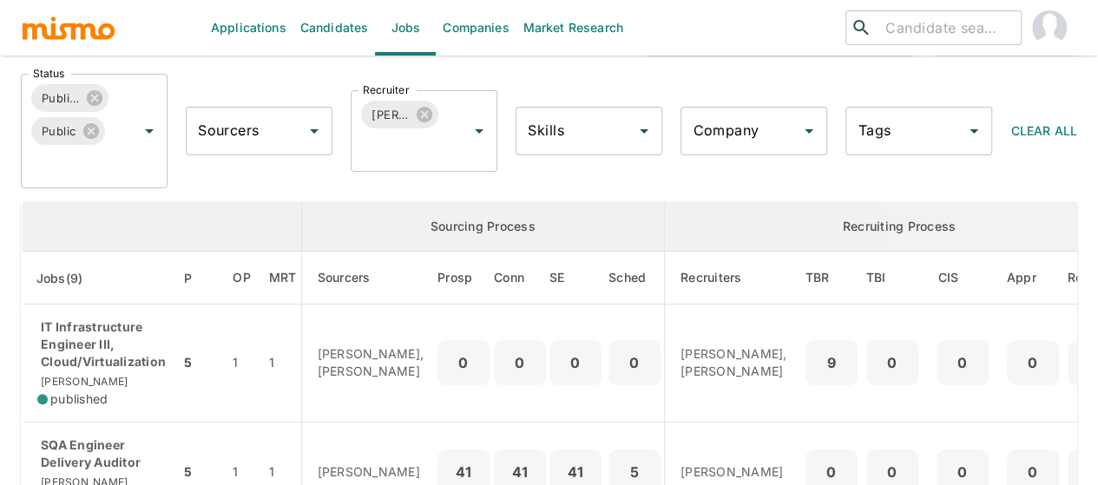
scroll to position [0, 0]
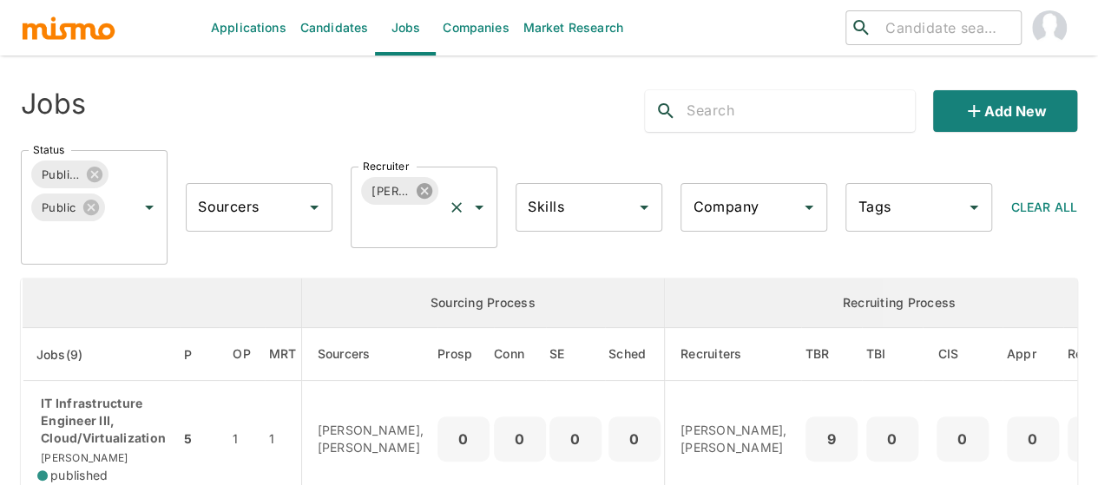
click at [428, 188] on icon at bounding box center [425, 191] width 16 height 16
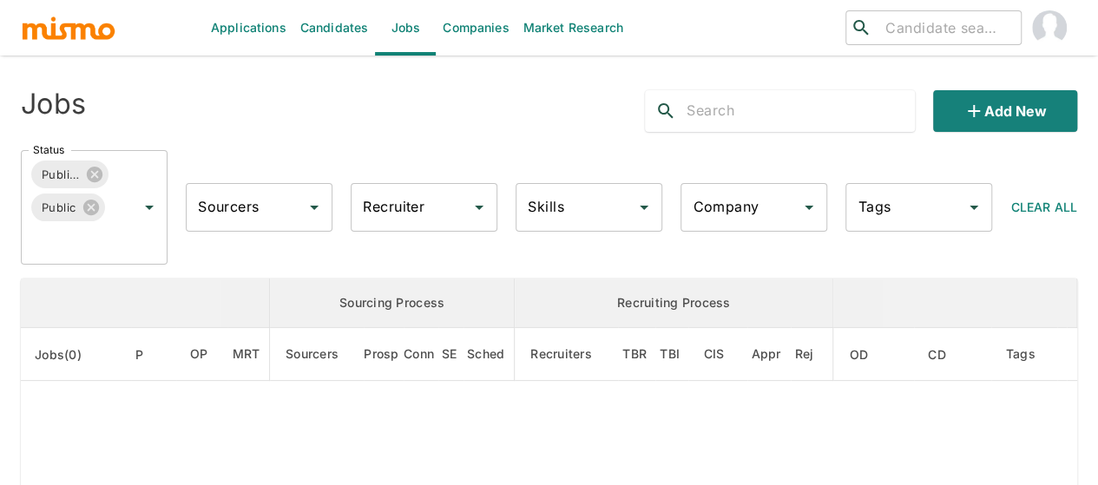
click at [402, 201] on div "Recruiter Recruiter" at bounding box center [424, 207] width 147 height 49
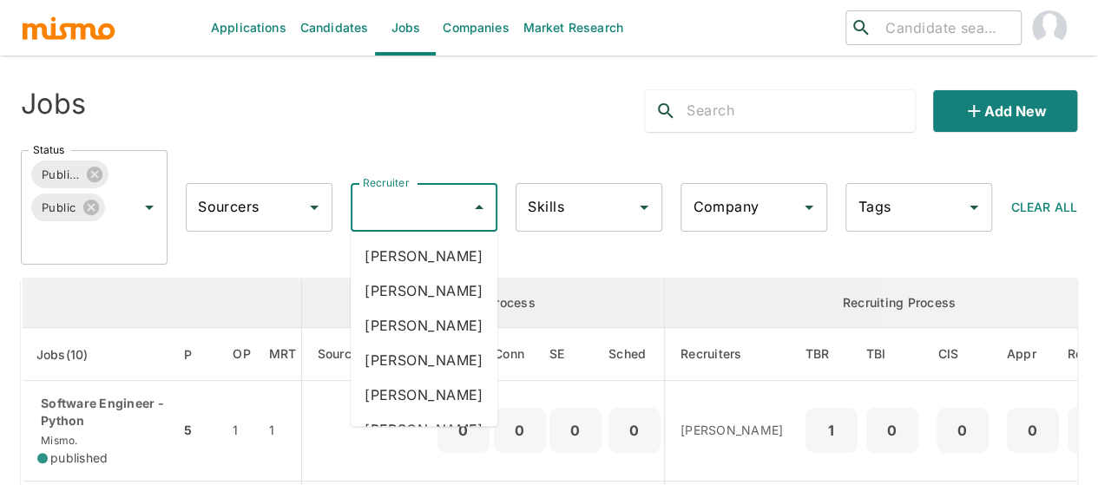
click at [402, 201] on input "Recruiter" at bounding box center [410, 207] width 105 height 33
type input "mai"
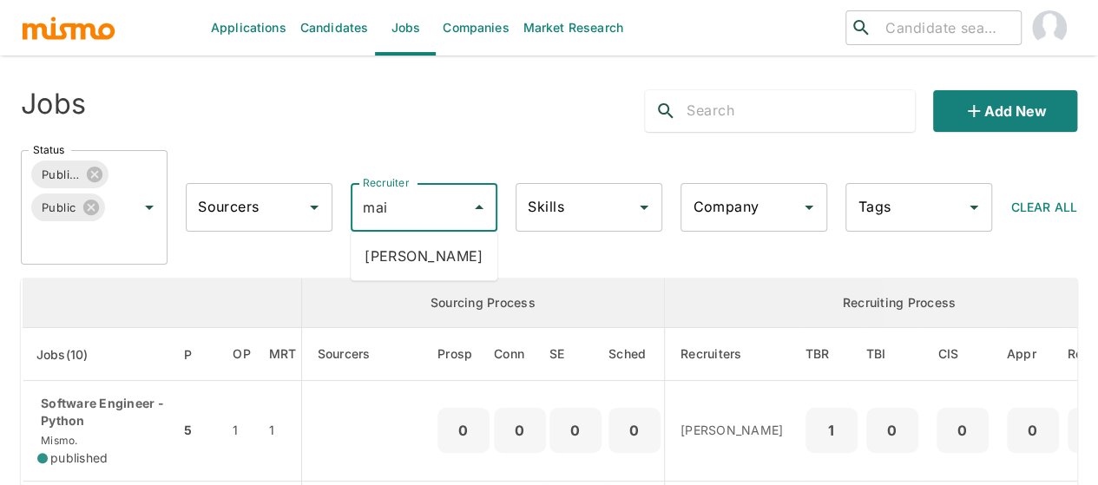
click at [411, 261] on li "Maia Reyes" at bounding box center [424, 256] width 147 height 35
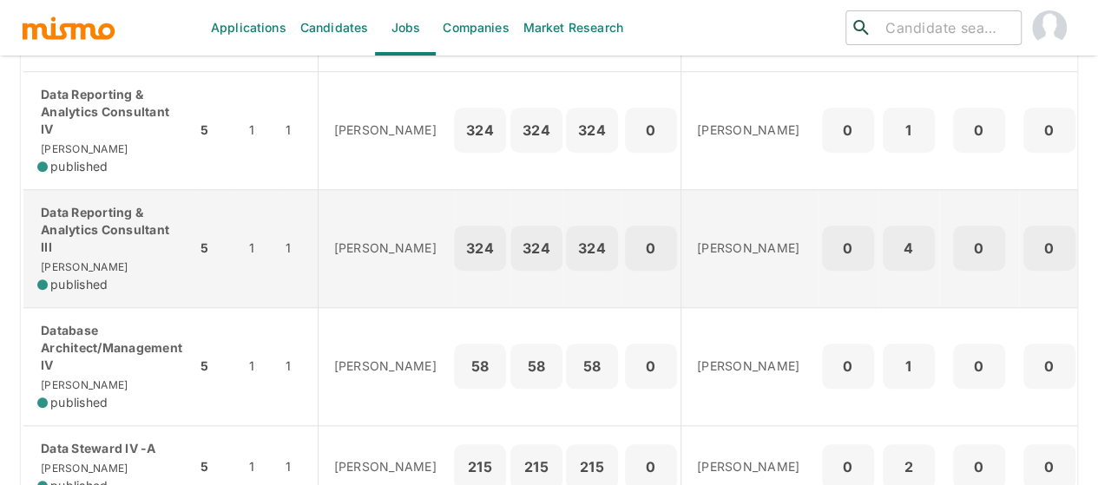
scroll to position [868, 0]
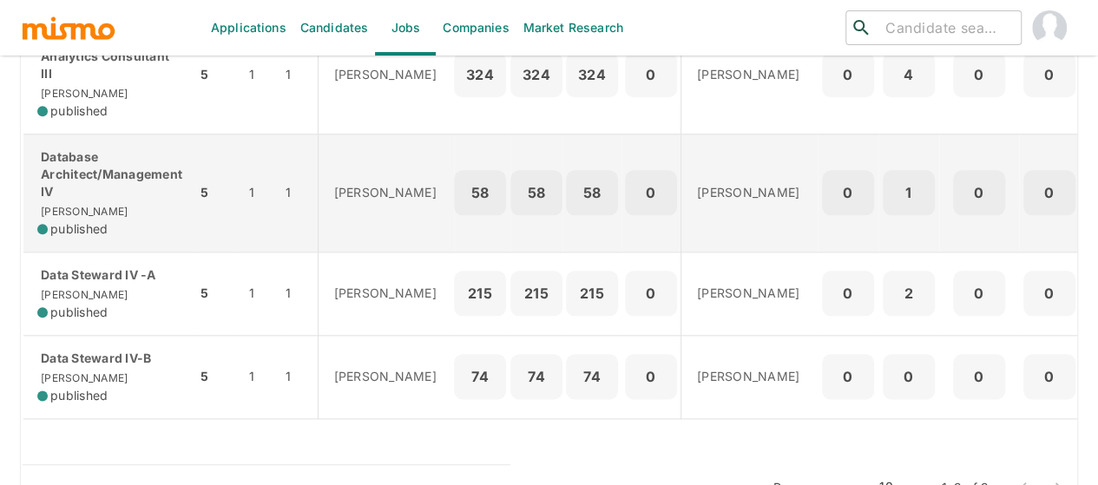
click at [110, 238] on div "Database Architect/Management IV Kaiser published" at bounding box center [109, 192] width 145 height 89
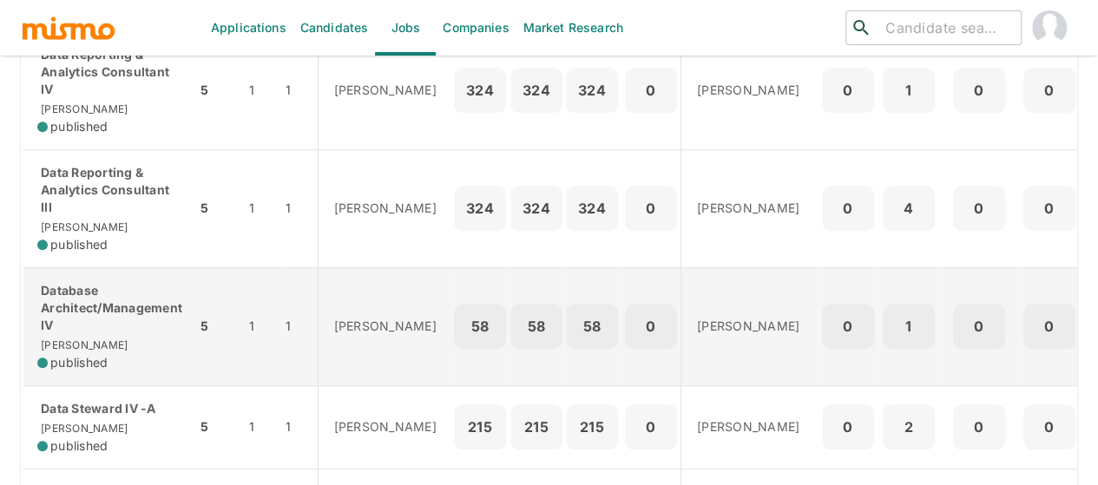
scroll to position [694, 0]
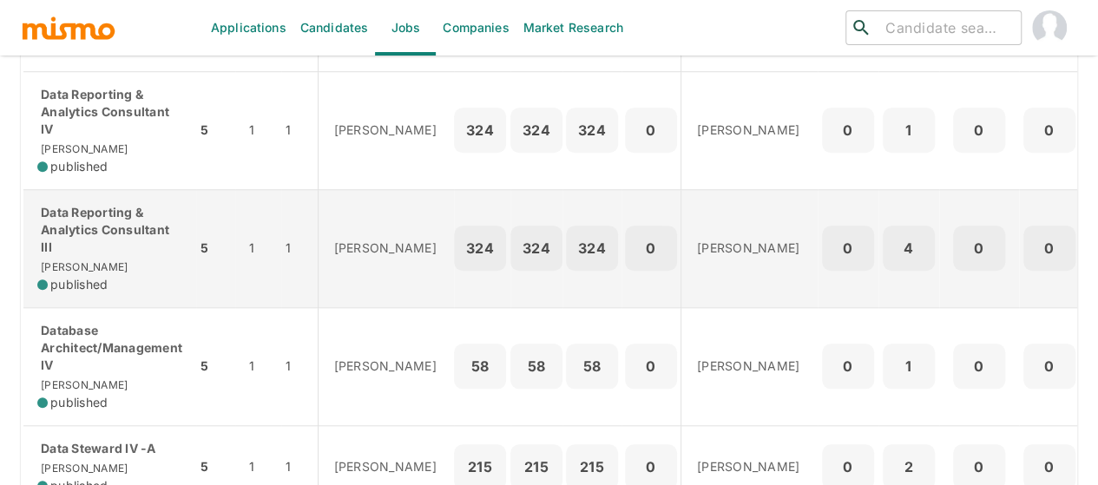
click at [69, 256] on p "Data Reporting & Analytics Consultant III" at bounding box center [109, 230] width 145 height 52
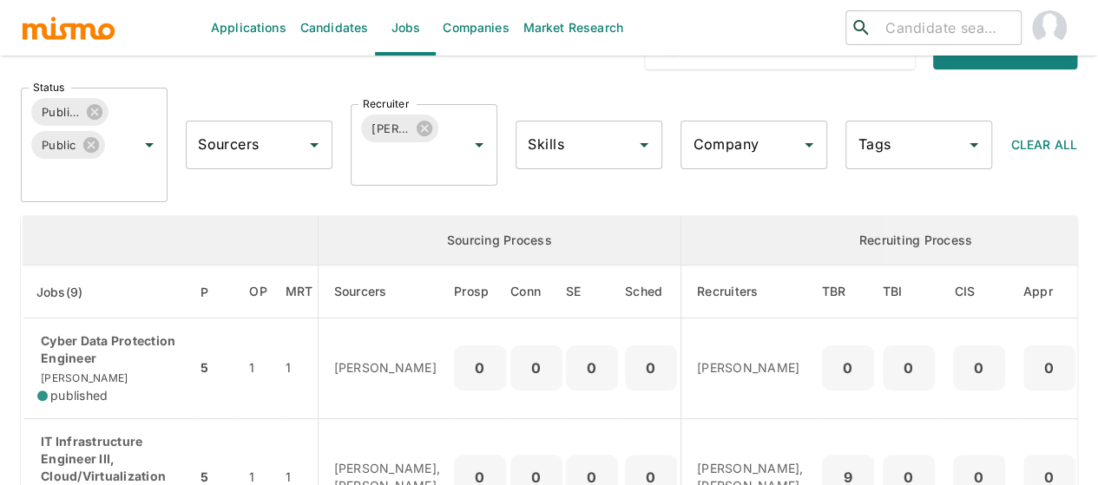
scroll to position [0, 0]
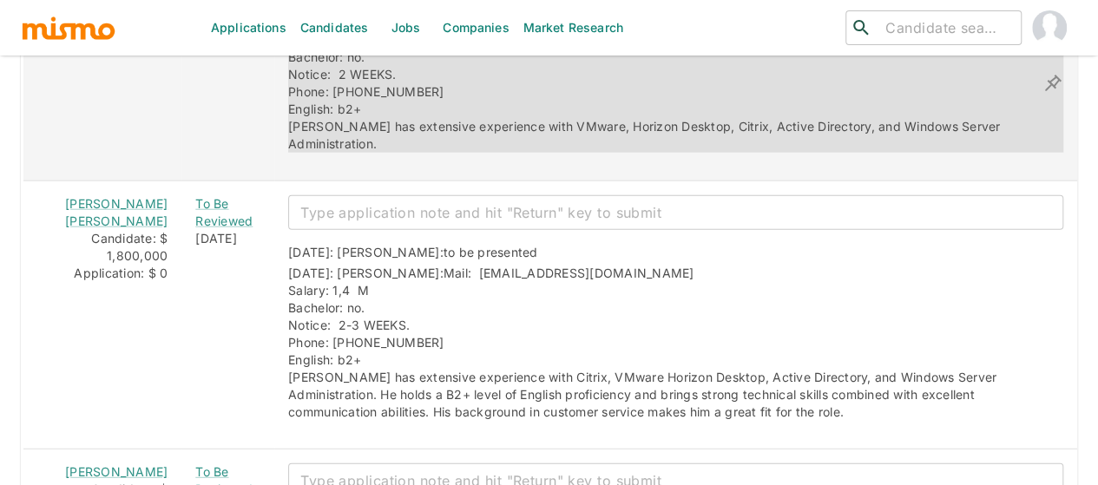
scroll to position [2517, 0]
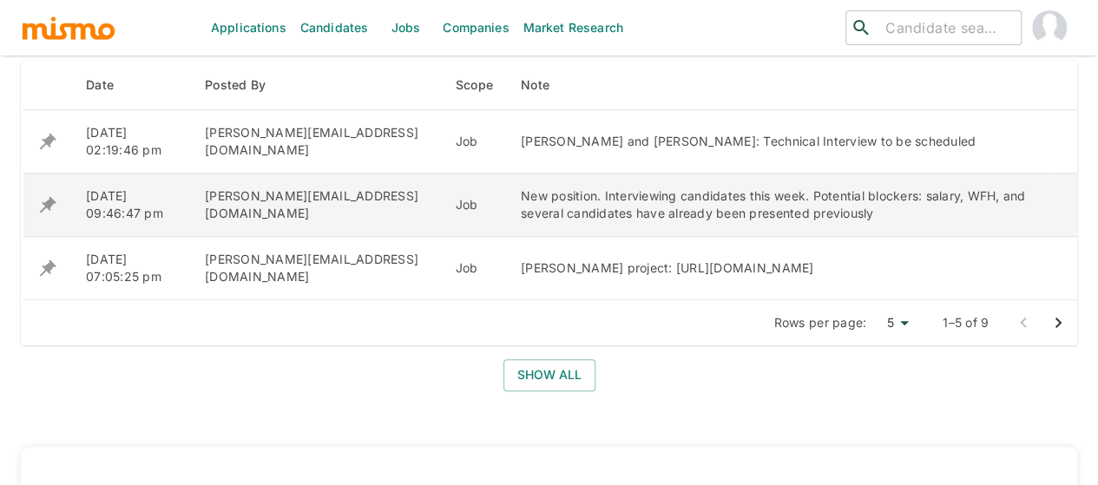
scroll to position [781, 0]
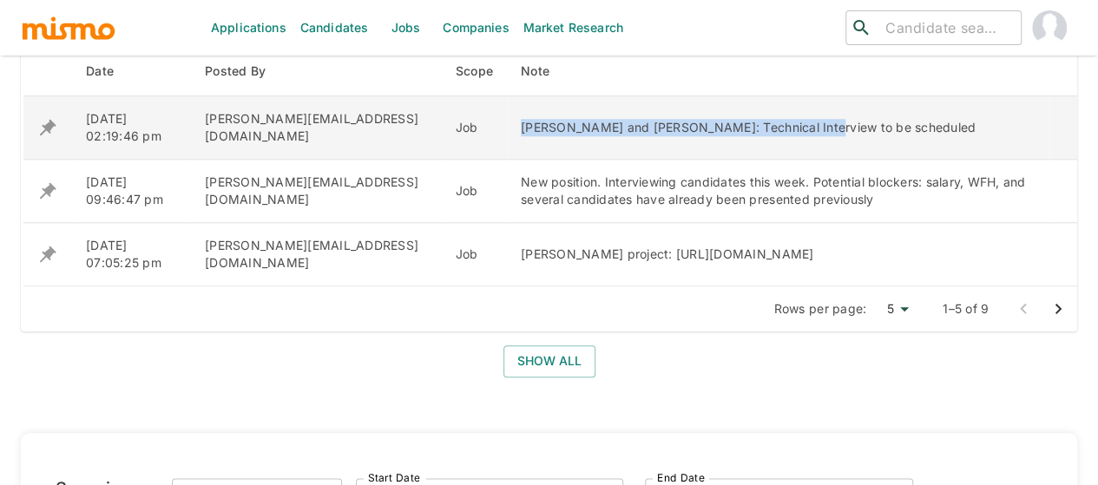
drag, startPoint x: 710, startPoint y: 127, endPoint x: 430, endPoint y: 122, distance: 279.5
click at [507, 120] on td "[PERSON_NAME] and [PERSON_NAME]: Technical Interview to be scheduled" at bounding box center [778, 127] width 542 height 63
copy div "Elvin Gomez and Marco Mora: Technical Interview"
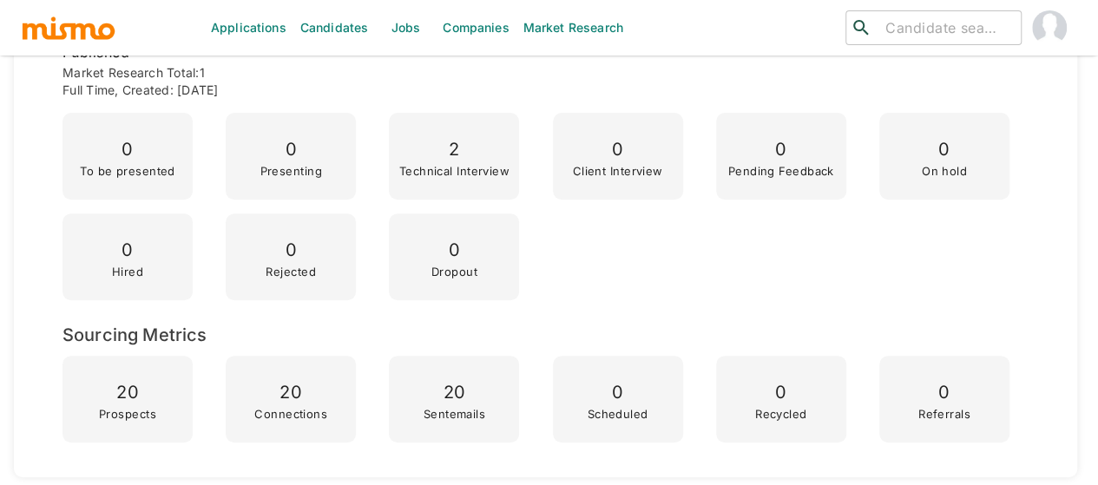
scroll to position [521, 0]
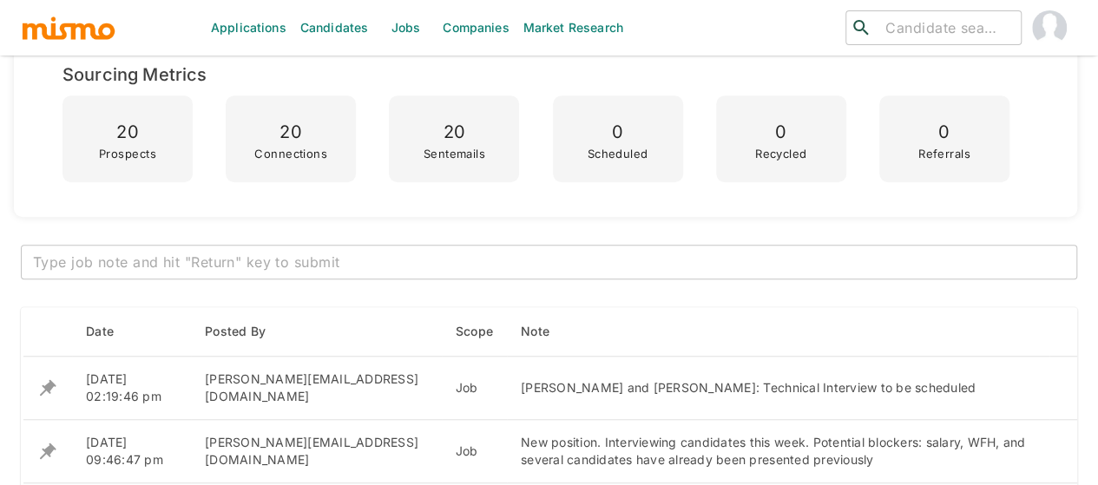
click at [278, 266] on textarea at bounding box center [549, 263] width 1032 height 20
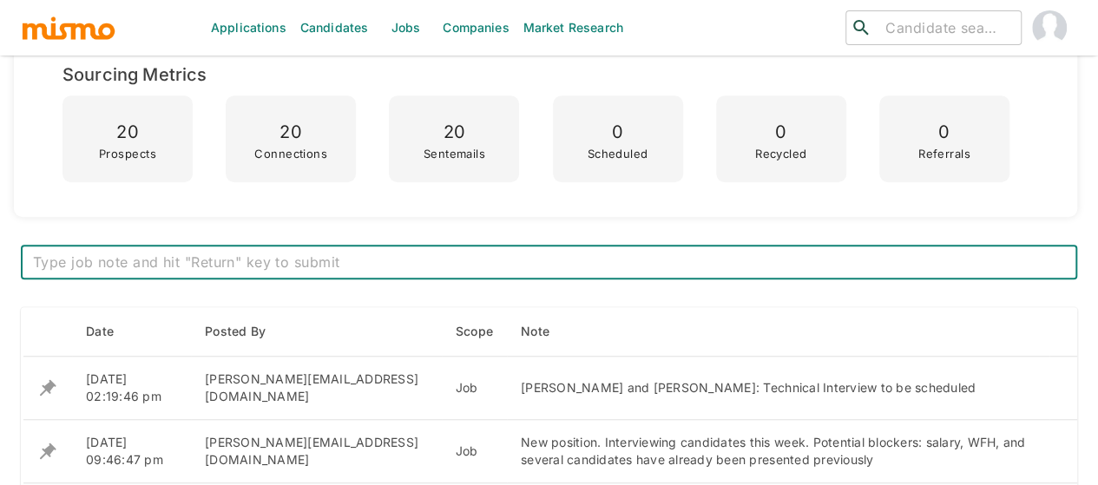
paste textarea "Elvin Gomez and Marco Mora: Technical Interview"
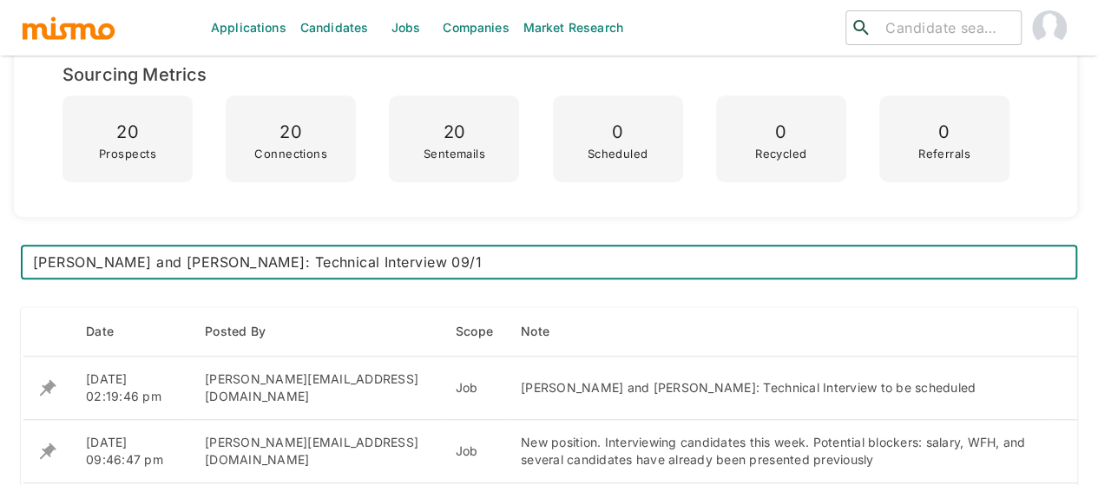
type textarea "[PERSON_NAME] and [PERSON_NAME]: Technical Interview 09/11"
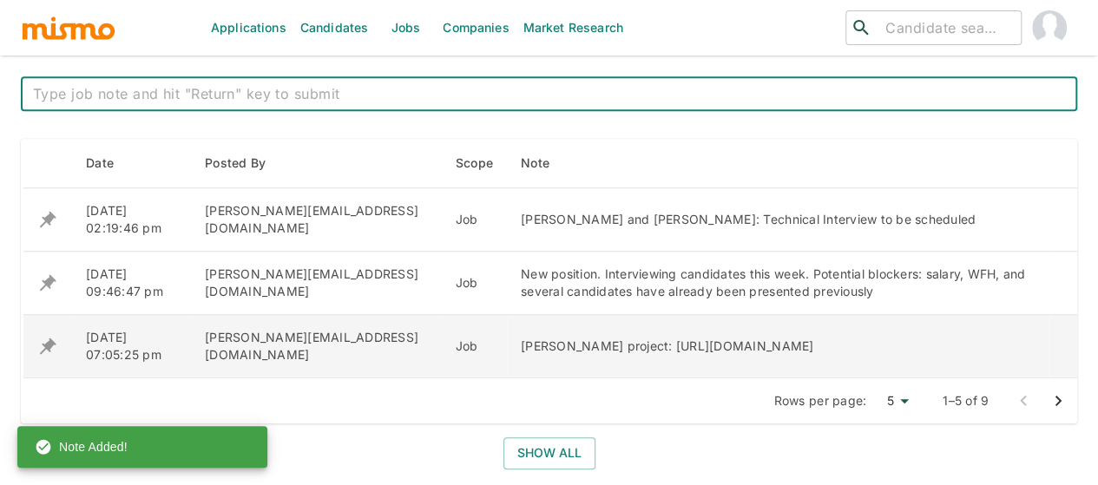
scroll to position [694, 0]
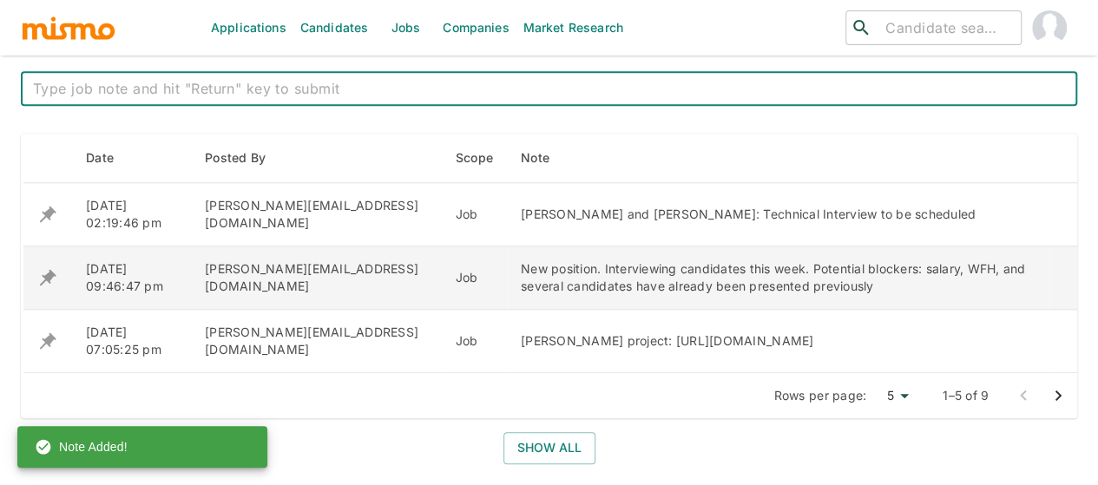
click at [49, 271] on icon "enhanced table" at bounding box center [48, 278] width 16 height 16
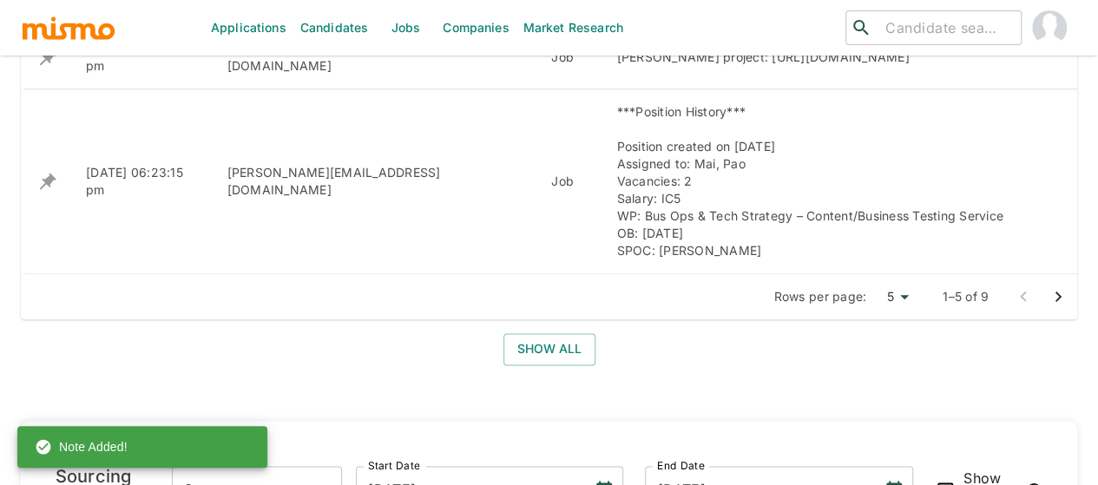
scroll to position [955, 0]
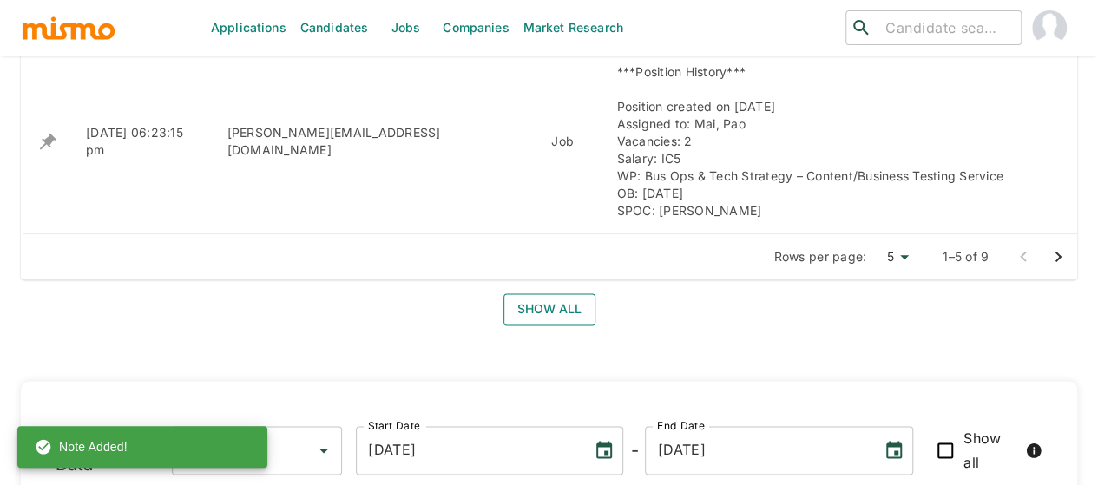
click at [537, 302] on button "Show all" at bounding box center [549, 309] width 92 height 32
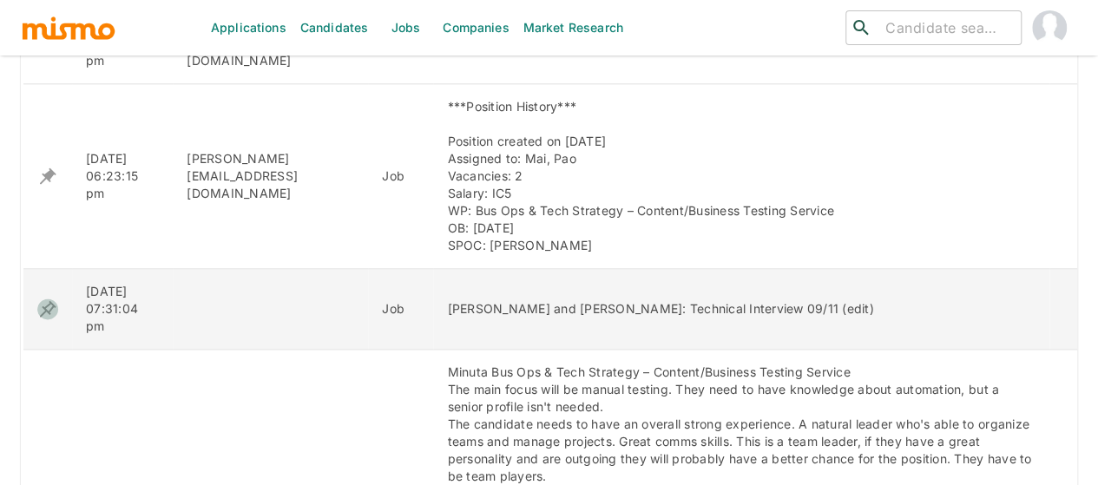
click at [51, 299] on icon "enhanced table" at bounding box center [47, 309] width 21 height 21
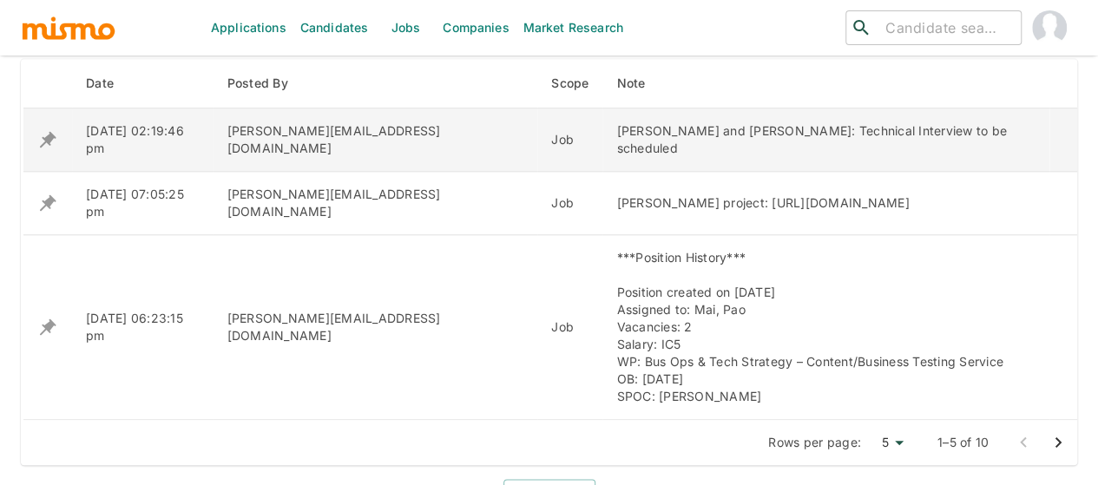
scroll to position [955, 0]
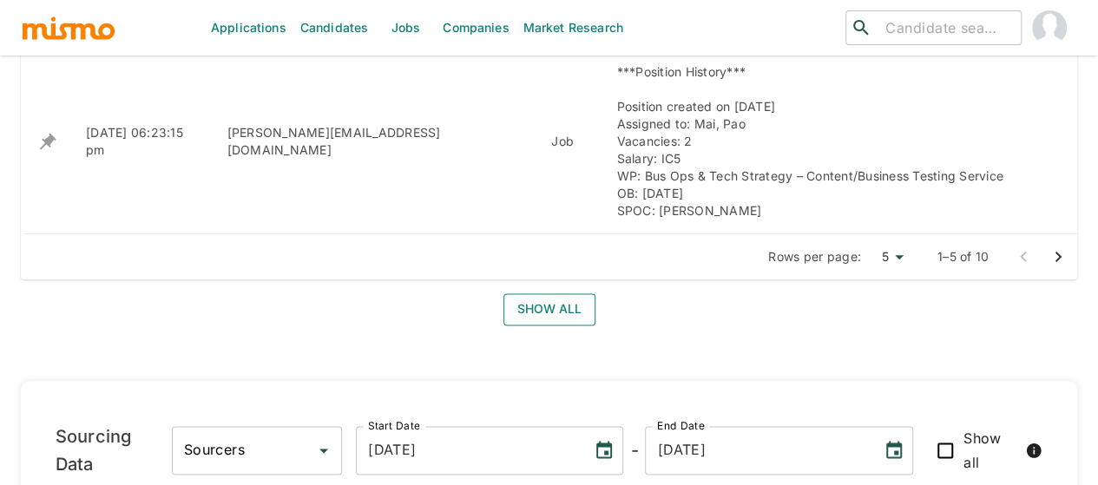
click at [541, 305] on button "Show all" at bounding box center [549, 309] width 92 height 32
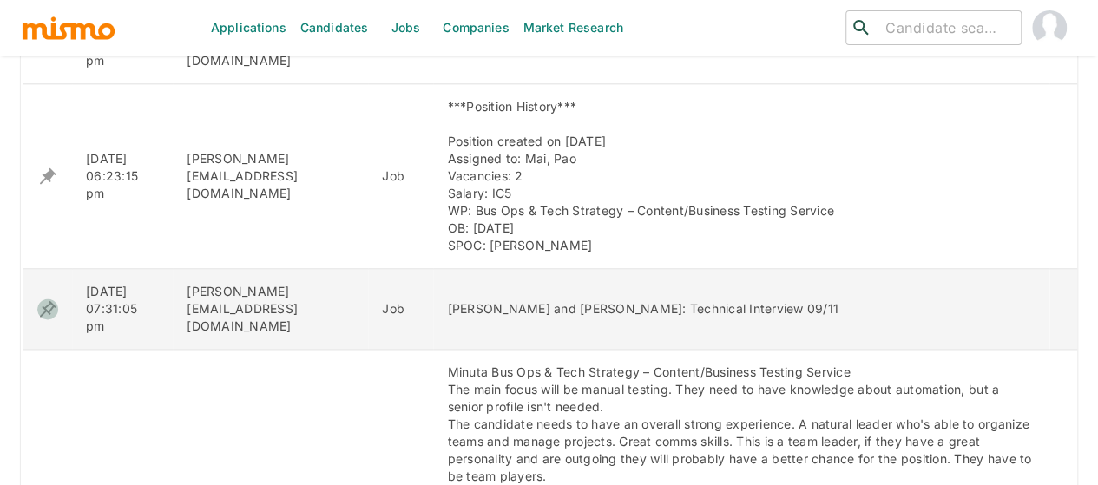
click at [48, 299] on icon "enhanced table" at bounding box center [47, 309] width 21 height 21
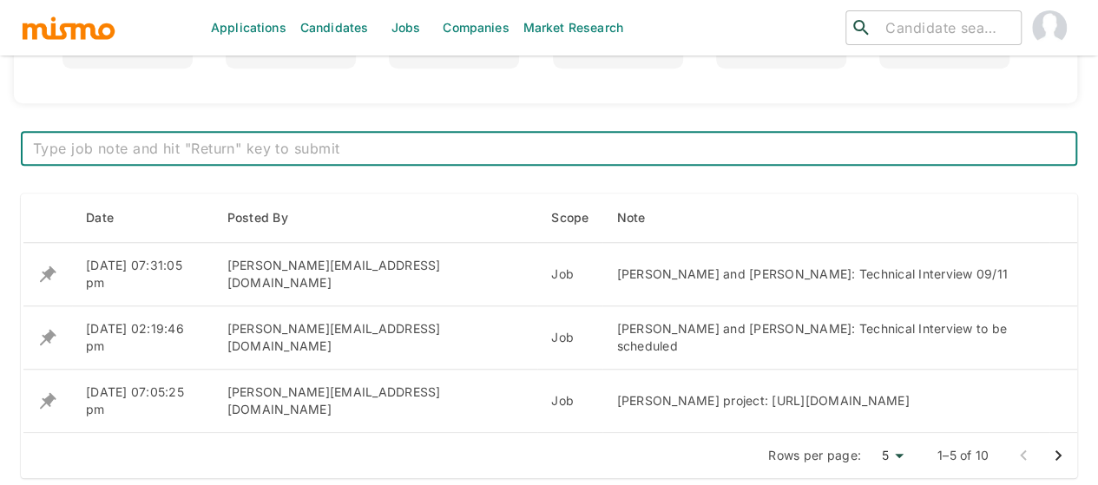
scroll to position [608, 0]
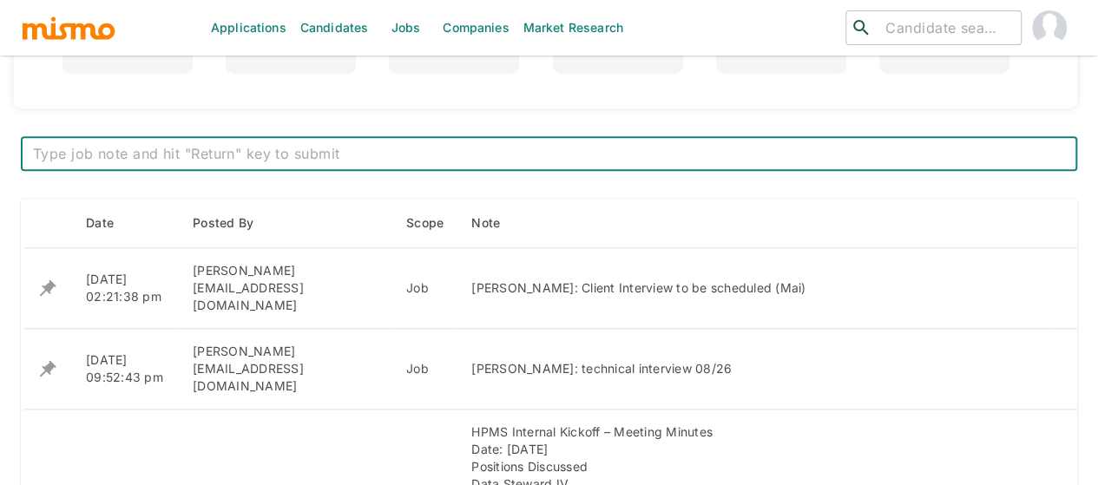
scroll to position [694, 0]
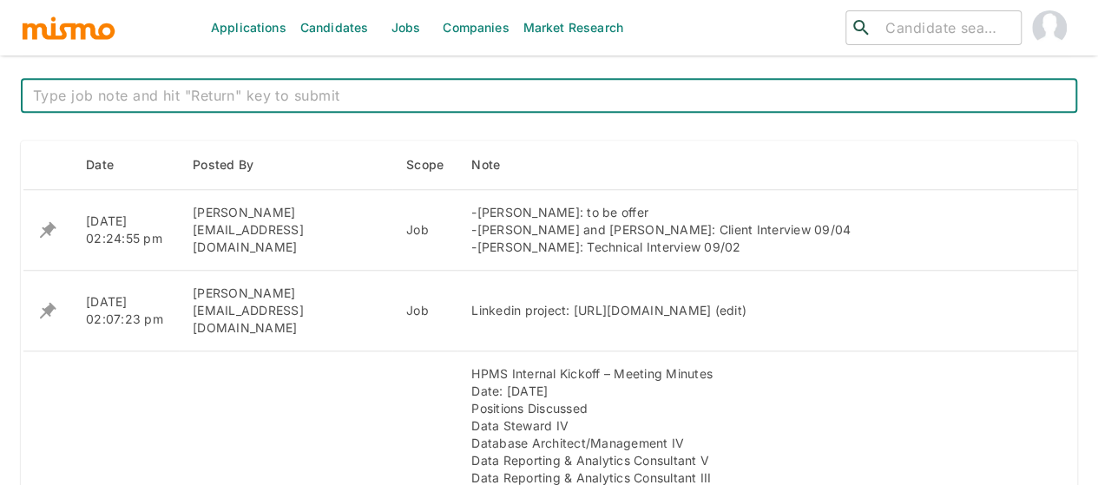
scroll to position [694, 0]
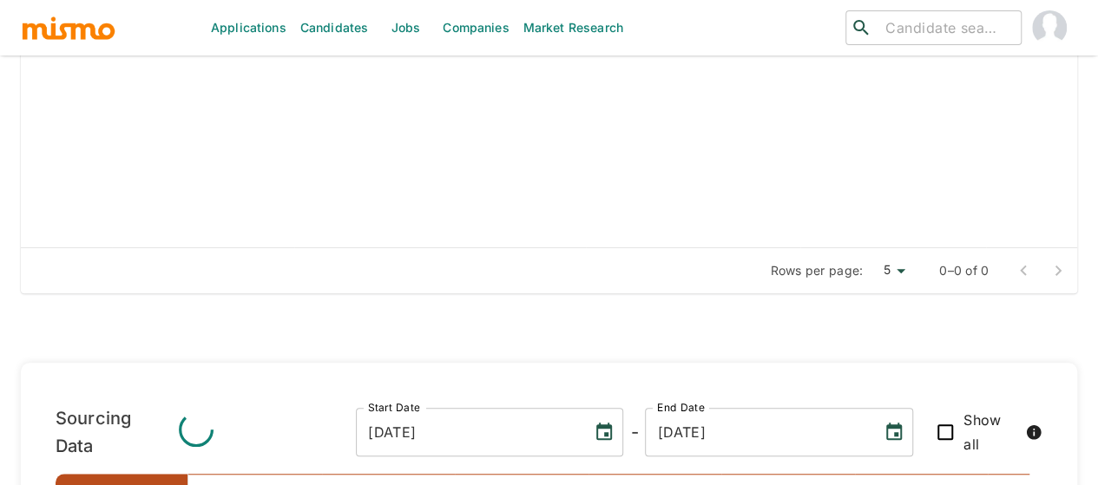
scroll to position [712, 0]
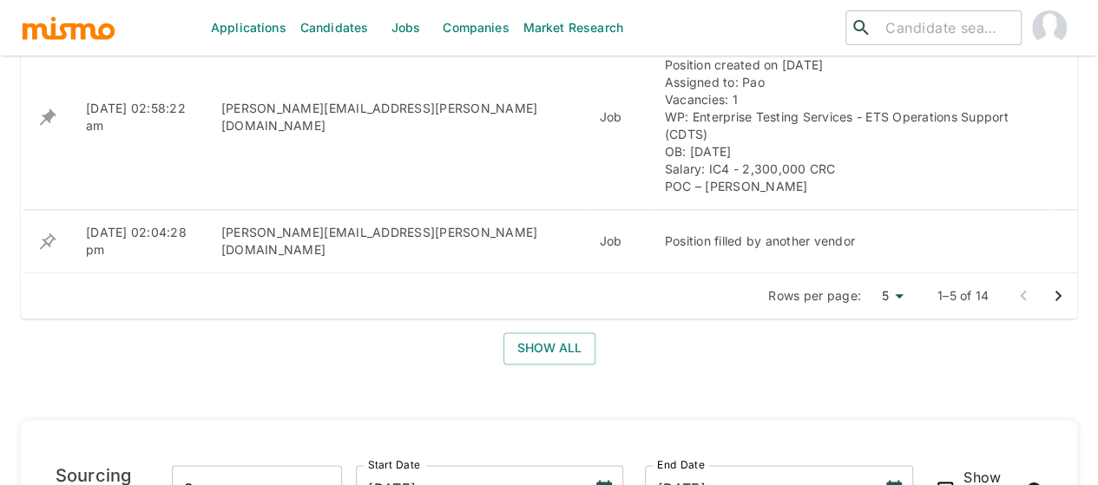
scroll to position [568, 0]
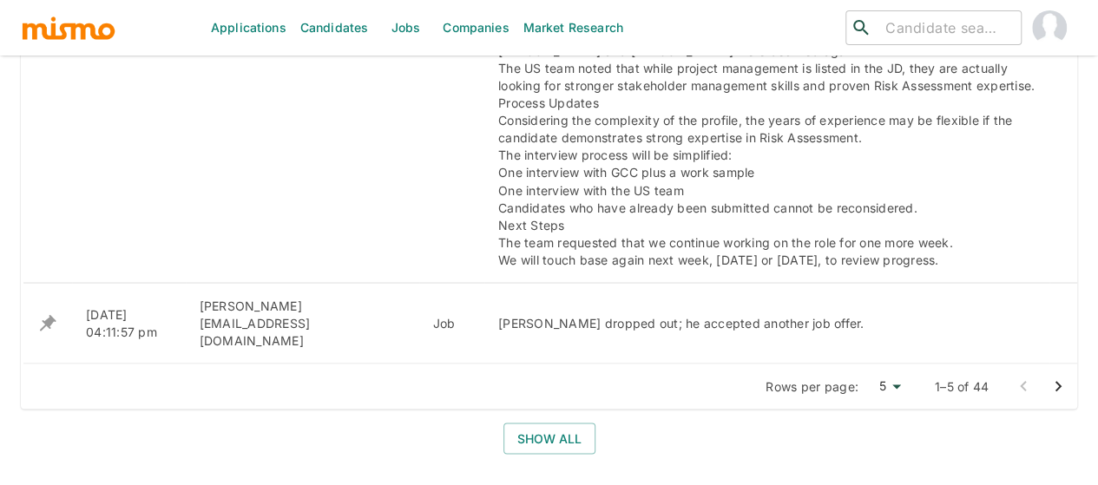
scroll to position [1493, 0]
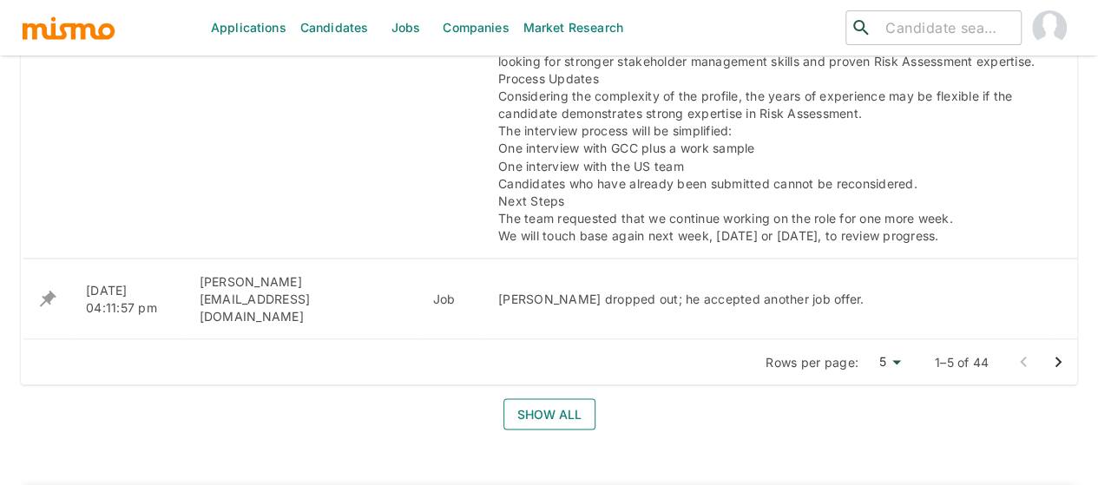
click at [549, 398] on button "Show all" at bounding box center [549, 414] width 92 height 32
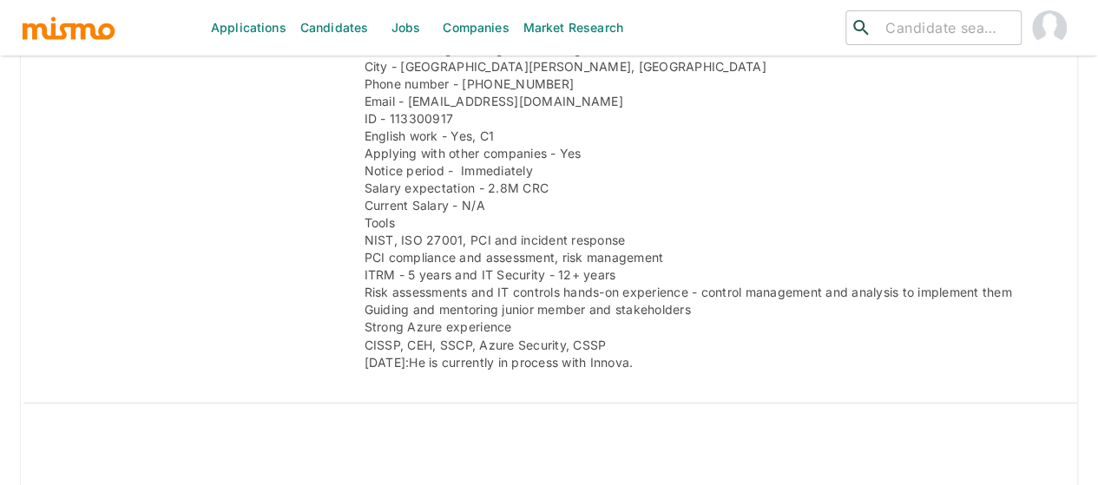
scroll to position [3379, 0]
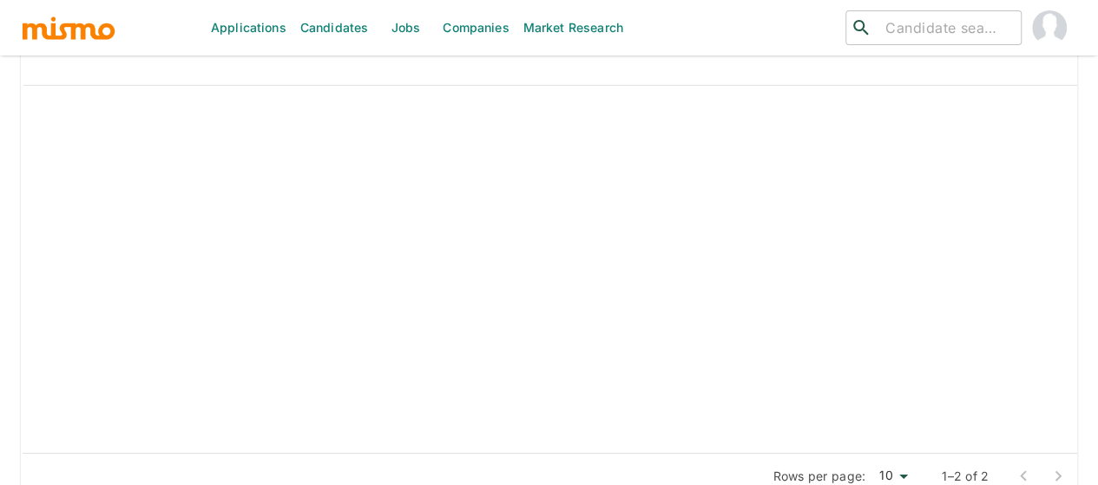
scroll to position [2612, 0]
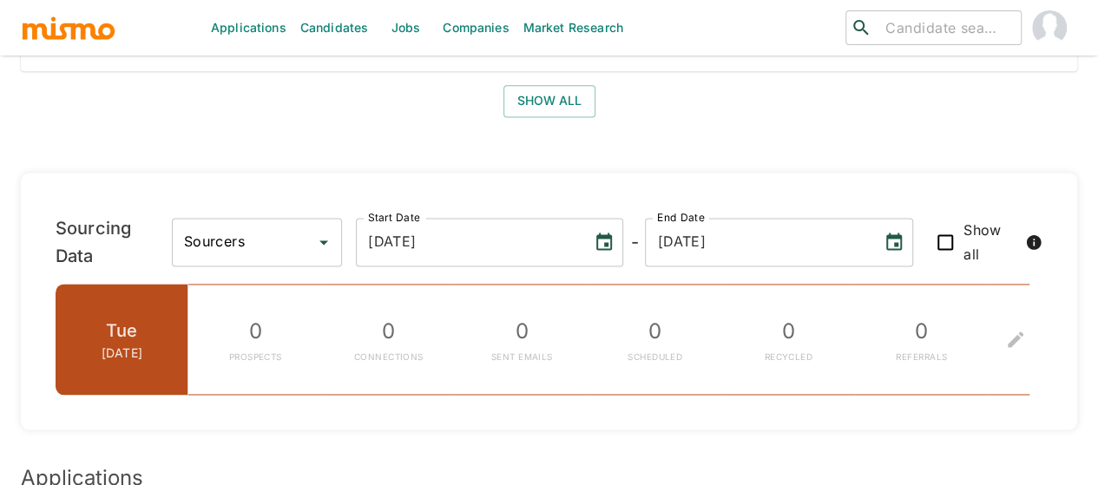
scroll to position [1562, 0]
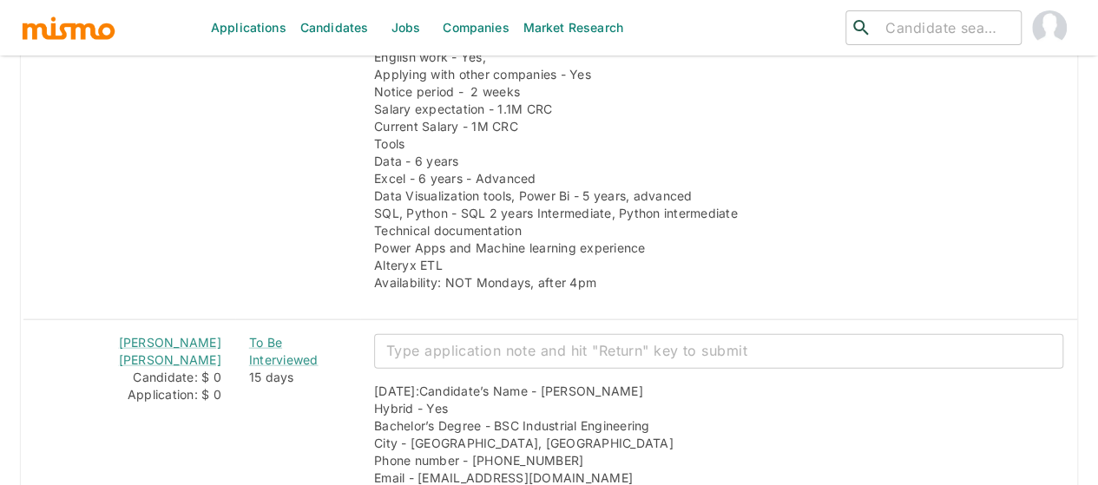
scroll to position [2170, 0]
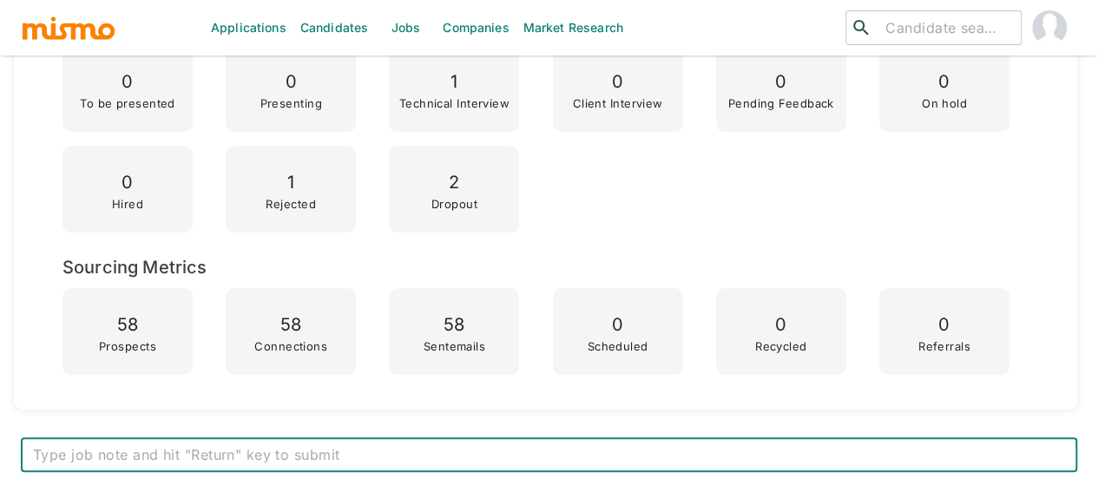
scroll to position [166, 0]
